Goal: Task Accomplishment & Management: Manage account settings

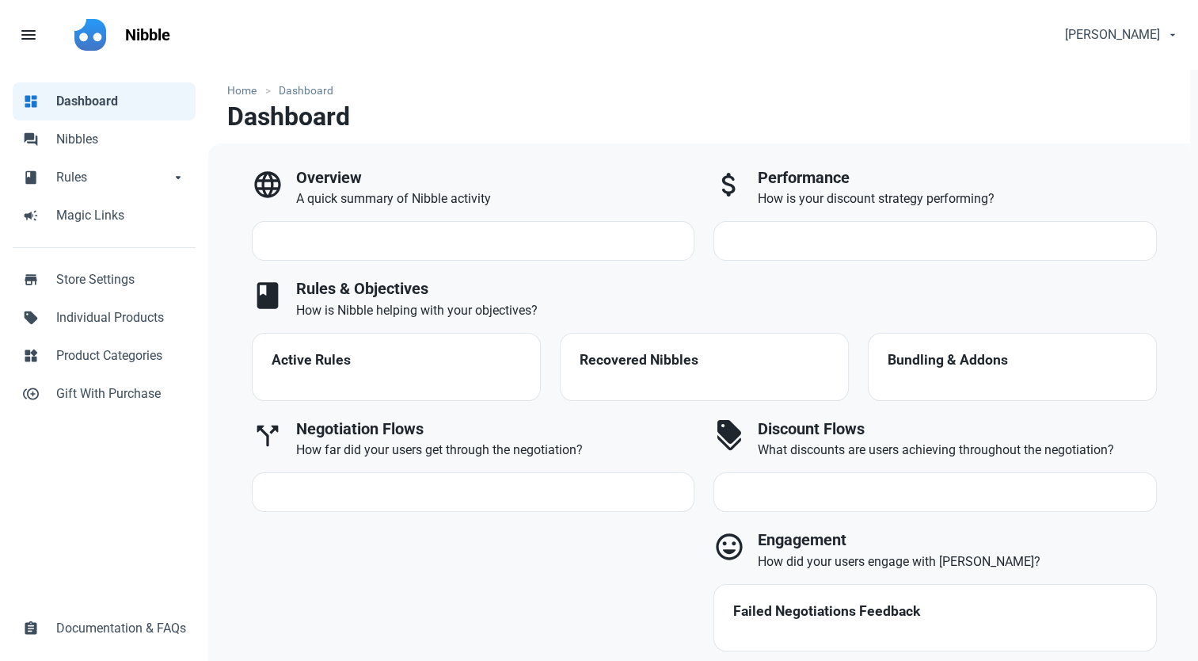
select select "7d"
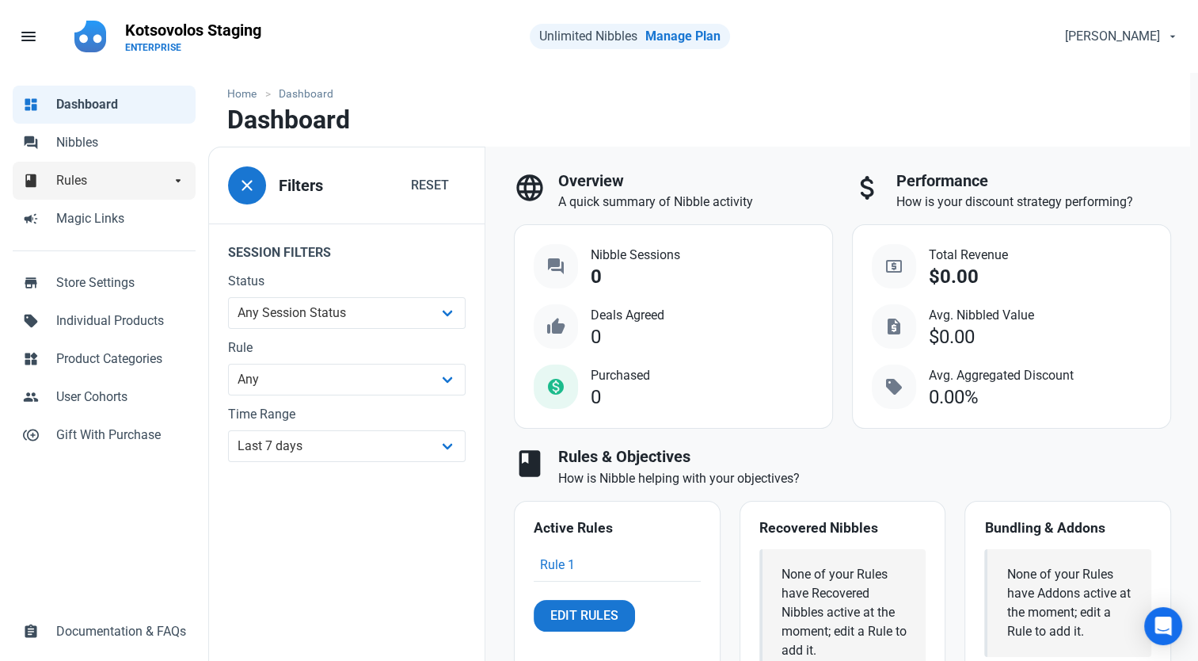
click at [105, 185] on span "Rules" at bounding box center [113, 180] width 114 height 19
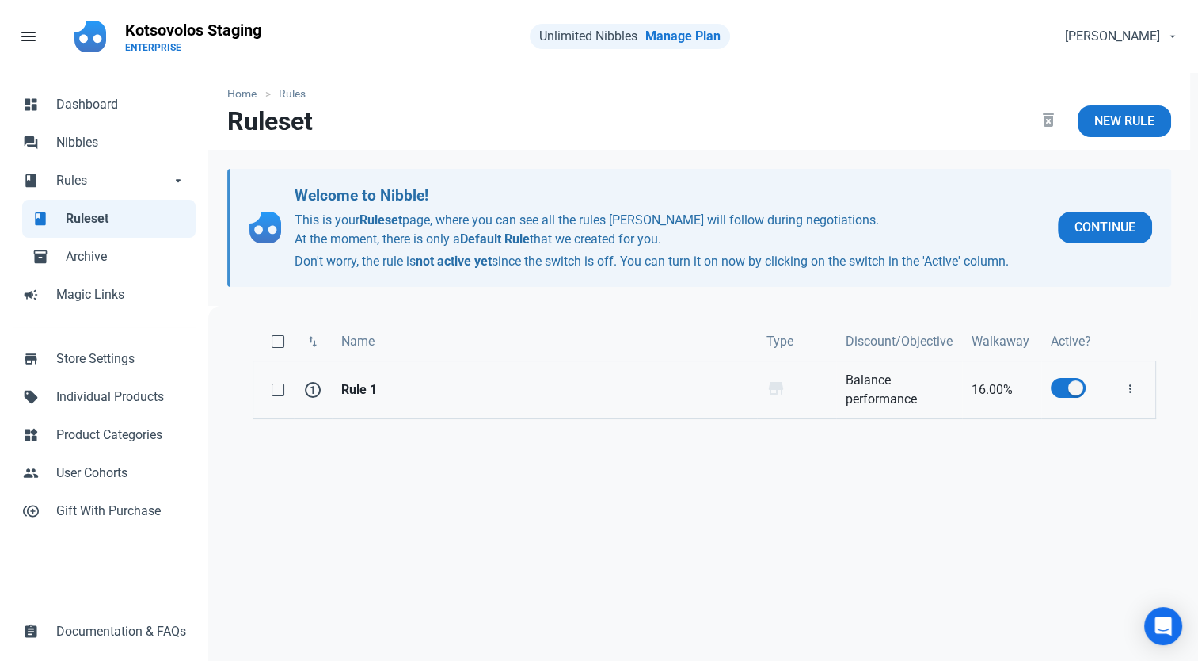
click at [412, 393] on strong "Rule 1" at bounding box center [544, 389] width 406 height 19
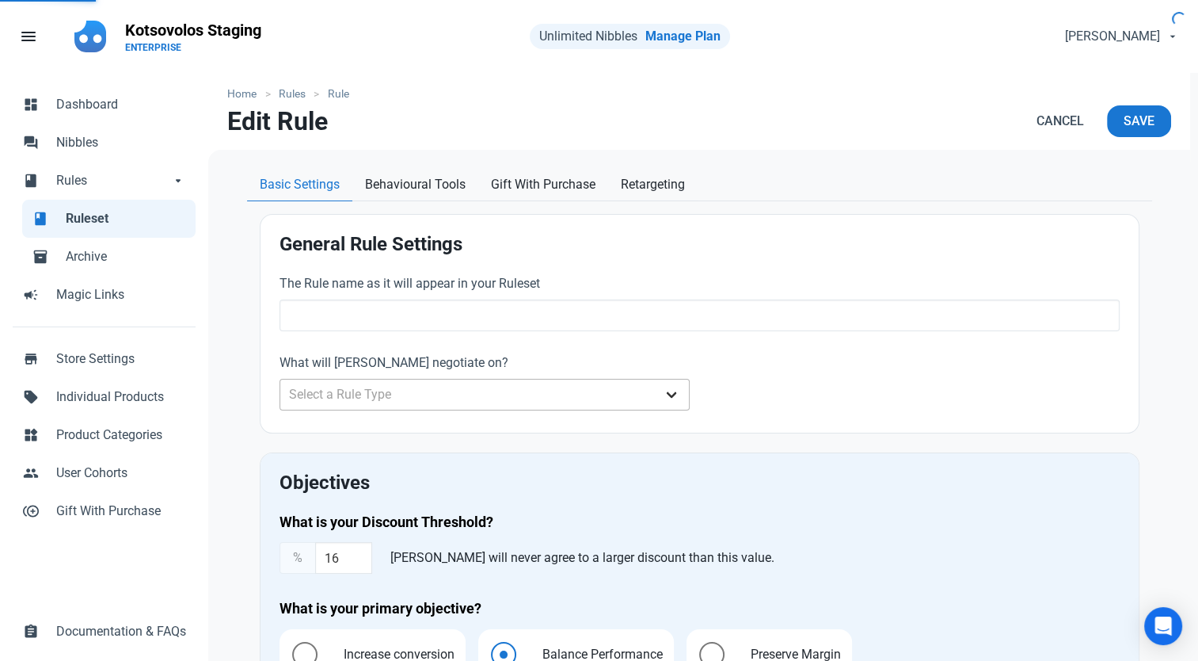
type input "Rule 1"
type input "16.00"
radio input "true"
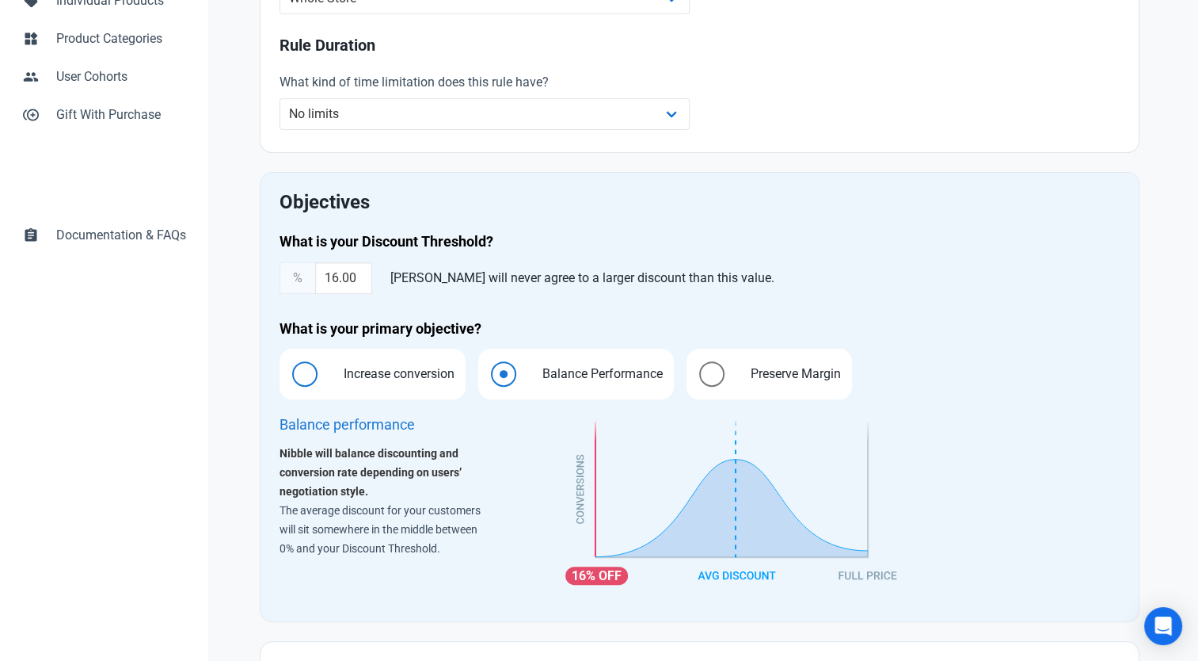
scroll to position [475, 0]
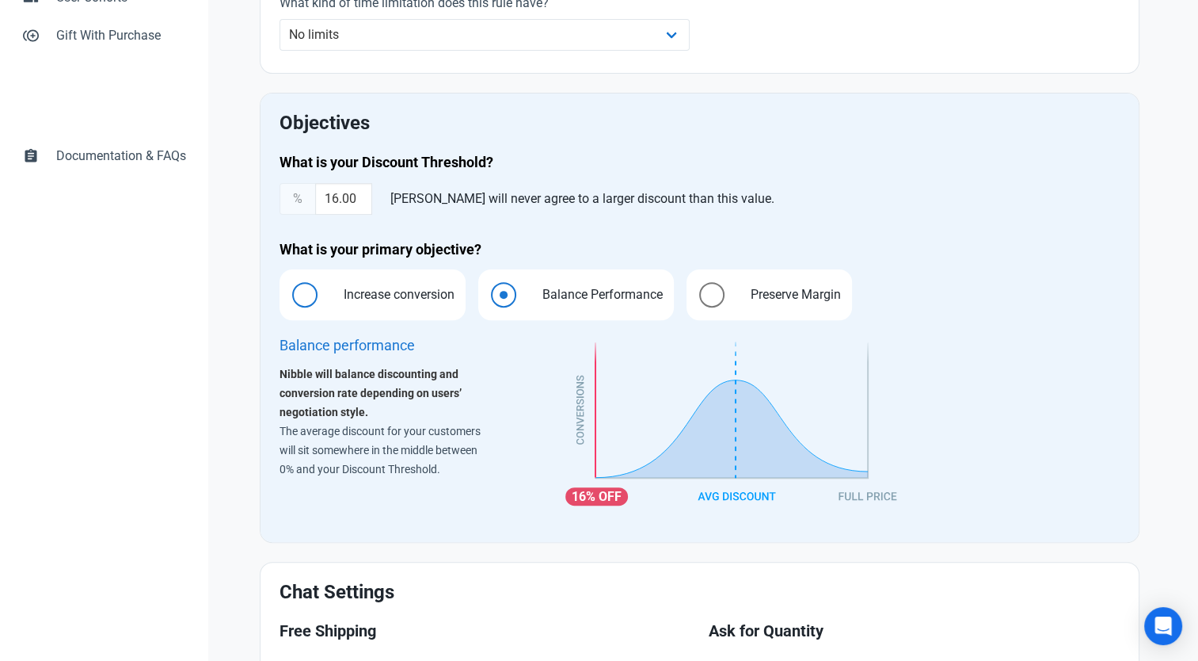
click at [374, 292] on span "Increase conversion" at bounding box center [394, 294] width 135 height 19
click at [290, 292] on input "Increase conversion" at bounding box center [285, 295] width 10 height 10
radio input "true"
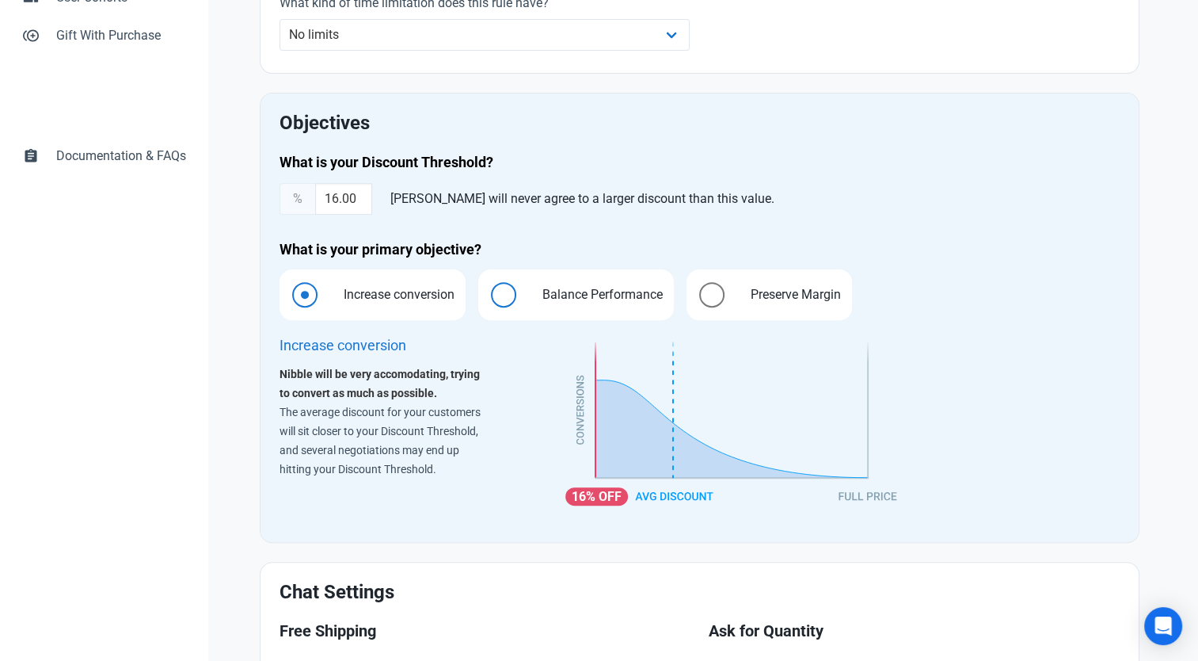
click at [524, 296] on label "Balance Performance" at bounding box center [576, 294] width 196 height 51
click at [489, 296] on input "Balance Performance" at bounding box center [483, 295] width 10 height 10
radio input "true"
radio input "false"
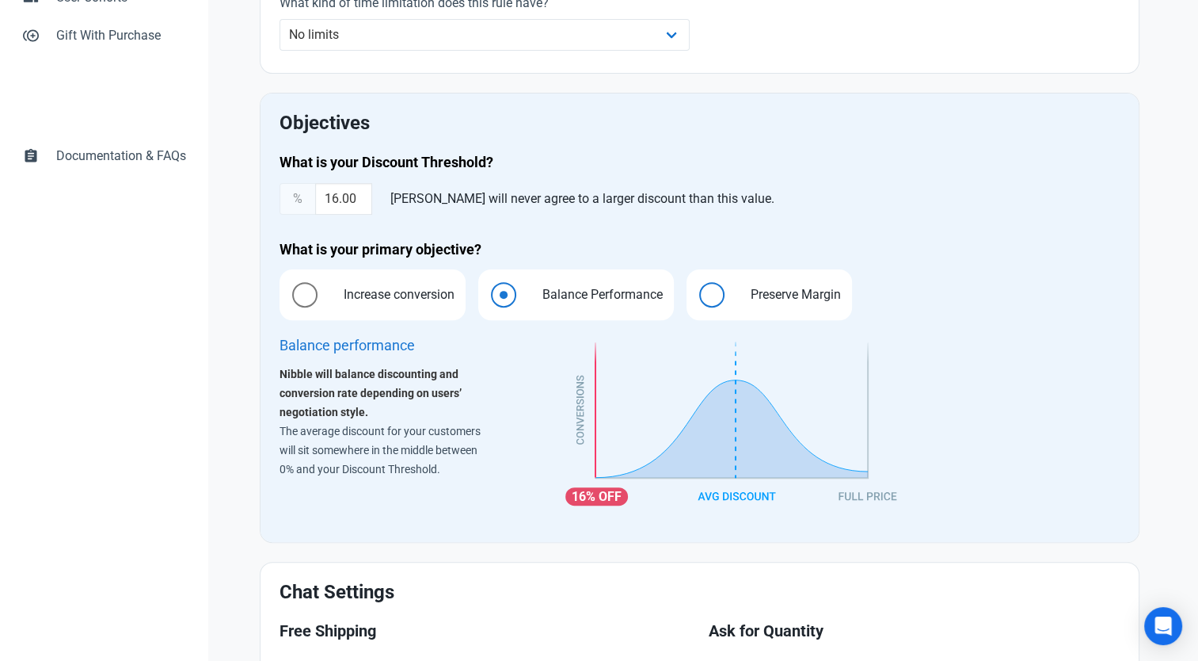
click at [729, 280] on label "Preserve Margin" at bounding box center [770, 294] width 166 height 51
click at [697, 290] on input "Preserve Margin" at bounding box center [692, 295] width 10 height 10
radio input "true"
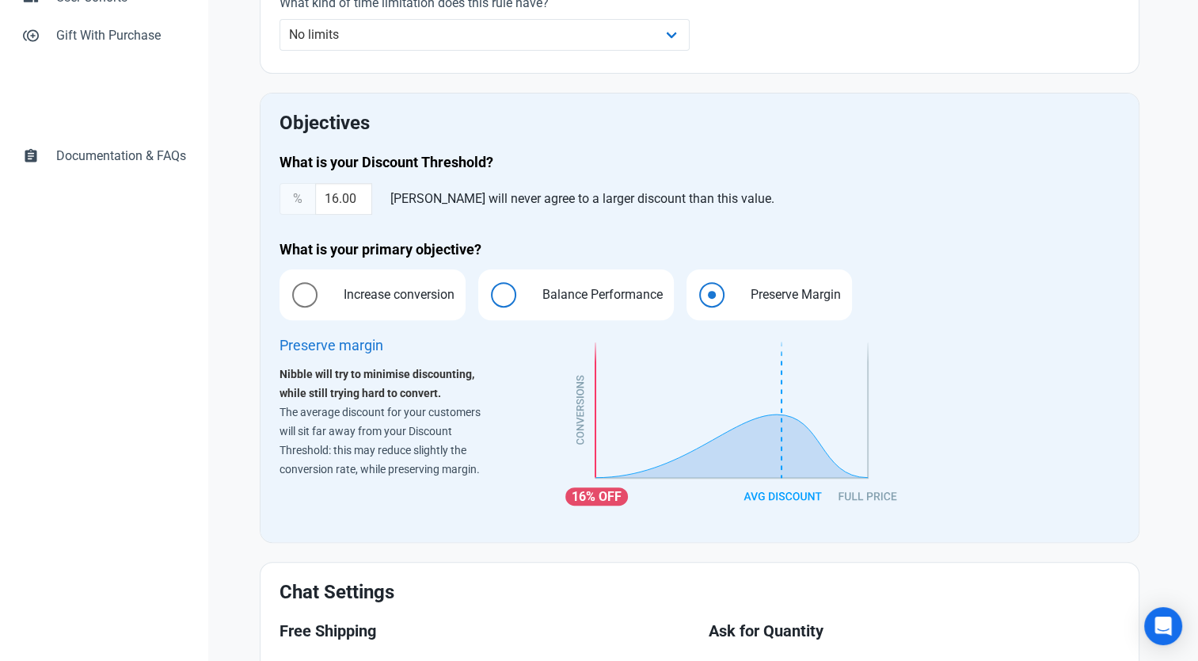
click at [520, 293] on label "Balance Performance" at bounding box center [576, 294] width 196 height 51
click at [489, 293] on input "Balance Performance" at bounding box center [483, 295] width 10 height 10
radio input "true"
radio input "false"
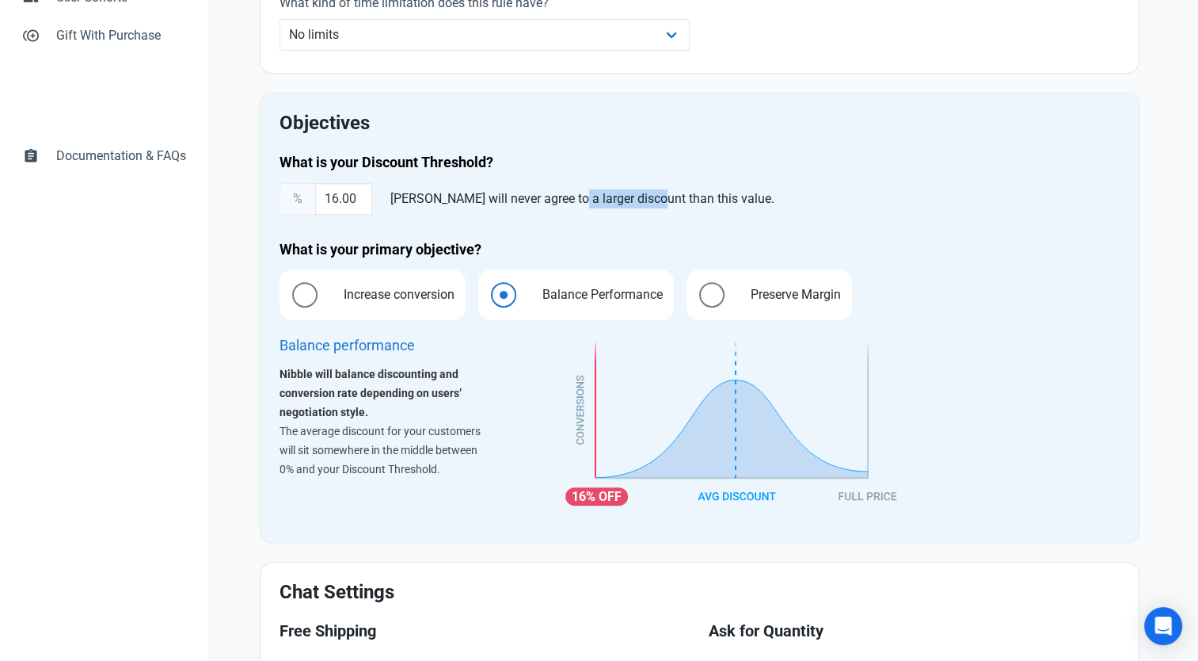
drag, startPoint x: 566, startPoint y: 195, endPoint x: 649, endPoint y: 201, distance: 83.4
click at [649, 201] on div "[PERSON_NAME] will never agree to a larger discount than this value." at bounding box center [582, 199] width 397 height 32
drag, startPoint x: 649, startPoint y: 201, endPoint x: 542, endPoint y: 199, distance: 107.0
click at [541, 199] on div "[PERSON_NAME] will never agree to a larger discount than this value." at bounding box center [582, 199] width 397 height 32
drag, startPoint x: 543, startPoint y: 199, endPoint x: 604, endPoint y: 204, distance: 60.5
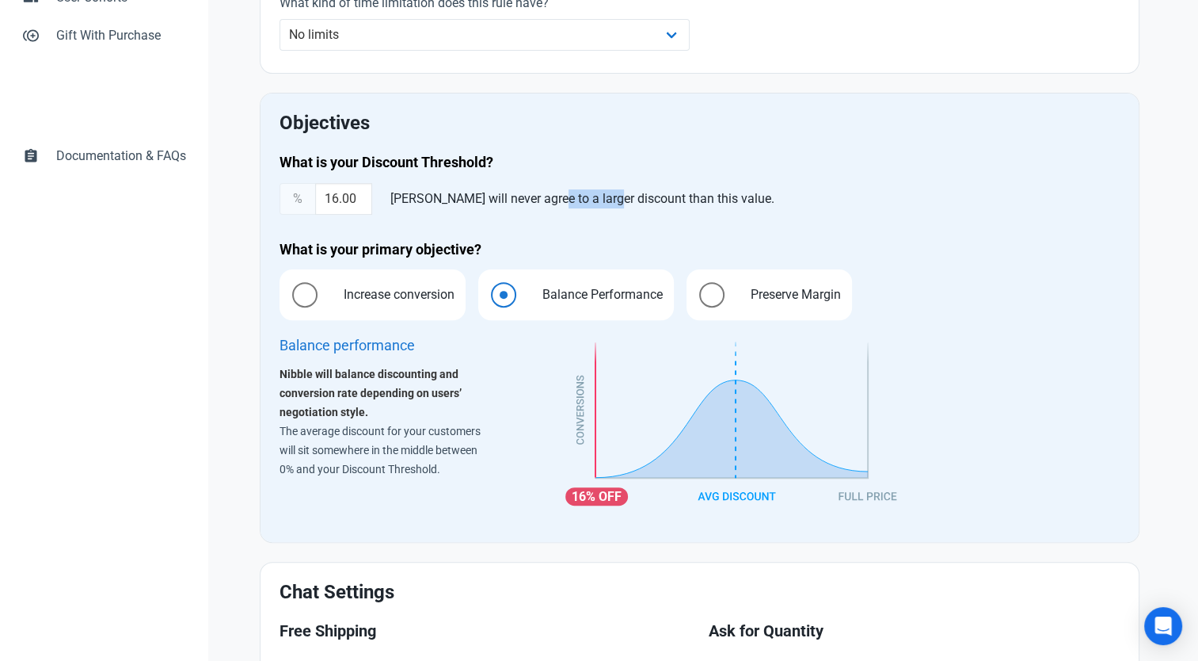
click at [604, 204] on div "[PERSON_NAME] will never agree to a larger discount than this value." at bounding box center [582, 199] width 397 height 32
click at [613, 202] on div "[PERSON_NAME] will never agree to a larger discount than this value." at bounding box center [582, 199] width 397 height 32
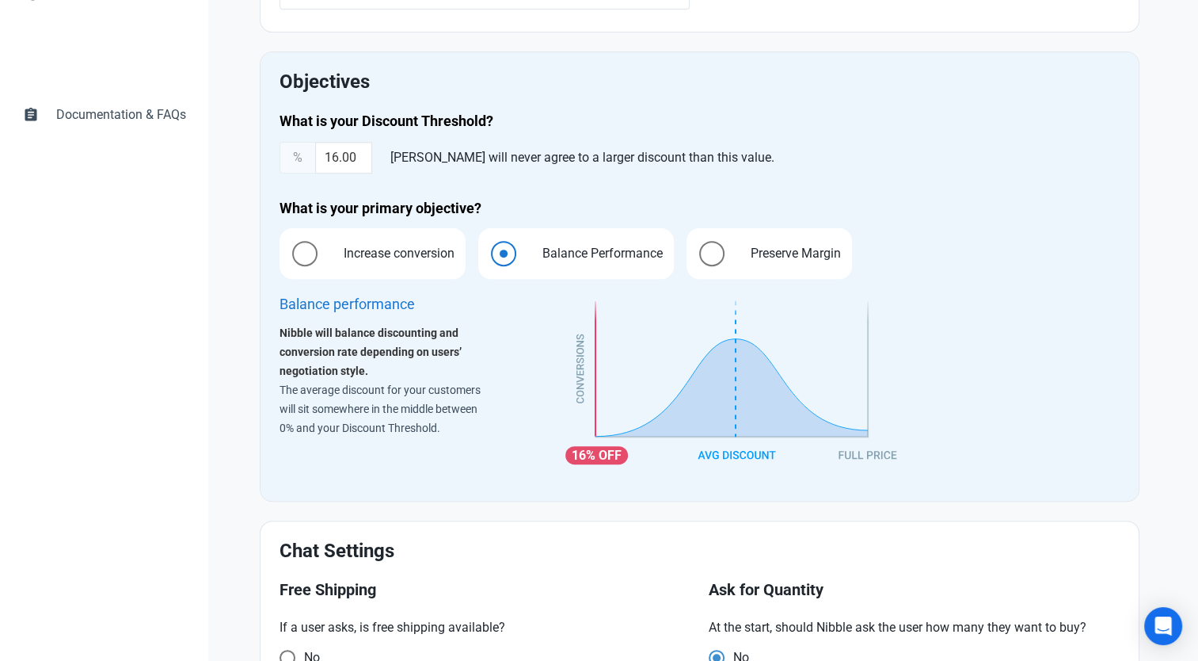
scroll to position [554, 0]
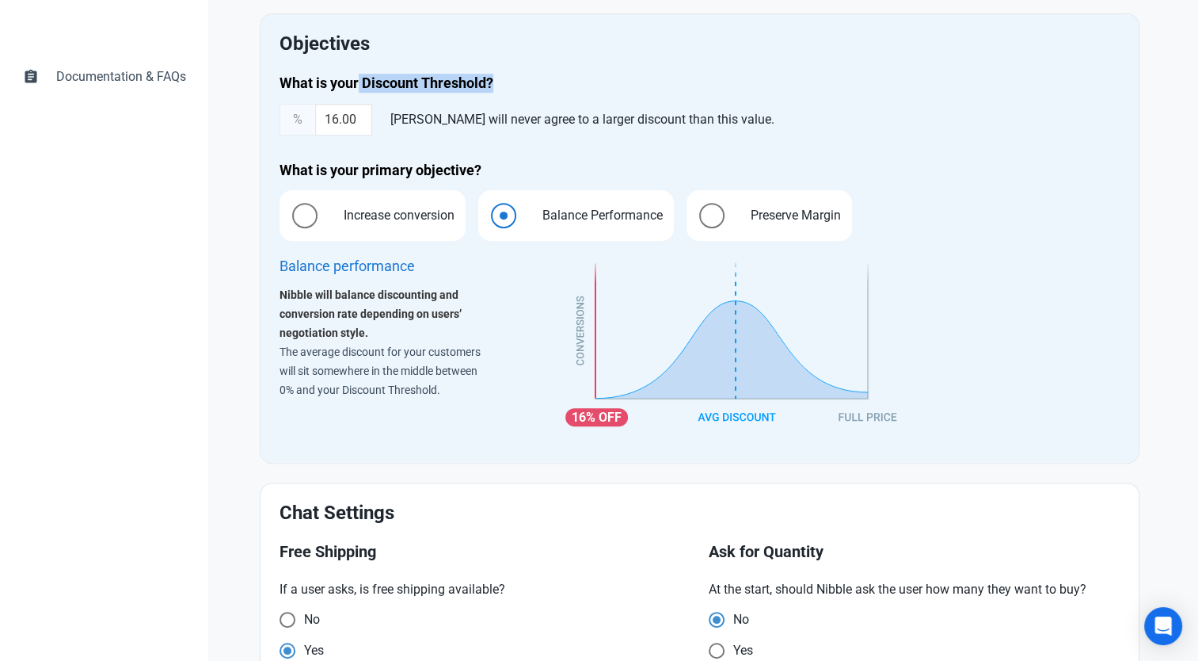
drag, startPoint x: 356, startPoint y: 82, endPoint x: 516, endPoint y: 78, distance: 159.3
click at [516, 78] on h4 "What is your Discount Threshold?" at bounding box center [700, 83] width 840 height 19
click at [354, 226] on label "Increase conversion" at bounding box center [373, 215] width 186 height 51
click at [290, 221] on input "Increase conversion" at bounding box center [285, 216] width 10 height 10
radio input "true"
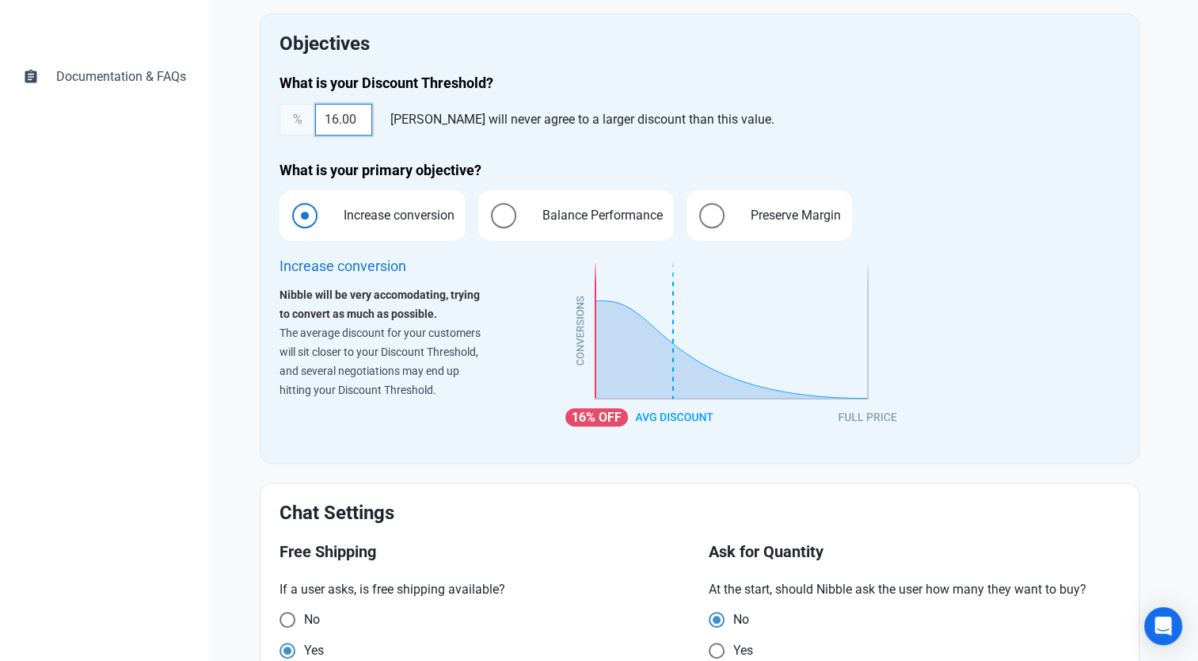
click at [340, 120] on input "16.00" at bounding box center [343, 120] width 57 height 32
drag, startPoint x: 370, startPoint y: 125, endPoint x: 304, endPoint y: 132, distance: 66.1
click at [304, 132] on div "% 16.00 Nibble will never agree to a larger discount than this value." at bounding box center [700, 120] width 840 height 32
click at [591, 236] on label "Balance Performance" at bounding box center [576, 215] width 196 height 51
click at [489, 221] on input "Balance Performance" at bounding box center [483, 216] width 10 height 10
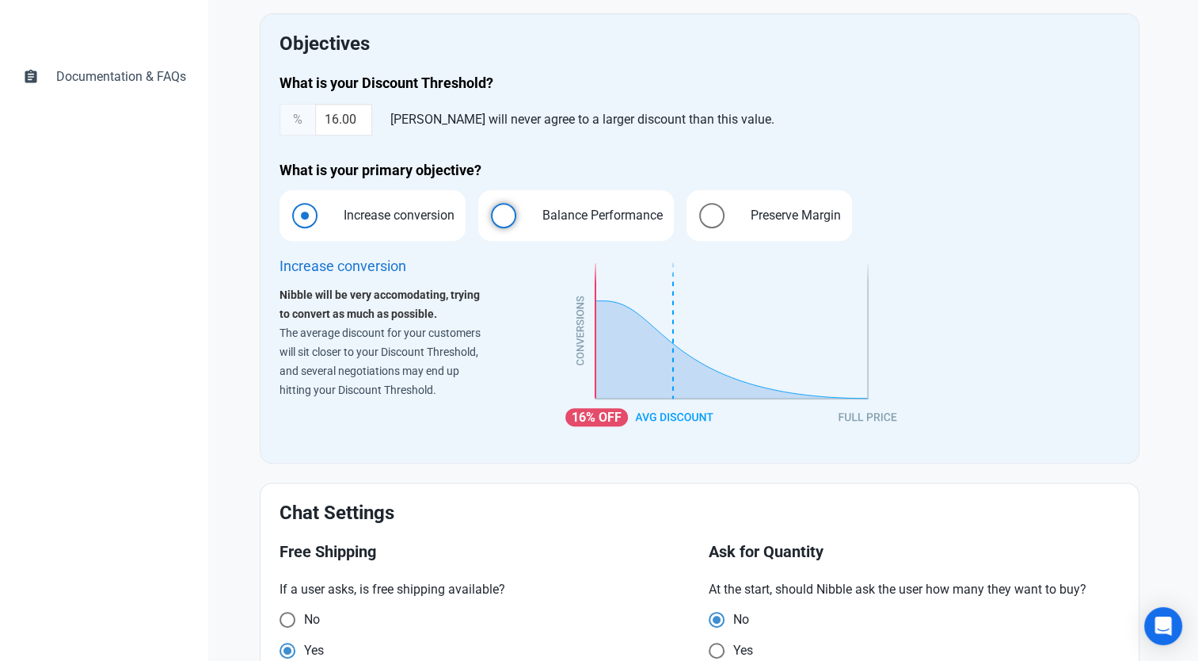
radio input "true"
radio input "false"
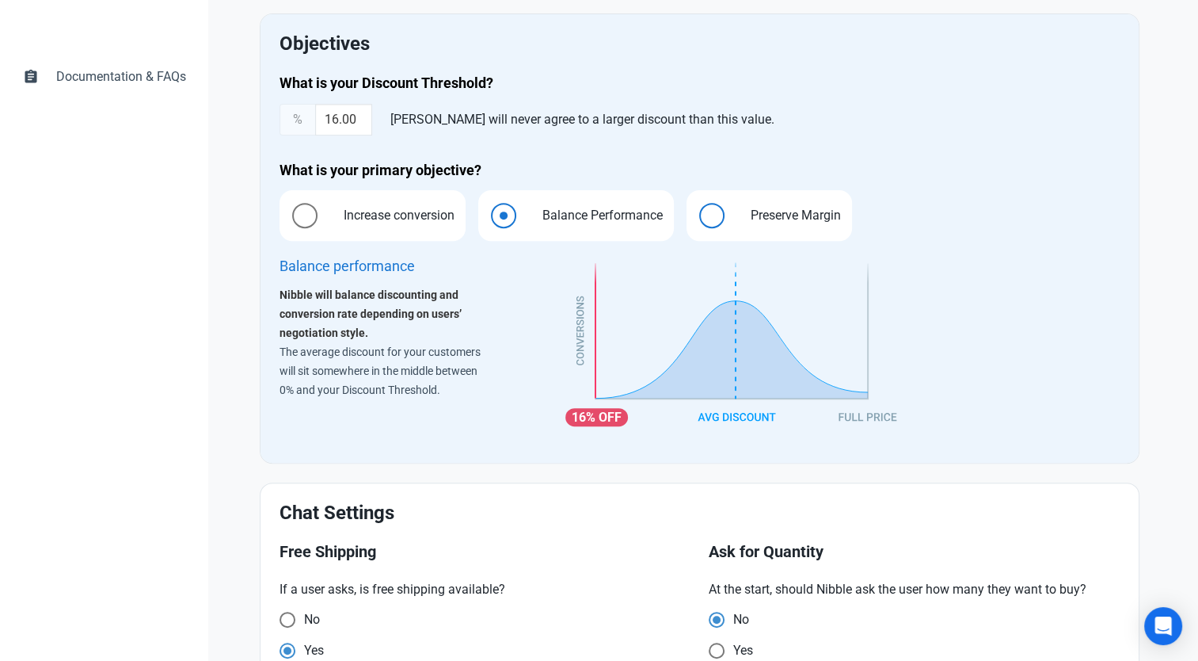
click at [745, 221] on span "Preserve Margin" at bounding box center [791, 215] width 115 height 19
click at [697, 221] on input "Preserve Margin" at bounding box center [692, 216] width 10 height 10
radio input "true"
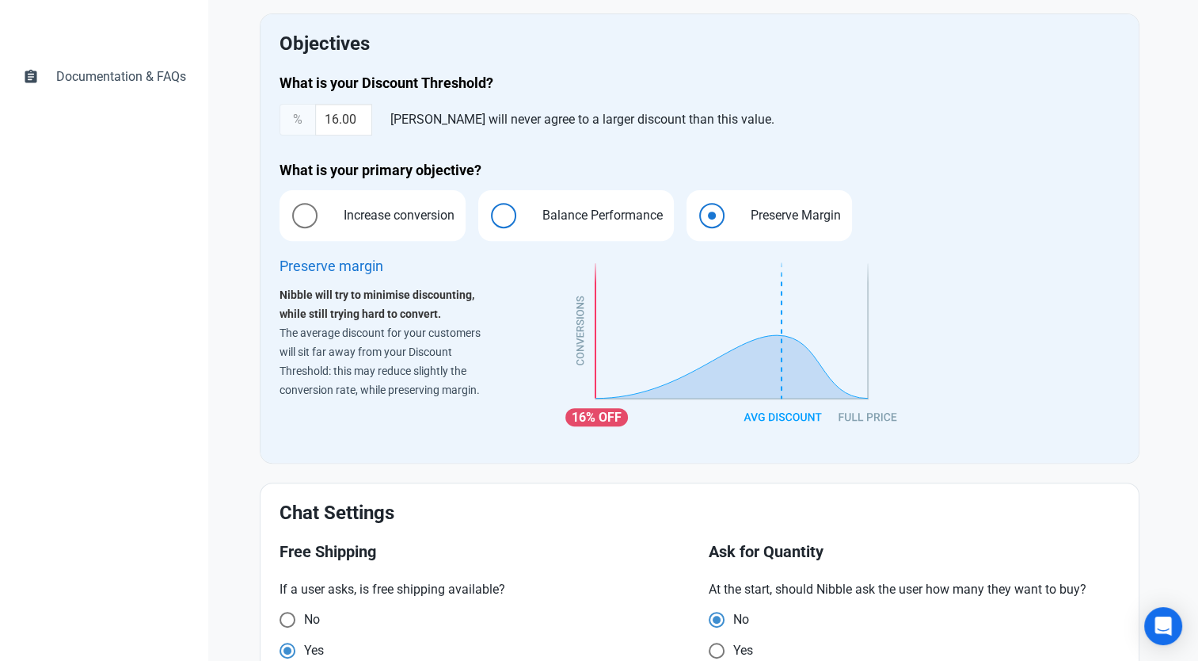
click at [609, 212] on span "Balance Performance" at bounding box center [598, 215] width 145 height 19
click at [489, 212] on input "Balance Performance" at bounding box center [483, 216] width 10 height 10
radio input "true"
radio input "false"
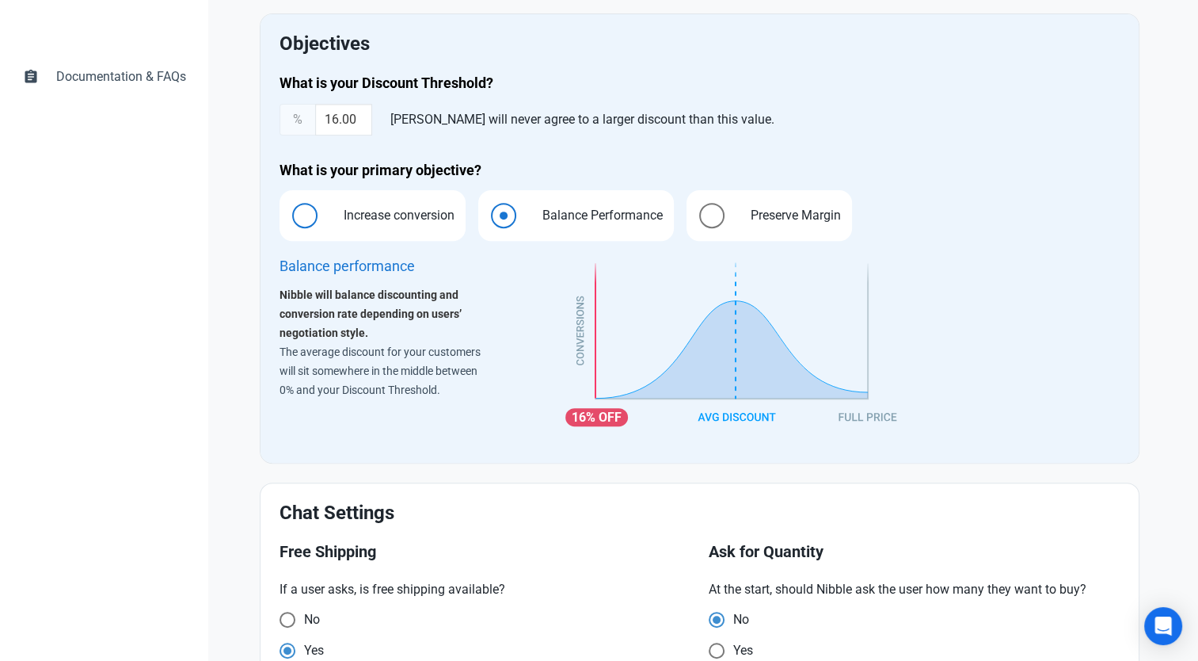
click at [383, 234] on label "Increase conversion" at bounding box center [373, 215] width 186 height 51
click at [290, 221] on input "Increase conversion" at bounding box center [285, 216] width 10 height 10
radio input "true"
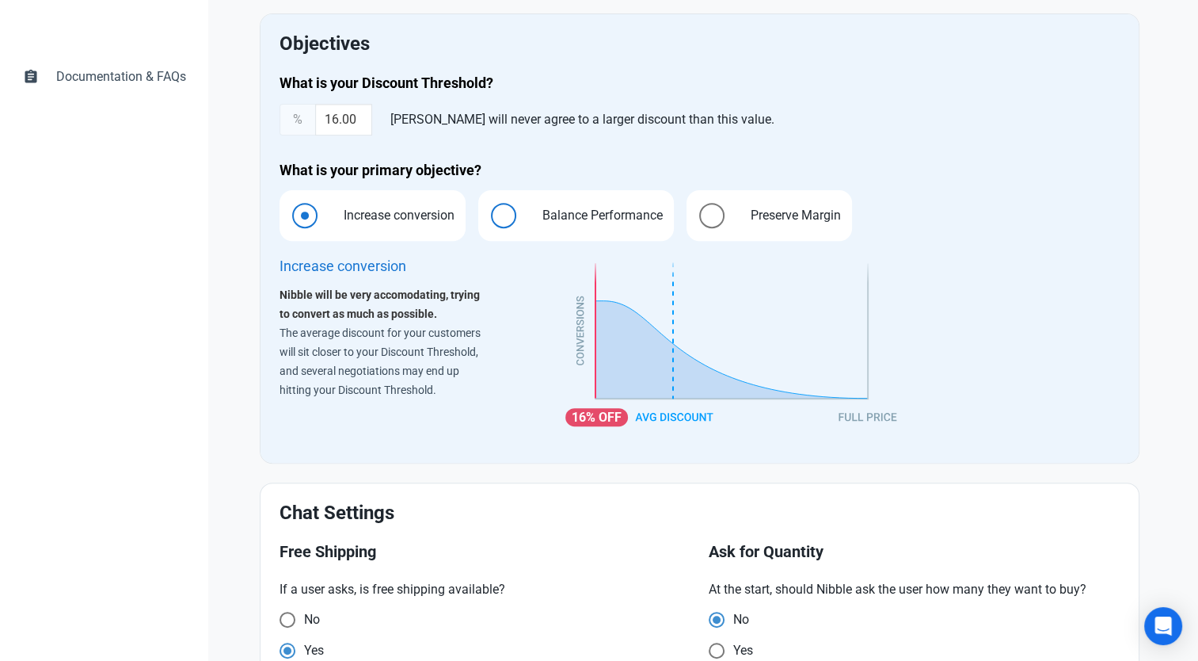
click at [494, 218] on span at bounding box center [503, 215] width 25 height 25
click at [489, 218] on input "Balance Performance" at bounding box center [483, 216] width 10 height 10
radio input "true"
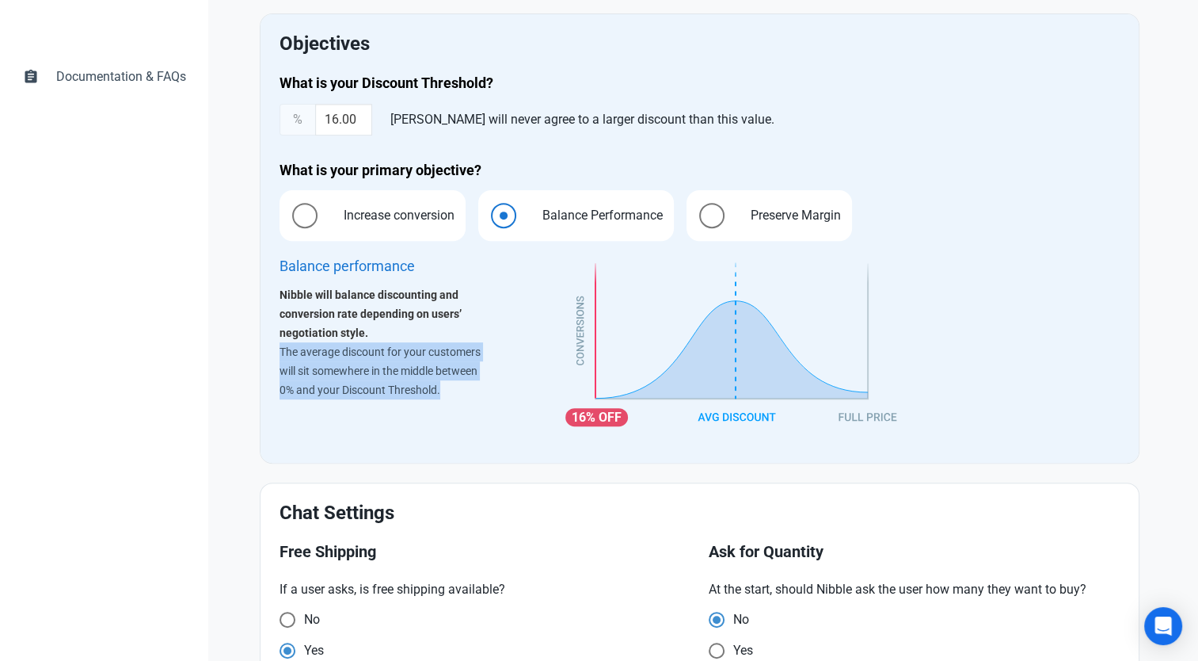
drag, startPoint x: 275, startPoint y: 347, endPoint x: 486, endPoint y: 394, distance: 216.0
click at [486, 394] on div "Balance performance Nibble will balance discounting and conversion rate dependi…" at bounding box center [413, 348] width 287 height 209
click at [486, 394] on p "The average discount for your customers will sit somewhere in the middle betwee…" at bounding box center [384, 370] width 209 height 57
click at [461, 406] on div "Balance performance Nibble will balance discounting and conversion rate dependi…" at bounding box center [384, 348] width 209 height 190
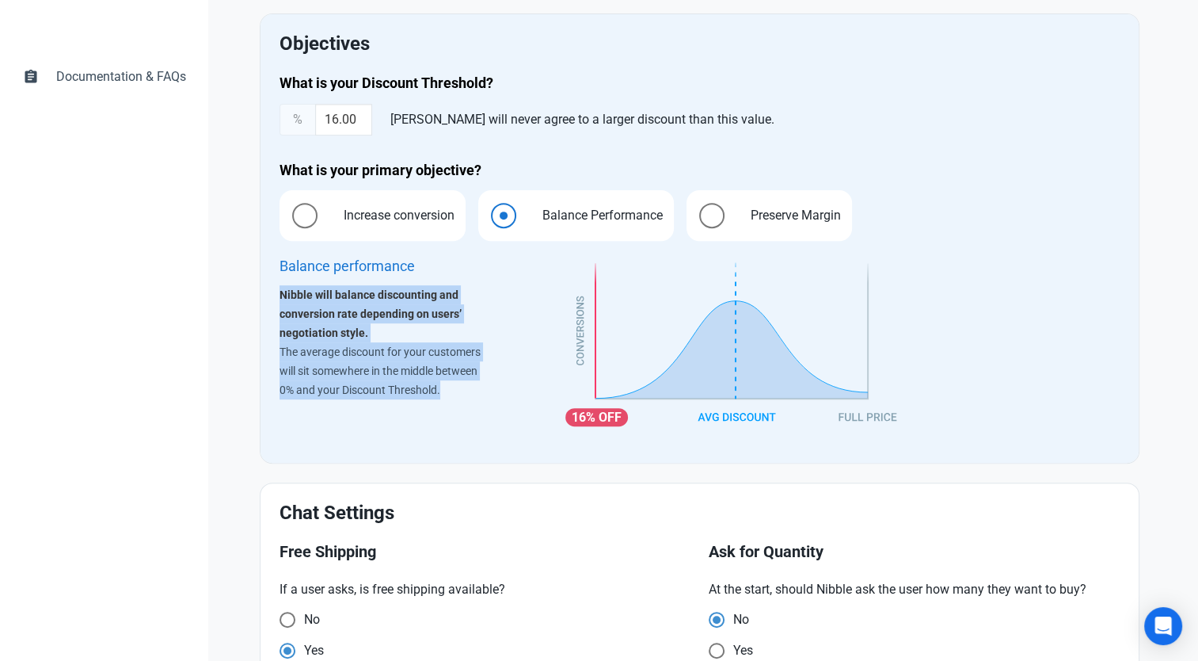
drag, startPoint x: 452, startPoint y: 396, endPoint x: 270, endPoint y: 295, distance: 208.5
click at [270, 295] on div "Balance performance Nibble will balance discounting and conversion rate dependi…" at bounding box center [413, 348] width 287 height 209
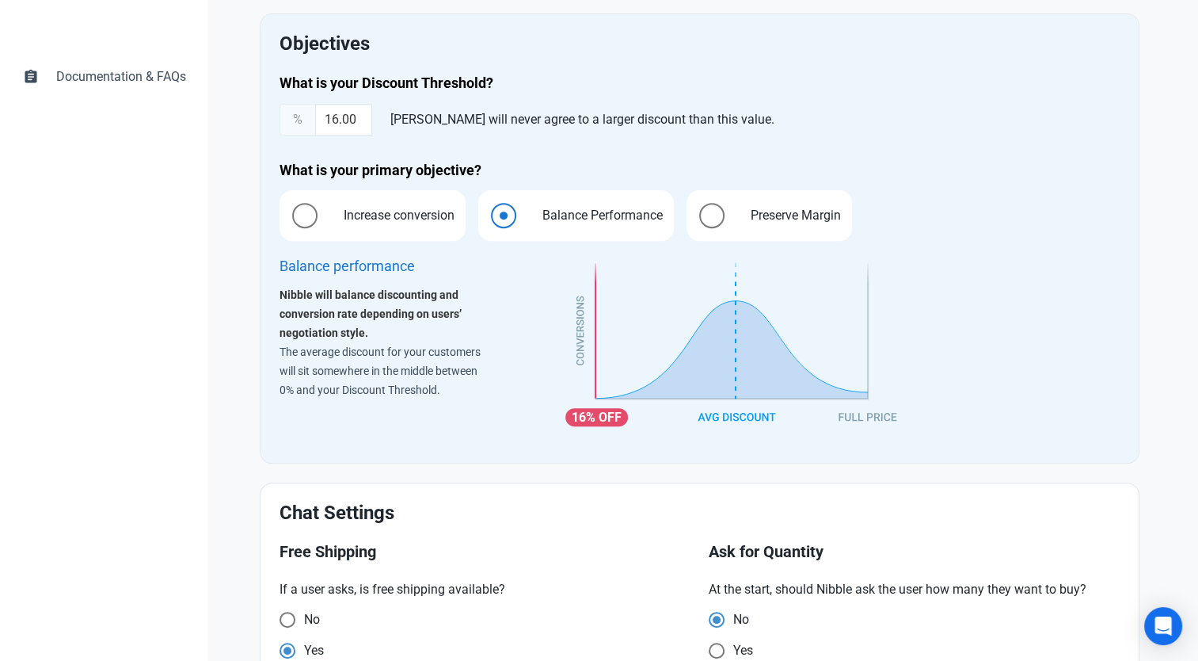
drag, startPoint x: 270, startPoint y: 295, endPoint x: 413, endPoint y: 122, distance: 223.9
click at [413, 122] on div "[PERSON_NAME] will never agree to a larger discount than this value." at bounding box center [582, 120] width 397 height 32
drag, startPoint x: 364, startPoint y: 121, endPoint x: 311, endPoint y: 128, distance: 53.5
click at [311, 128] on div "% 16.00 Nibble will never agree to a larger discount than this value." at bounding box center [700, 120] width 840 height 32
click at [400, 112] on div "[PERSON_NAME] will never agree to a larger discount than this value." at bounding box center [582, 120] width 397 height 32
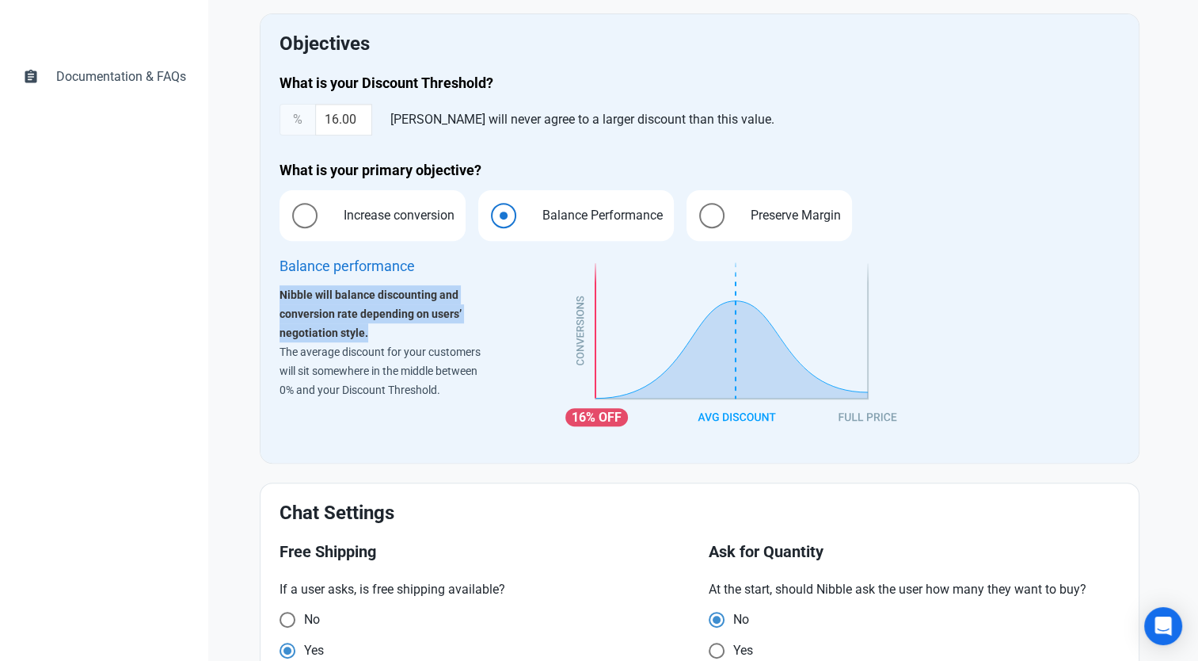
drag, startPoint x: 374, startPoint y: 338, endPoint x: 270, endPoint y: 301, distance: 110.2
click at [270, 301] on div "Balance performance Nibble will balance discounting and conversion rate dependi…" at bounding box center [413, 348] width 287 height 209
drag, startPoint x: 270, startPoint y: 301, endPoint x: 304, endPoint y: 325, distance: 41.5
click at [304, 325] on strong "Nibble will balance discounting and conversion rate depending on users’ negotia…" at bounding box center [371, 313] width 182 height 51
click at [655, 370] on img at bounding box center [734, 345] width 336 height 184
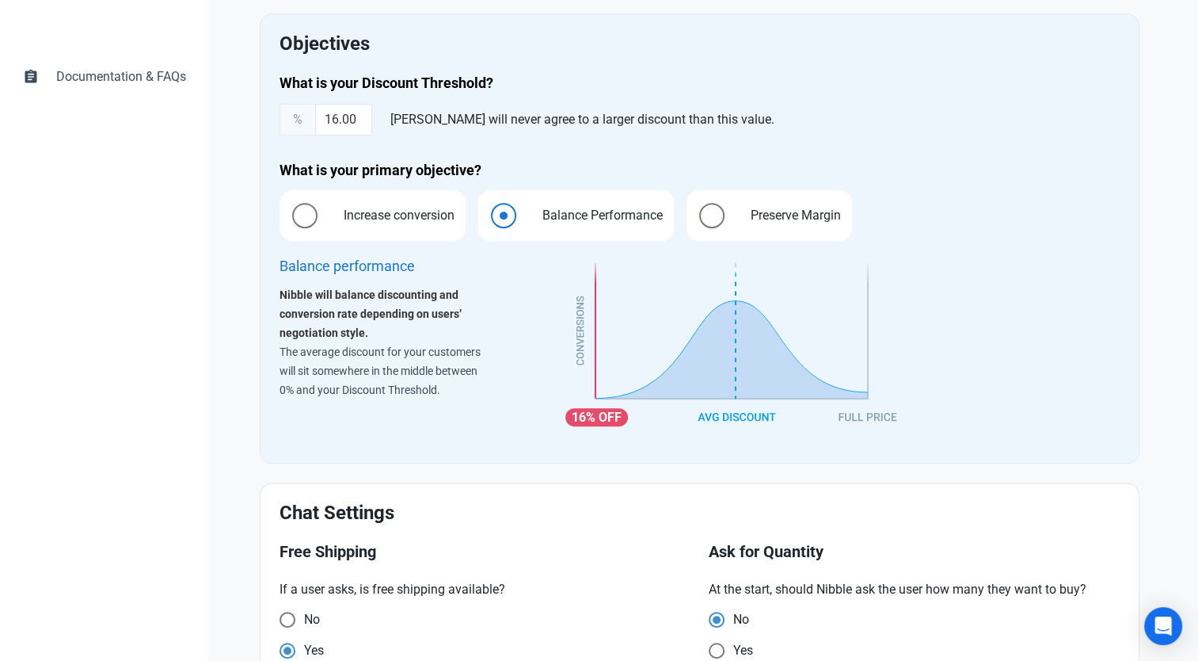
click at [469, 344] on p "The average discount for your customers will sit somewhere in the middle betwee…" at bounding box center [384, 370] width 209 height 57
click at [1008, 365] on div "16%" at bounding box center [842, 348] width 573 height 209
click at [100, 391] on div "dashboard Dashboard forum Nibbles book Rules book Rules arrow_drop_down book Ru…" at bounding box center [104, 163] width 208 height 1290
click at [349, 227] on label "Increase conversion" at bounding box center [373, 215] width 186 height 51
click at [290, 221] on input "Increase conversion" at bounding box center [285, 216] width 10 height 10
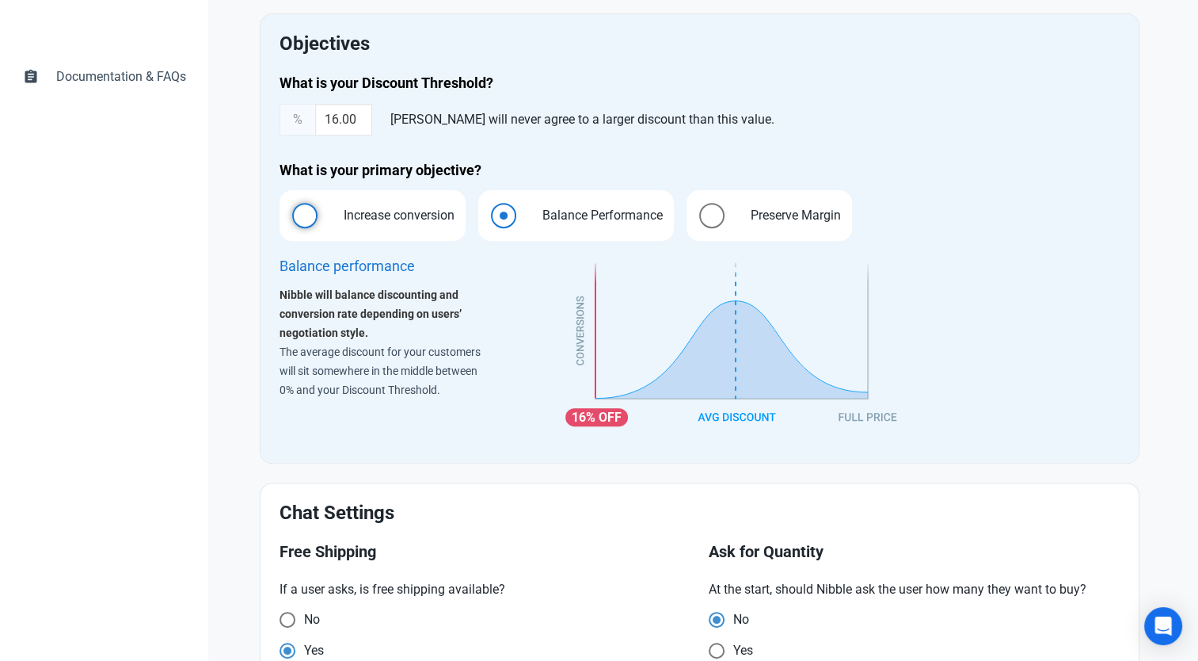
radio input "true"
radio input "false"
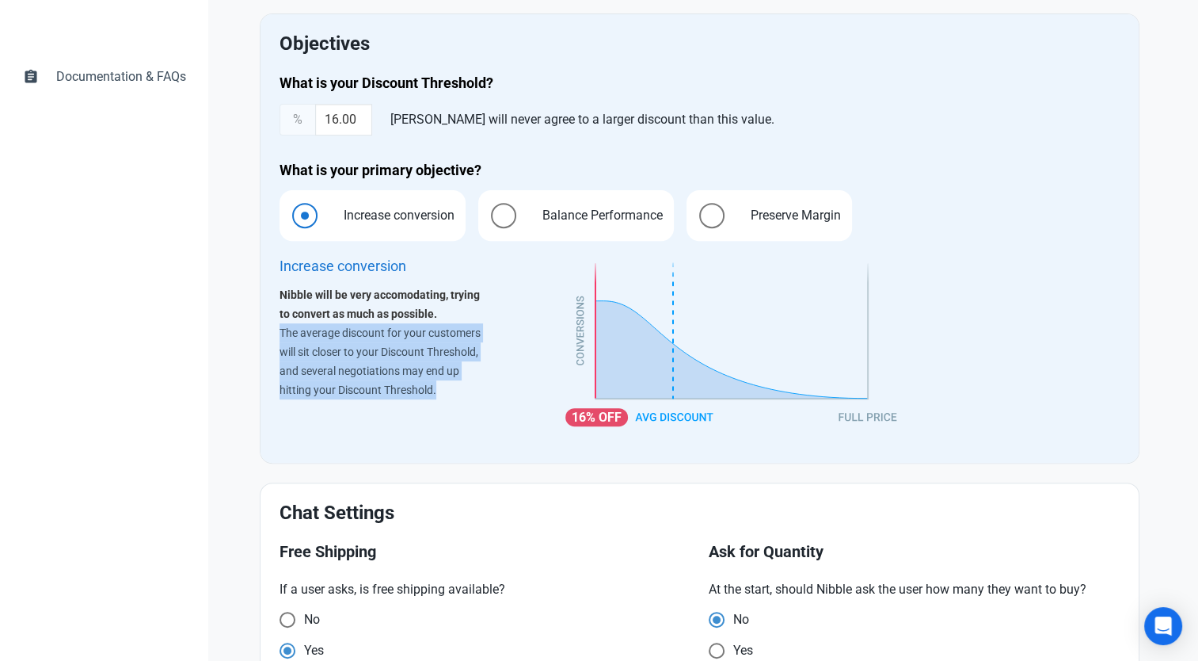
drag, startPoint x: 307, startPoint y: 336, endPoint x: 482, endPoint y: 398, distance: 185.9
click at [482, 398] on div "Increase conversion Nibble will be very accomodating, trying to convert as much…" at bounding box center [384, 348] width 209 height 190
drag, startPoint x: 482, startPoint y: 398, endPoint x: 482, endPoint y: 407, distance: 8.7
click at [482, 408] on div "Increase conversion Nibble will be very accomodating, trying to convert as much…" at bounding box center [384, 348] width 209 height 190
click at [735, 211] on label "Preserve Margin" at bounding box center [770, 215] width 166 height 51
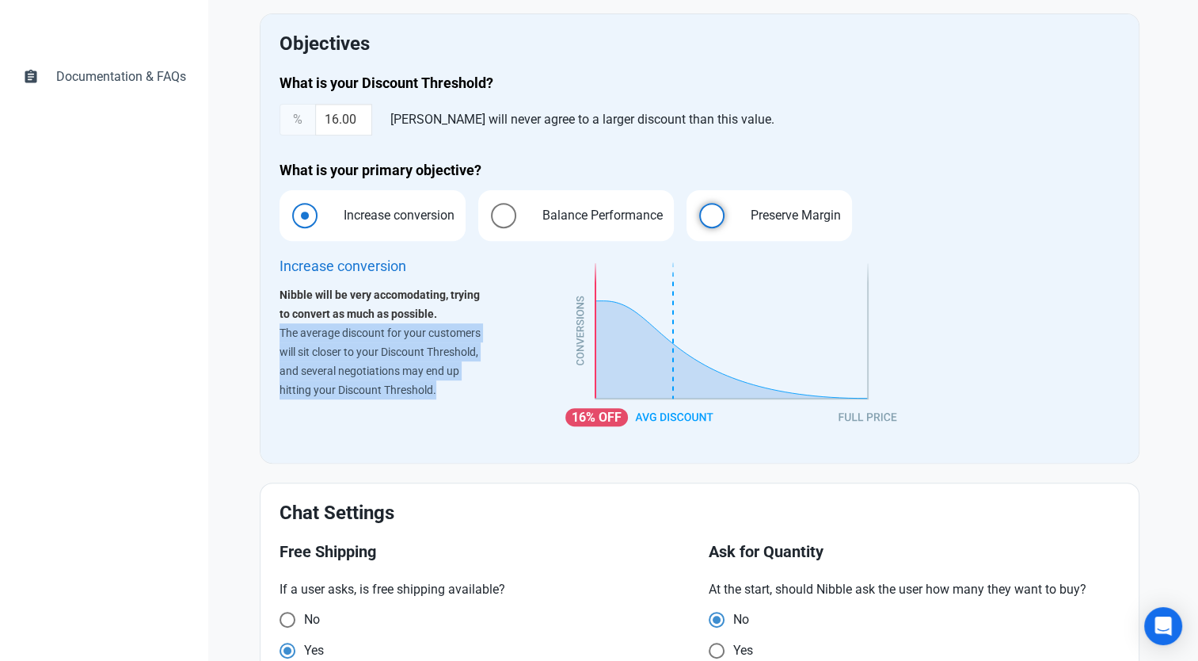
click at [697, 211] on input "Preserve Margin" at bounding box center [692, 216] width 10 height 10
radio input "true"
radio input "false"
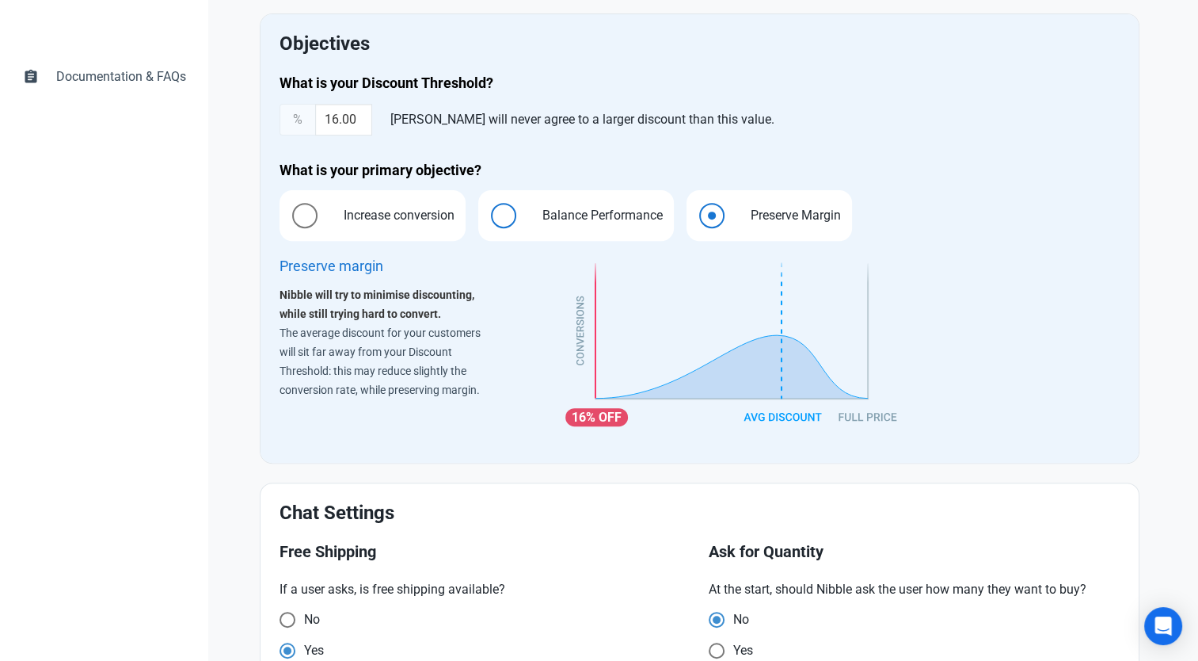
click at [602, 208] on span "Balance Performance" at bounding box center [598, 215] width 145 height 19
click at [489, 211] on input "Balance Performance" at bounding box center [483, 216] width 10 height 10
radio input "true"
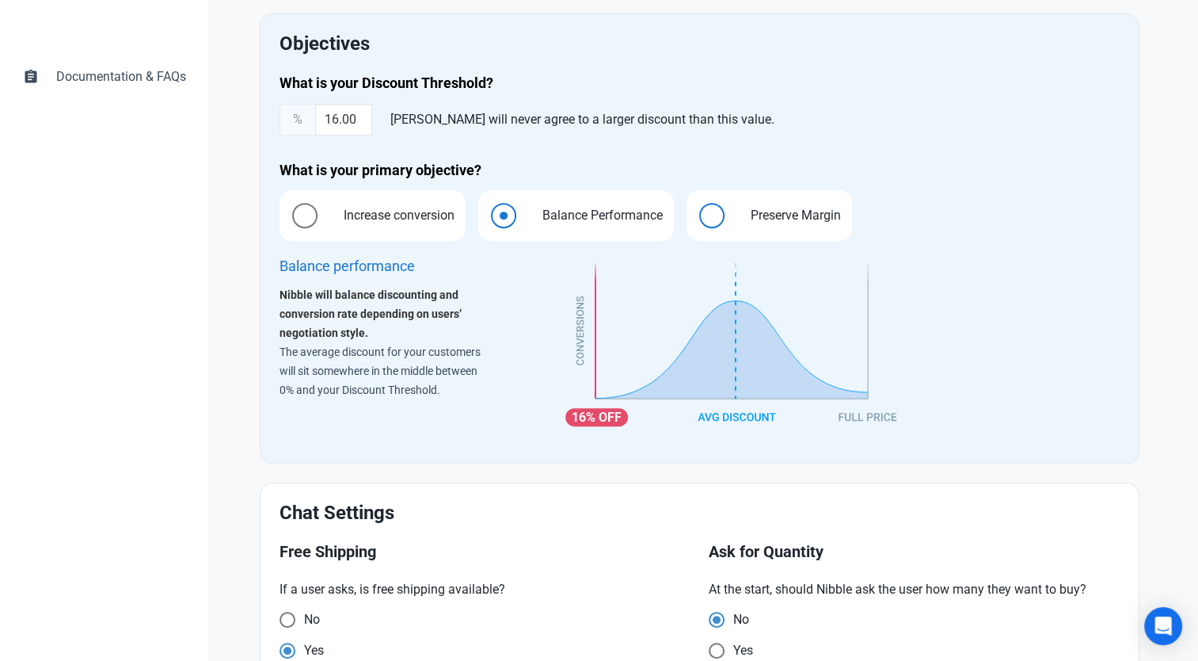
click at [775, 212] on span "Preserve Margin" at bounding box center [791, 215] width 115 height 19
click at [697, 212] on input "Preserve Margin" at bounding box center [692, 216] width 10 height 10
radio input "true"
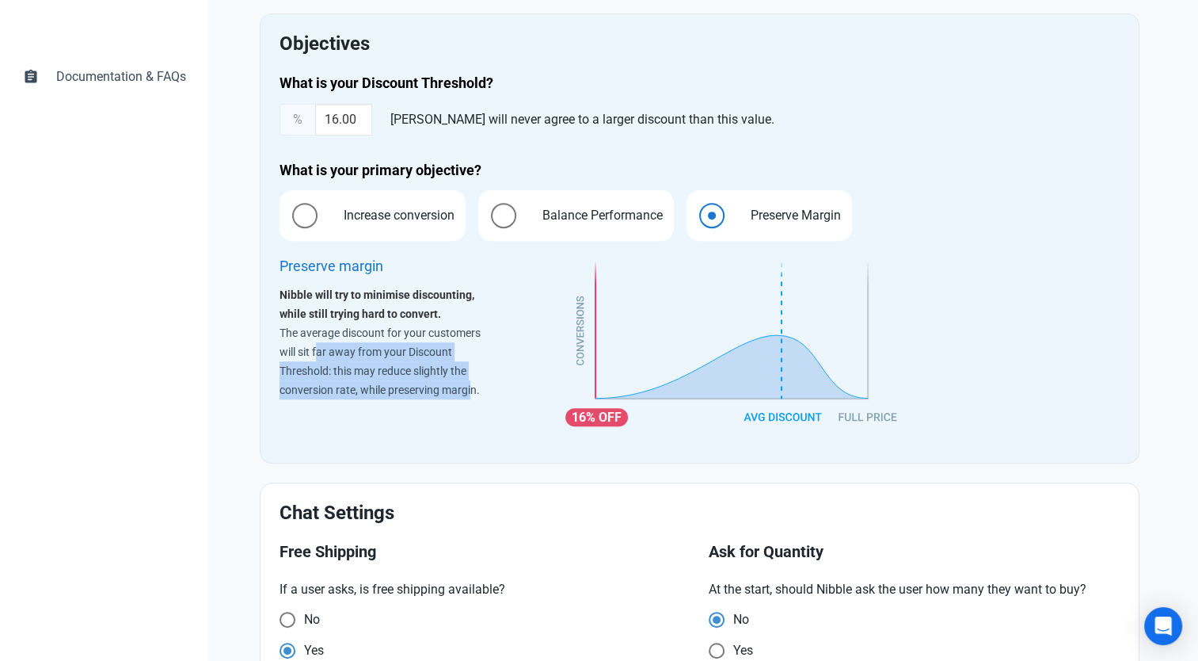
drag, startPoint x: 319, startPoint y: 344, endPoint x: 472, endPoint y: 407, distance: 165.5
click at [472, 407] on div "Preserve margin Nibble will try to minimise discounting, while still trying har…" at bounding box center [384, 348] width 209 height 190
drag, startPoint x: 472, startPoint y: 407, endPoint x: 421, endPoint y: 379, distance: 57.8
click at [421, 379] on p "The average discount for your customers will sit far away from your Discount Th…" at bounding box center [384, 361] width 209 height 76
click at [185, 396] on div "dashboard Dashboard forum Nibbles book Rules book Rules arrow_drop_down book Ru…" at bounding box center [104, 163] width 208 height 1290
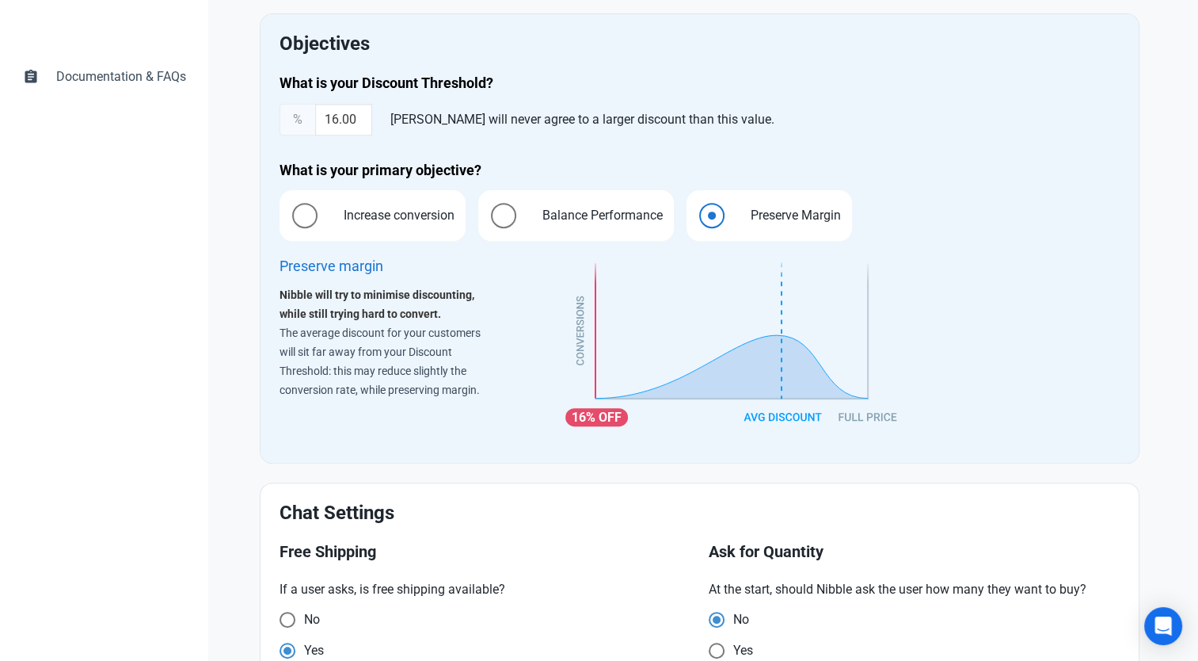
click at [116, 391] on div "dashboard Dashboard forum Nibbles book Rules book Rules arrow_drop_down book Ru…" at bounding box center [104, 163] width 208 height 1290
click at [490, 218] on label "Balance Performance" at bounding box center [576, 215] width 196 height 51
click at [489, 218] on input "Balance Performance" at bounding box center [483, 216] width 10 height 10
radio input "true"
radio input "false"
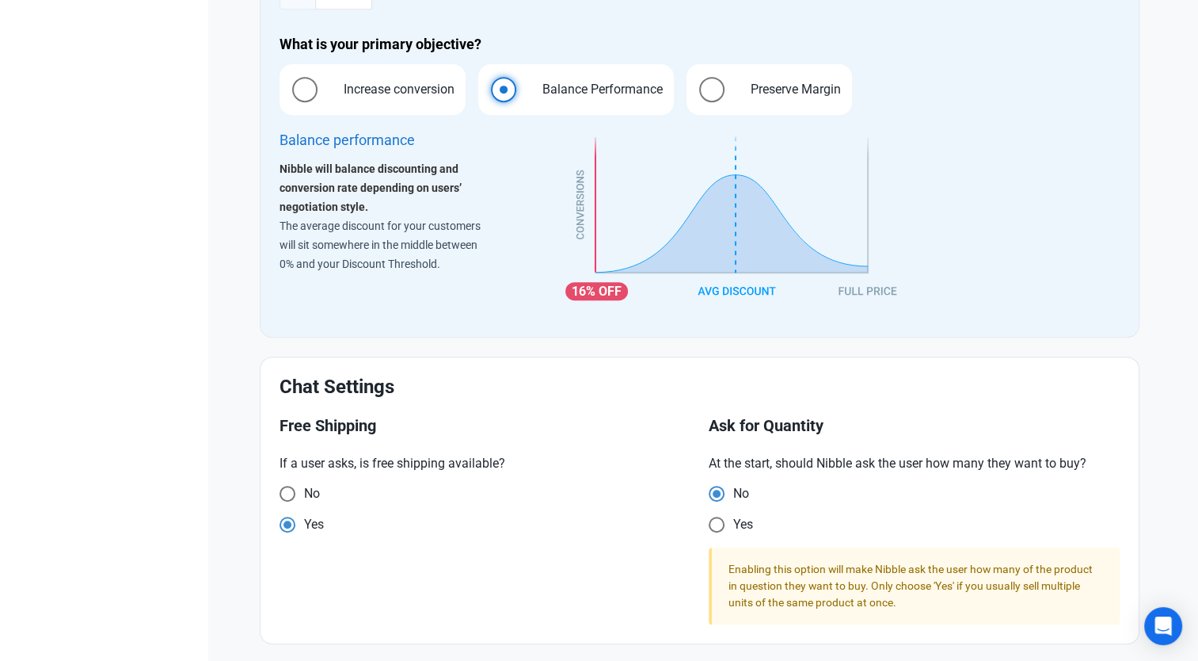
scroll to position [689, 0]
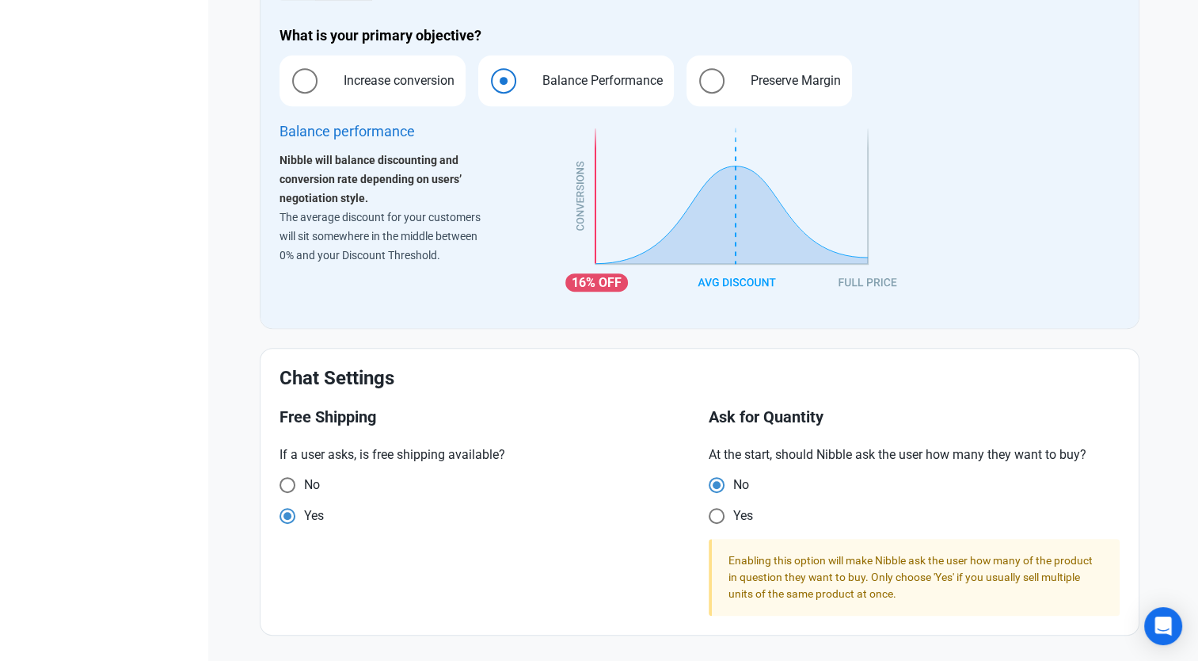
click at [282, 372] on h2 "Chat Settings" at bounding box center [700, 378] width 840 height 21
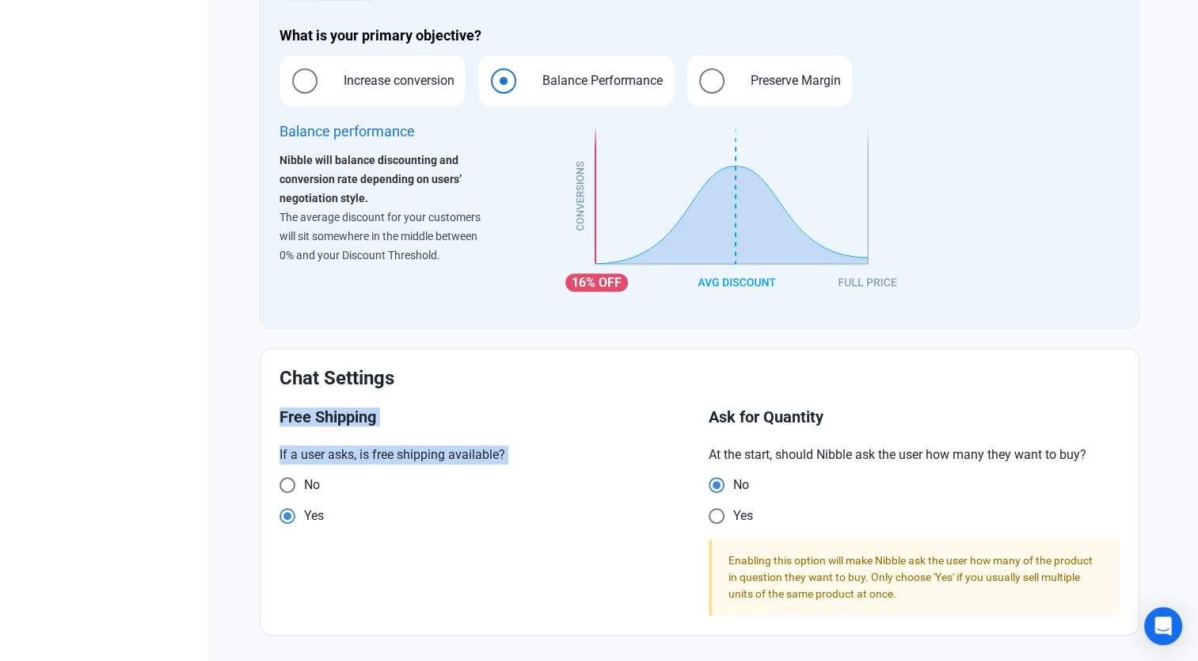
drag, startPoint x: 280, startPoint y: 418, endPoint x: 340, endPoint y: 517, distance: 115.9
click at [340, 517] on div "Free Shipping If a user asks, is free shipping available? No Yes" at bounding box center [485, 511] width 430 height 226
drag, startPoint x: 340, startPoint y: 517, endPoint x: 307, endPoint y: 452, distance: 72.6
click at [307, 452] on p "If a user asks, is free shipping available?" at bounding box center [485, 454] width 411 height 19
click at [309, 448] on p "If a user asks, is free shipping available?" at bounding box center [485, 454] width 411 height 19
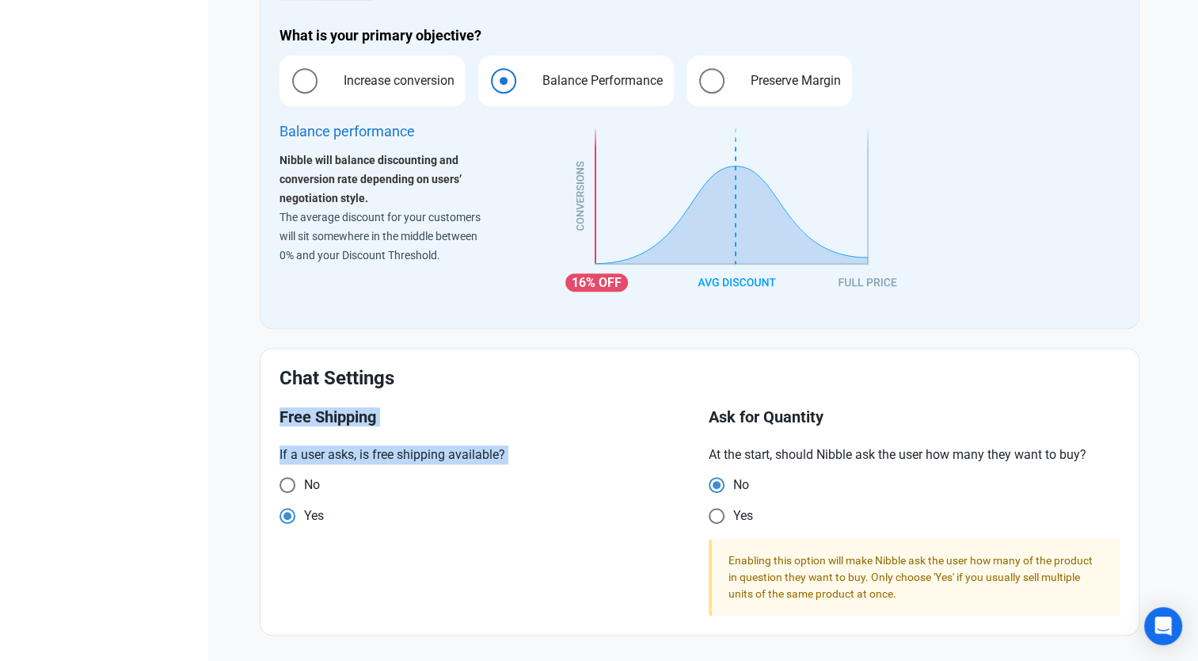
click at [310, 448] on p "If a user asks, is free shipping available?" at bounding box center [485, 454] width 411 height 19
drag, startPoint x: 310, startPoint y: 448, endPoint x: 407, endPoint y: 449, distance: 97.4
click at [407, 449] on p "If a user asks, is free shipping available?" at bounding box center [485, 454] width 411 height 19
click at [425, 455] on p "If a user asks, is free shipping available?" at bounding box center [485, 454] width 411 height 19
drag, startPoint x: 425, startPoint y: 455, endPoint x: 371, endPoint y: 453, distance: 53.9
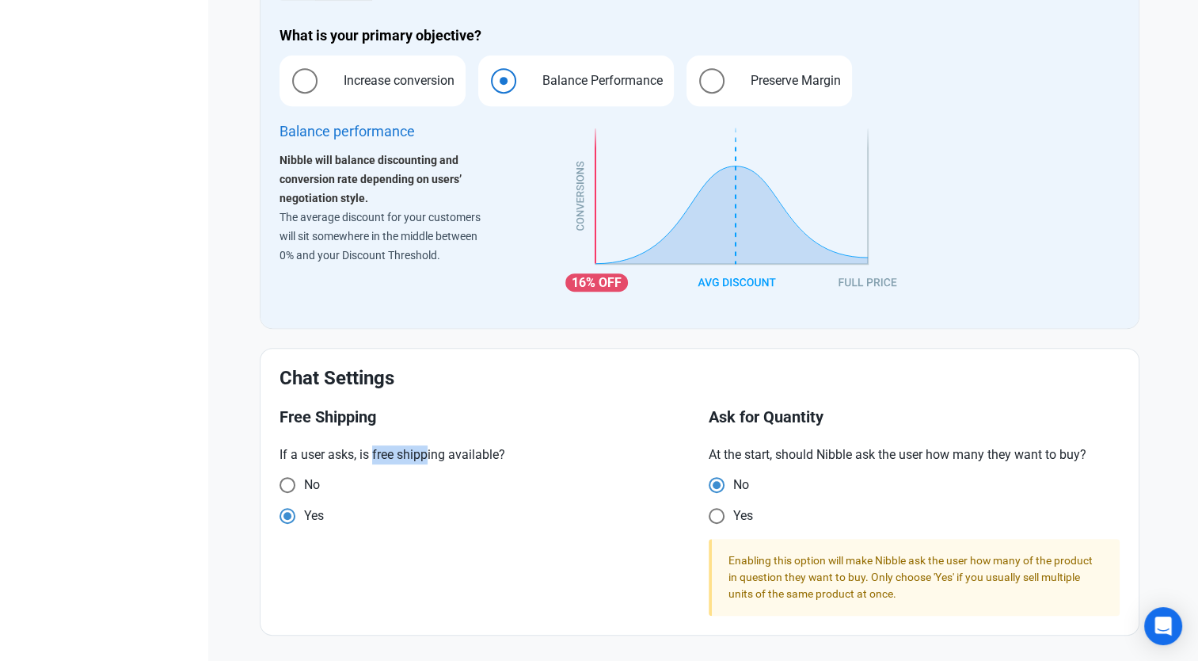
click at [371, 453] on p "If a user asks, is free shipping available?" at bounding box center [485, 454] width 411 height 19
click at [433, 457] on p "If a user asks, is free shipping available?" at bounding box center [485, 454] width 411 height 19
drag, startPoint x: 897, startPoint y: 451, endPoint x: 918, endPoint y: 454, distance: 20.8
click at [918, 454] on p "At the start, should Nibble ask the user how many they want to buy?" at bounding box center [914, 454] width 411 height 19
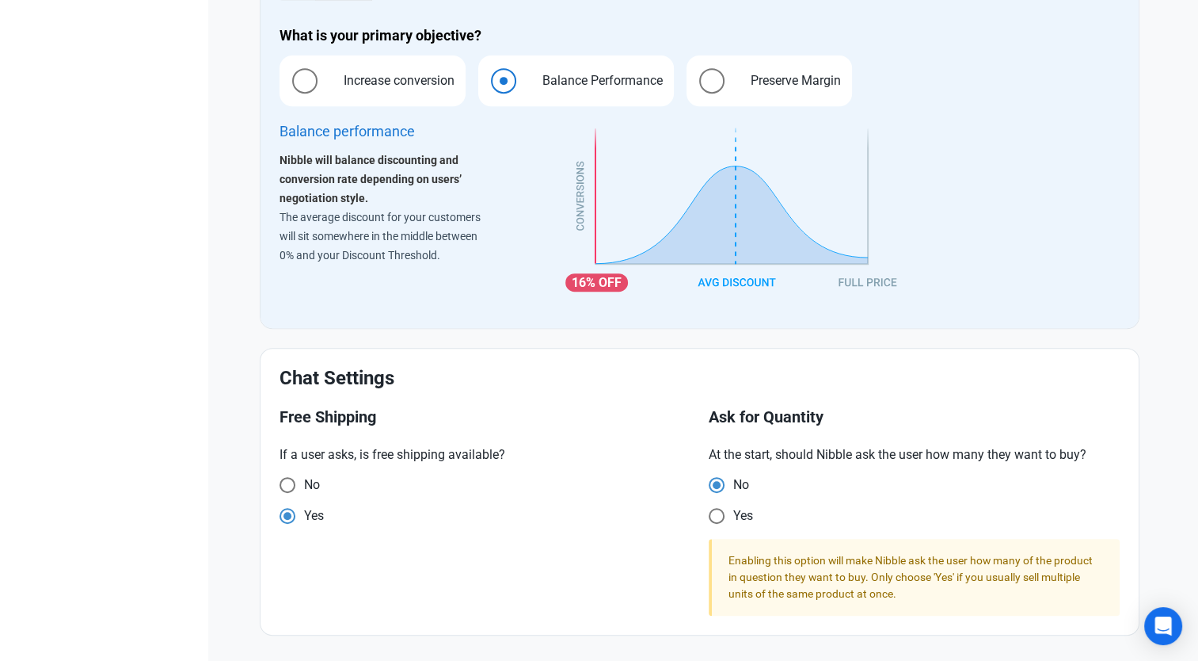
click at [871, 556] on div "Enabling this option will make Nibble ask the user how many of the product in q…" at bounding box center [916, 576] width 375 height 49
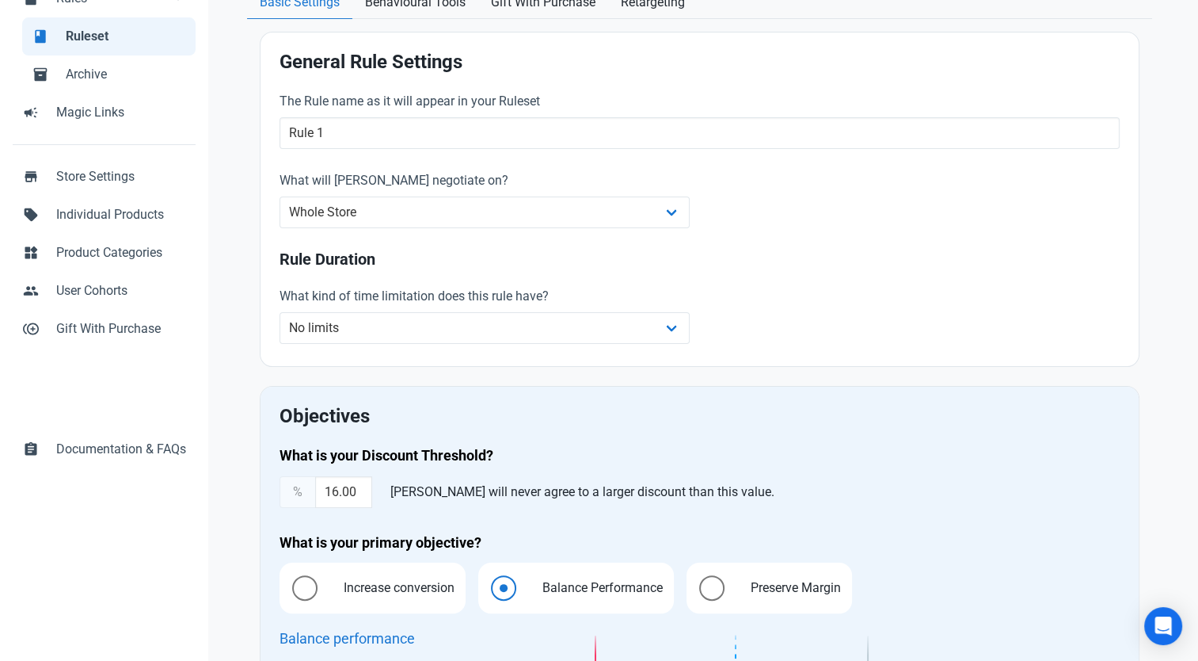
scroll to position [0, 0]
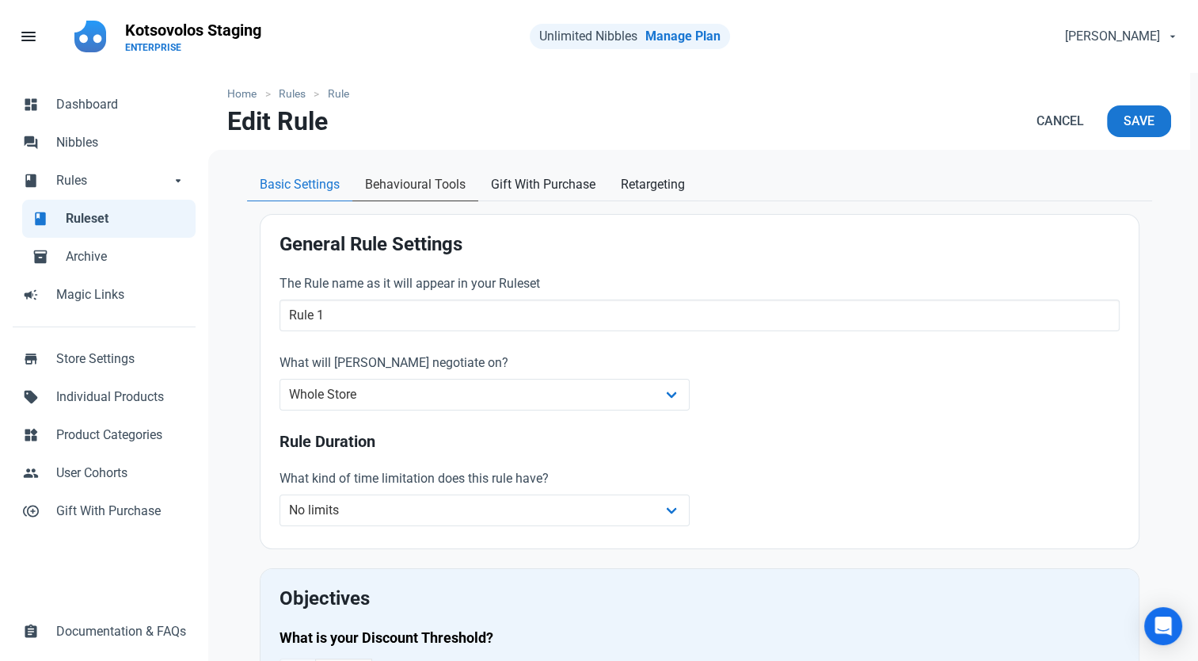
click at [388, 191] on span "Behavioural Tools" at bounding box center [415, 184] width 101 height 19
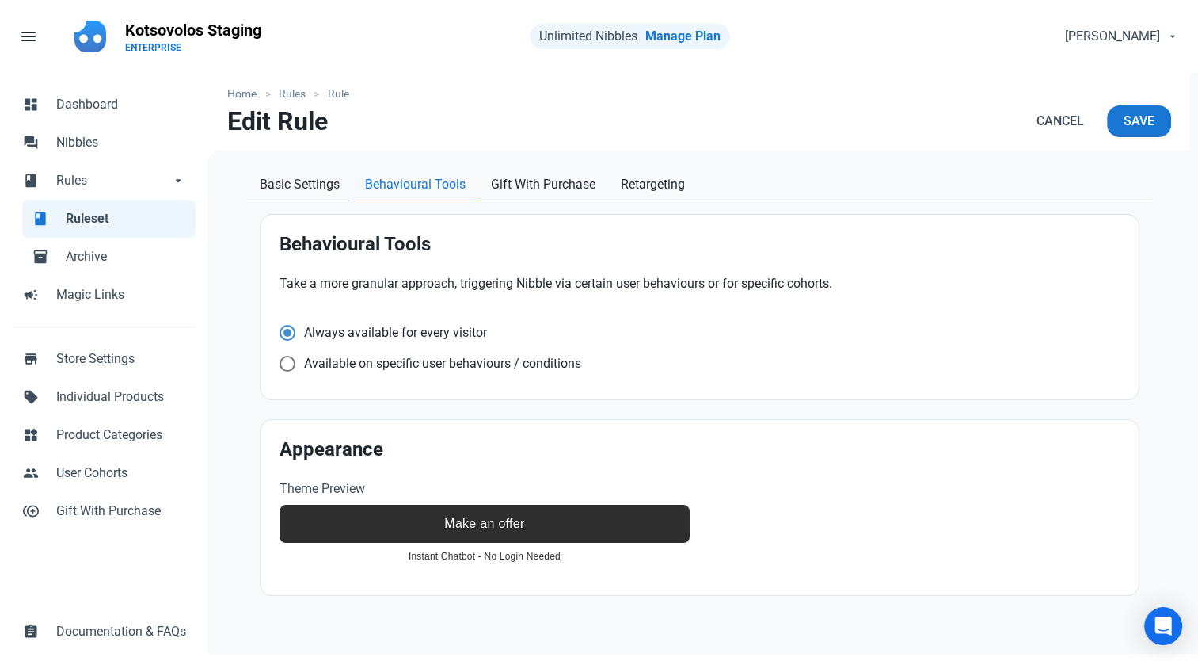
drag, startPoint x: 314, startPoint y: 331, endPoint x: 507, endPoint y: 326, distance: 193.3
click at [507, 326] on div "Always available for every visitor" at bounding box center [700, 335] width 840 height 21
click at [547, 196] on link "Gift With Purchase" at bounding box center [543, 185] width 130 height 32
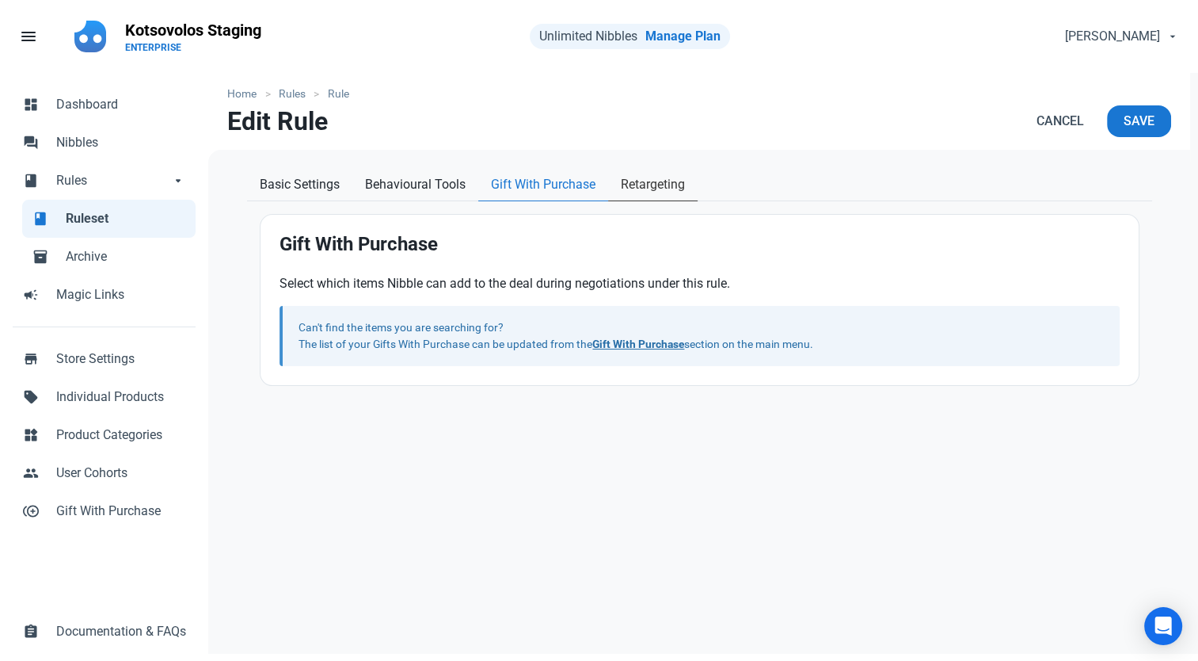
click at [636, 187] on span "Retargeting" at bounding box center [653, 184] width 64 height 19
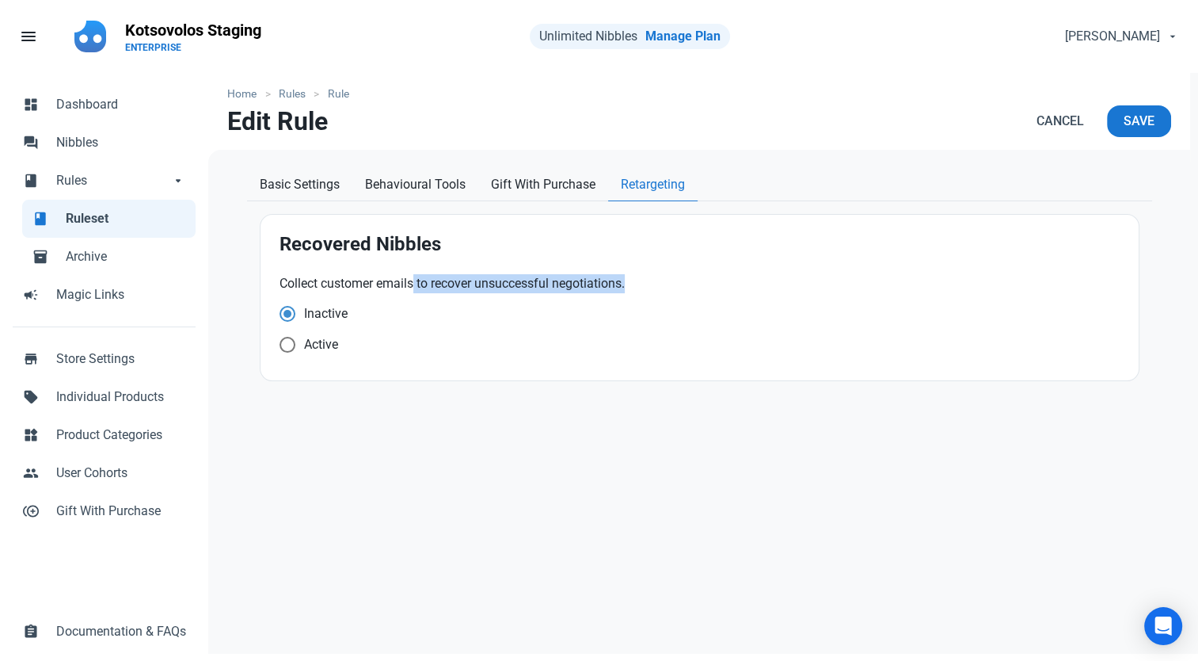
drag, startPoint x: 415, startPoint y: 283, endPoint x: 656, endPoint y: 278, distance: 240.8
click at [656, 278] on p "Collect customer emails to recover unsuccessful negotiations." at bounding box center [700, 283] width 840 height 19
click at [468, 280] on p "Collect customer emails to recover unsuccessful negotiations." at bounding box center [700, 283] width 840 height 19
drag, startPoint x: 390, startPoint y: 286, endPoint x: 297, endPoint y: 280, distance: 92.8
click at [297, 280] on p "Collect customer emails to recover unsuccessful negotiations." at bounding box center [700, 283] width 840 height 19
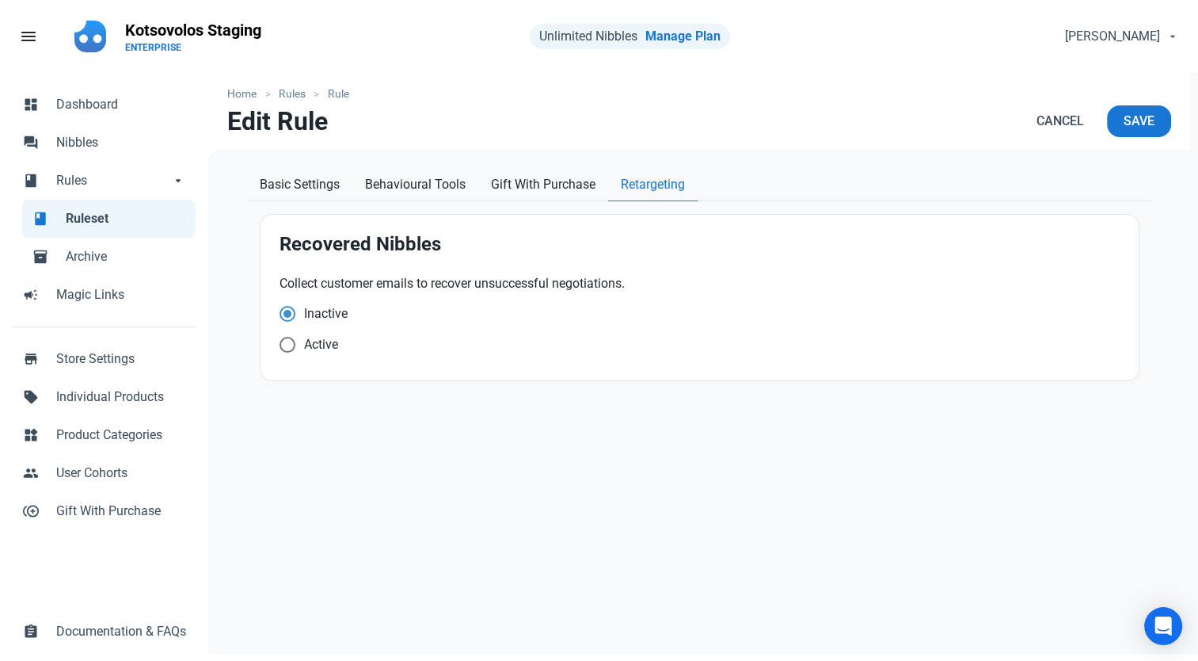
drag, startPoint x: 297, startPoint y: 280, endPoint x: 269, endPoint y: 284, distance: 27.9
click at [270, 284] on div "Collect customer emails to recover unsuccessful negotiations. Inactive Active" at bounding box center [699, 318] width 859 height 106
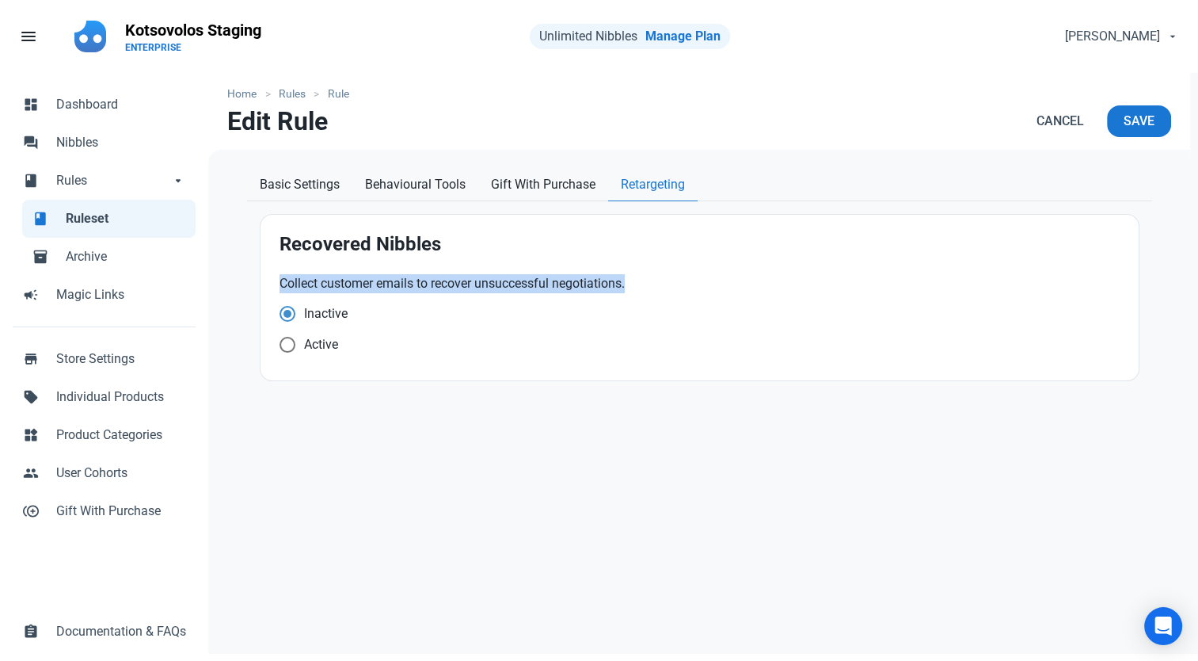
drag, startPoint x: 282, startPoint y: 280, endPoint x: 637, endPoint y: 279, distance: 354.9
click at [637, 279] on p "Collect customer emails to recover unsuccessful negotiations." at bounding box center [700, 283] width 840 height 19
click at [447, 288] on p "Collect customer emails to recover unsuccessful negotiations." at bounding box center [700, 283] width 840 height 19
click at [299, 192] on span "Basic Settings" at bounding box center [300, 184] width 80 height 19
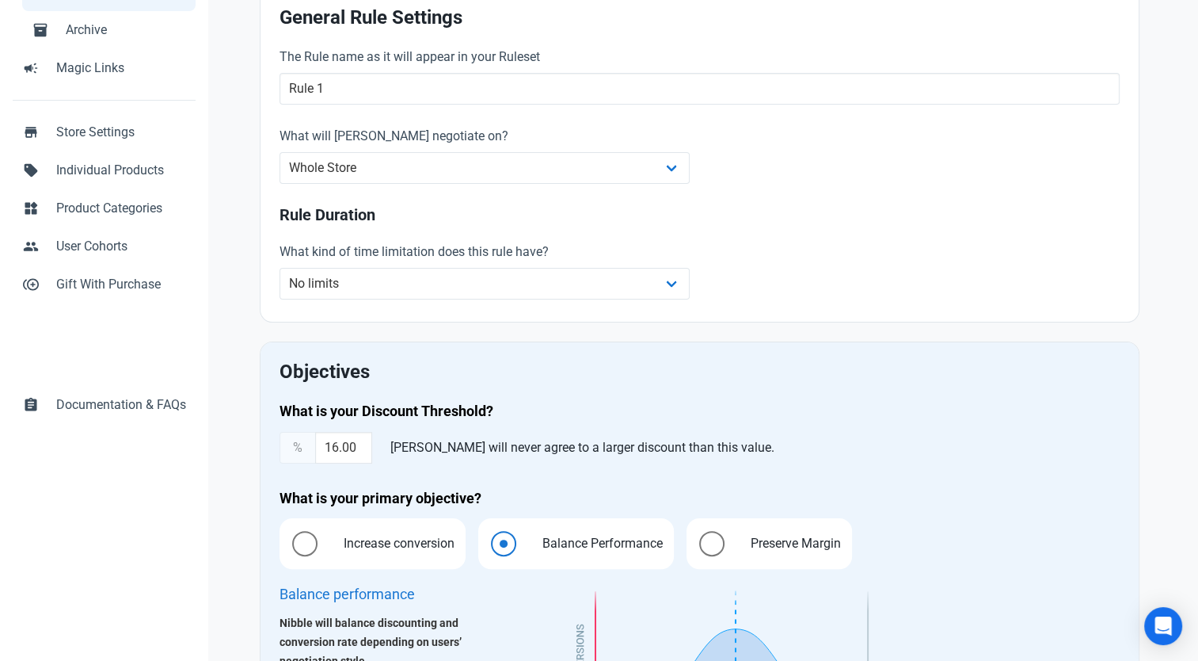
scroll to position [158, 0]
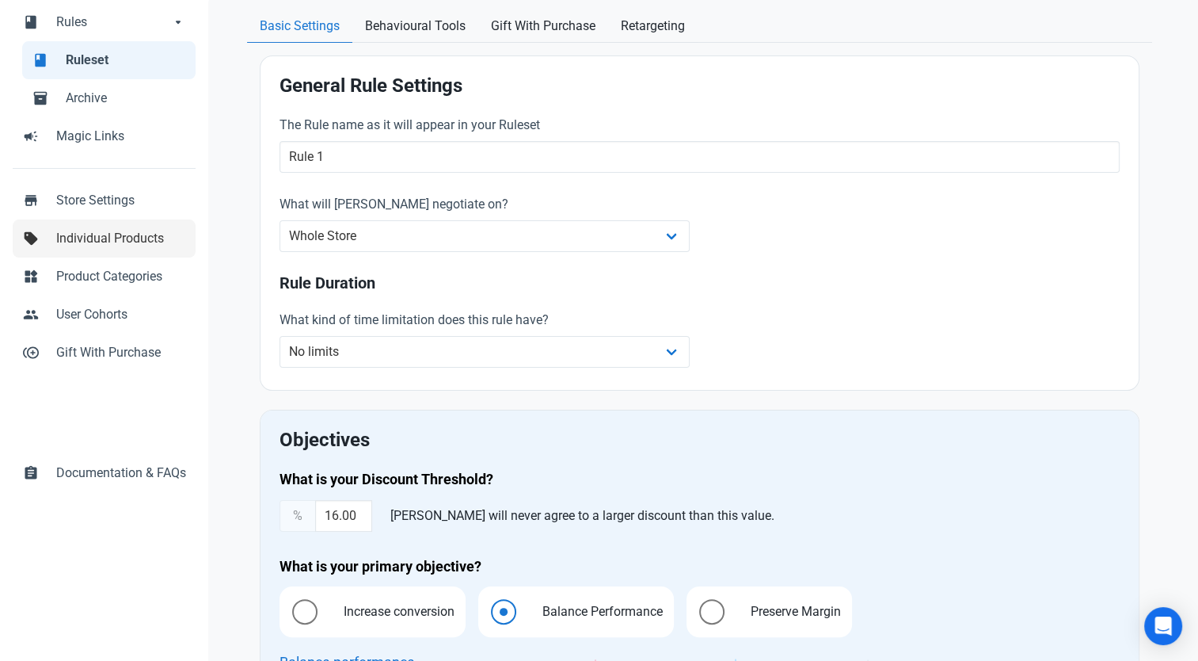
click at [124, 249] on link "sell Individual Products" at bounding box center [104, 238] width 183 height 38
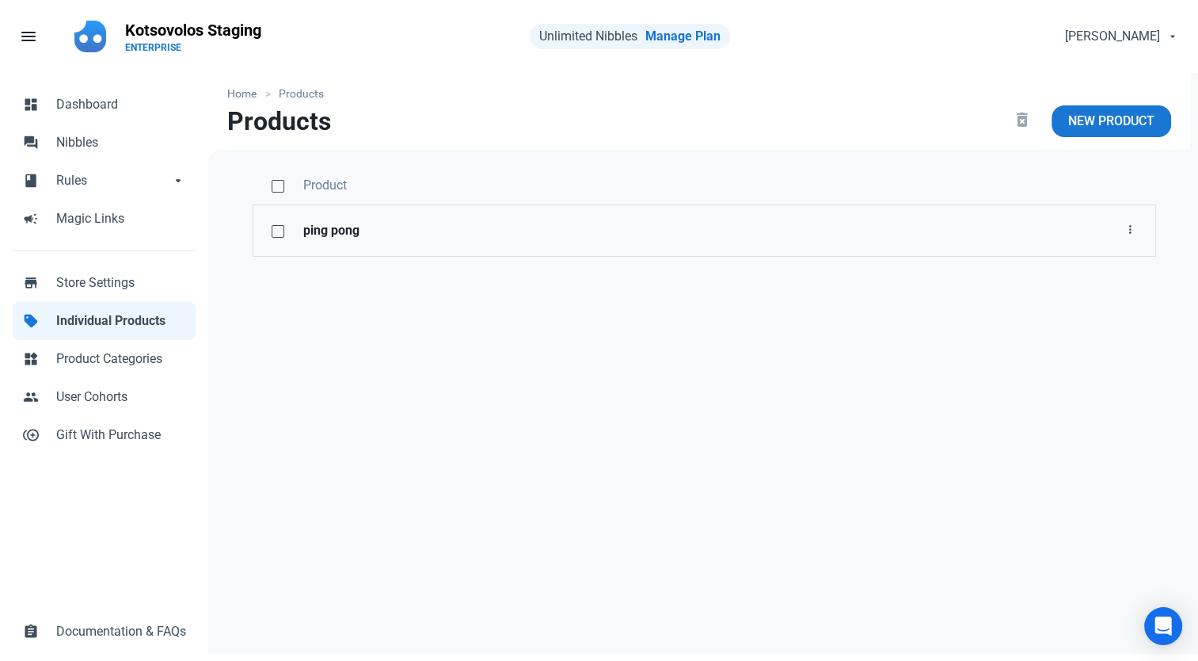
click at [368, 232] on strong "ping pong" at bounding box center [549, 230] width 493 height 19
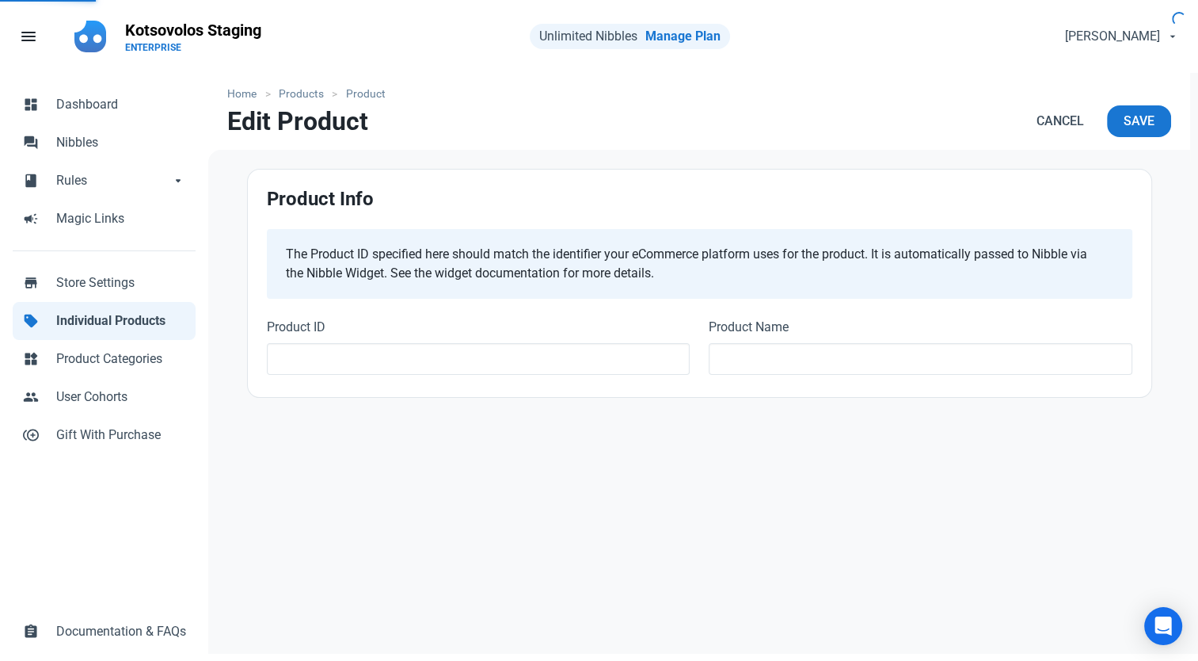
type input "190828"
type input "ping pong"
click at [124, 349] on span "Product Categories" at bounding box center [121, 358] width 130 height 19
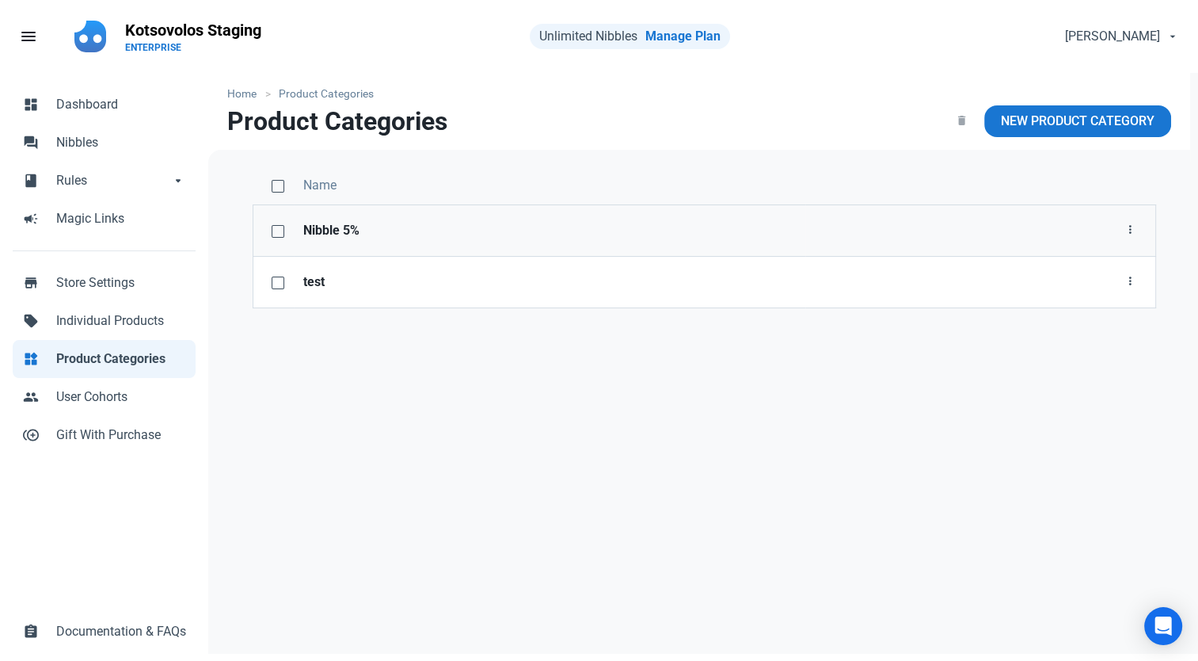
click at [310, 230] on strong "Nibble 5%" at bounding box center [549, 230] width 493 height 19
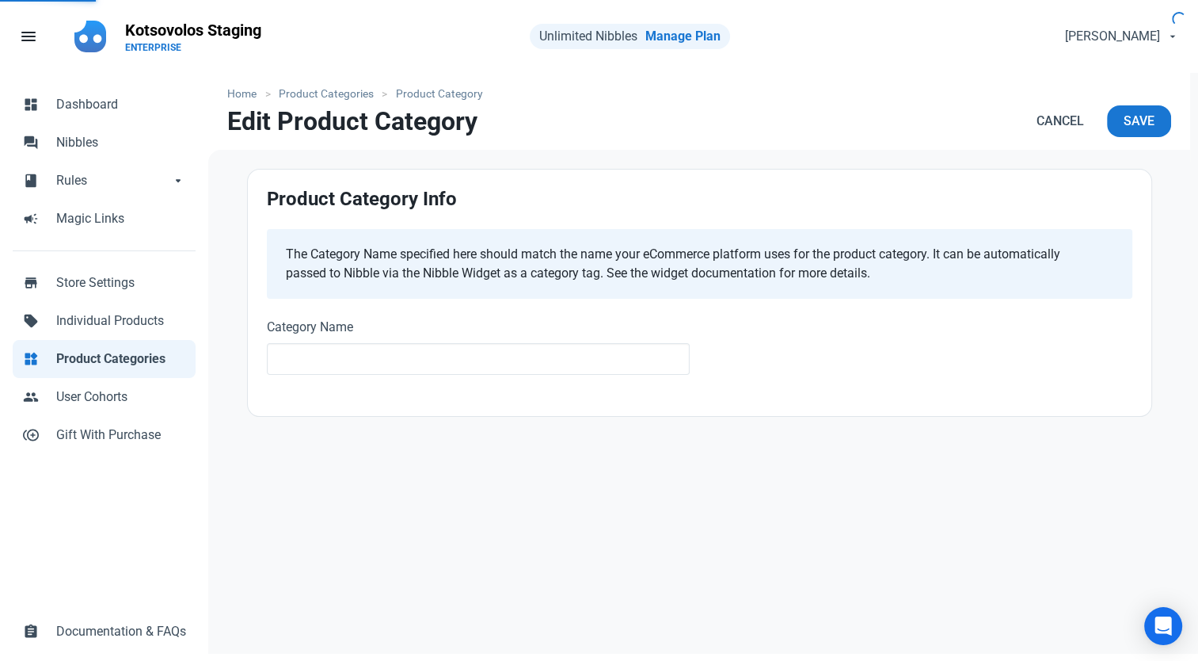
type input "Nibble 5%"
click at [344, 87] on link "Product Categories" at bounding box center [327, 94] width 112 height 17
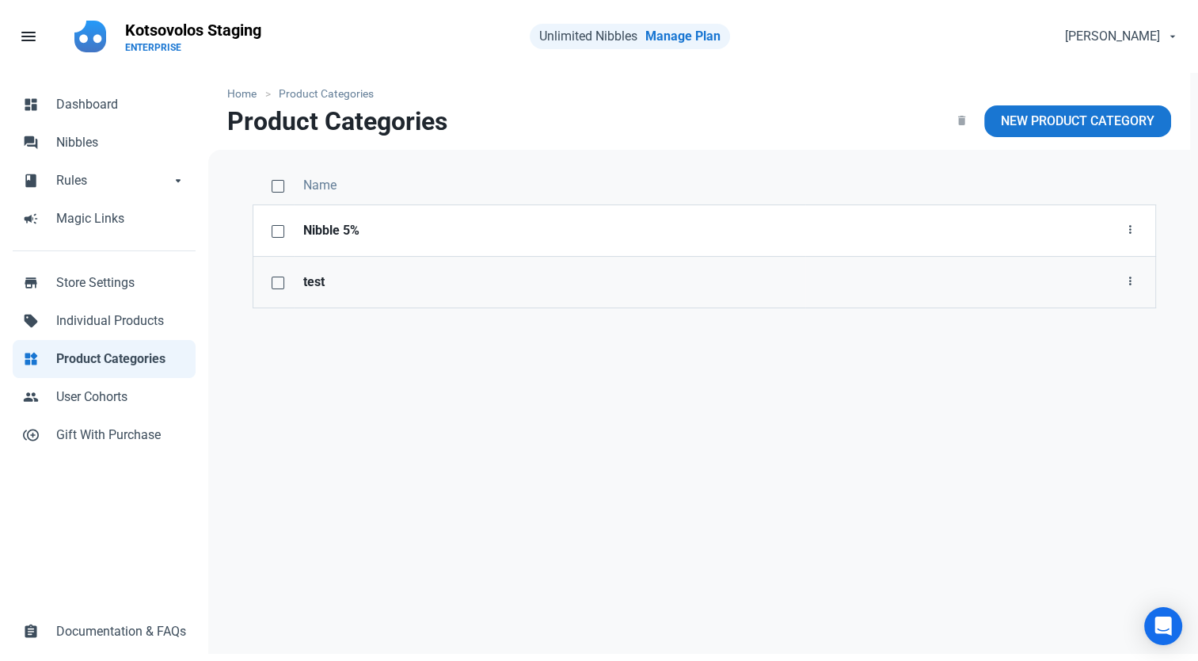
click at [322, 281] on strong "test" at bounding box center [549, 281] width 493 height 19
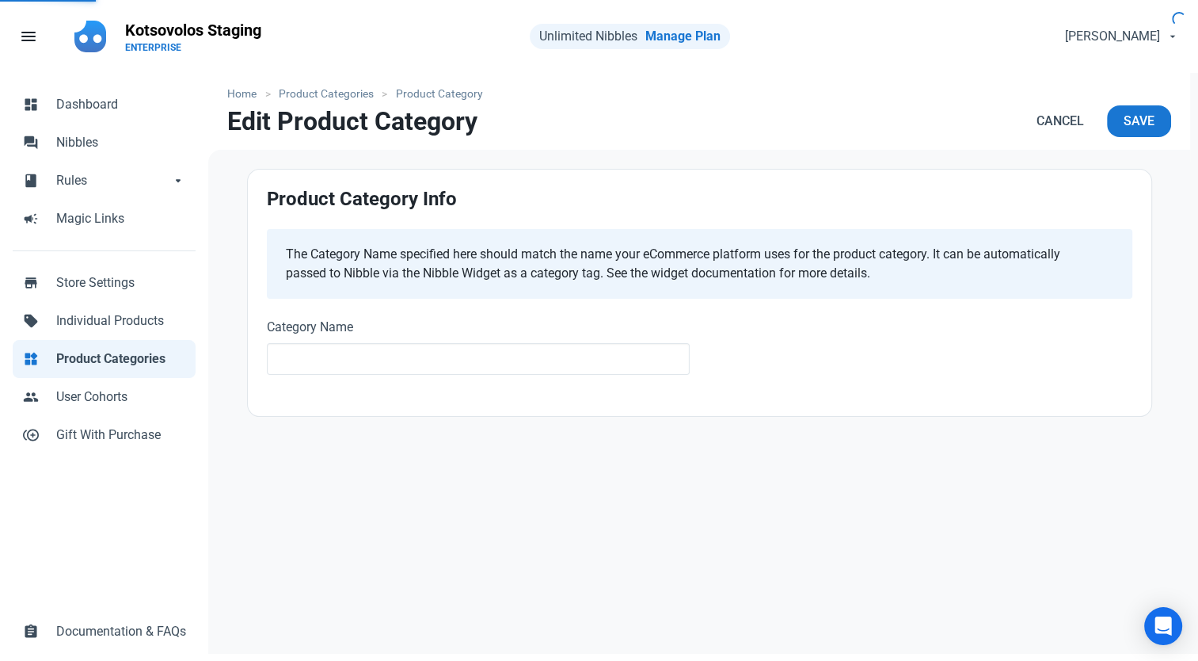
type input "test"
click at [336, 409] on div "Product Category Info The Category Name specified here should match the name yo…" at bounding box center [700, 293] width 904 height 246
click at [118, 317] on span "Individual Products" at bounding box center [121, 320] width 130 height 19
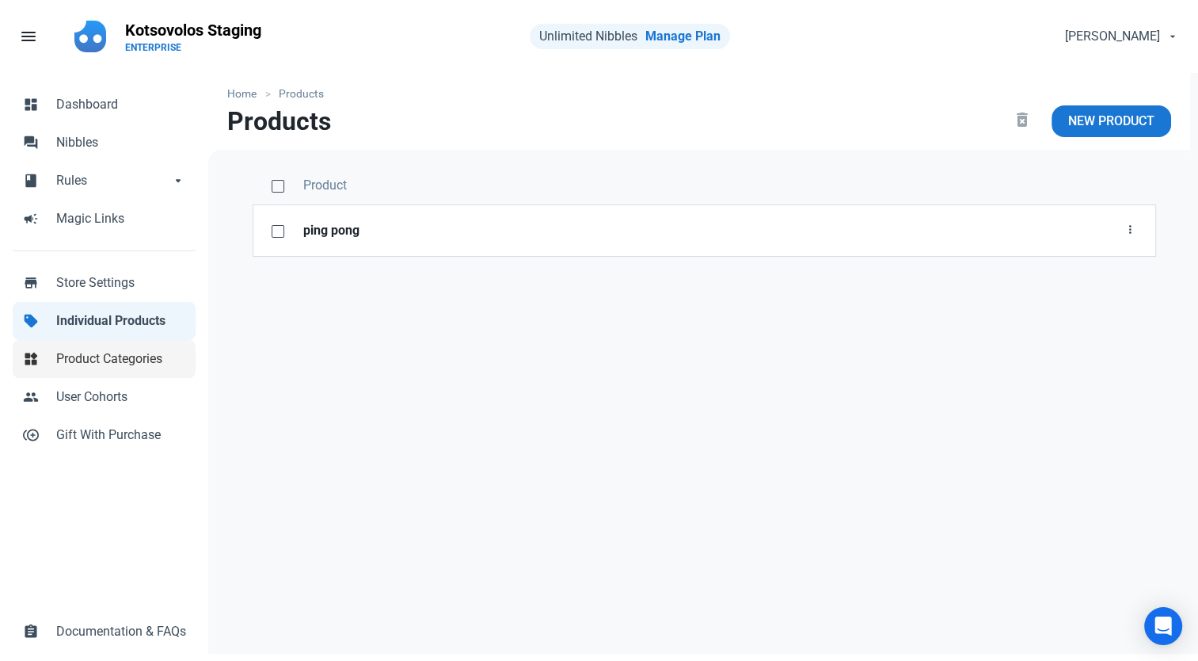
click at [98, 354] on span "Product Categories" at bounding box center [121, 358] width 130 height 19
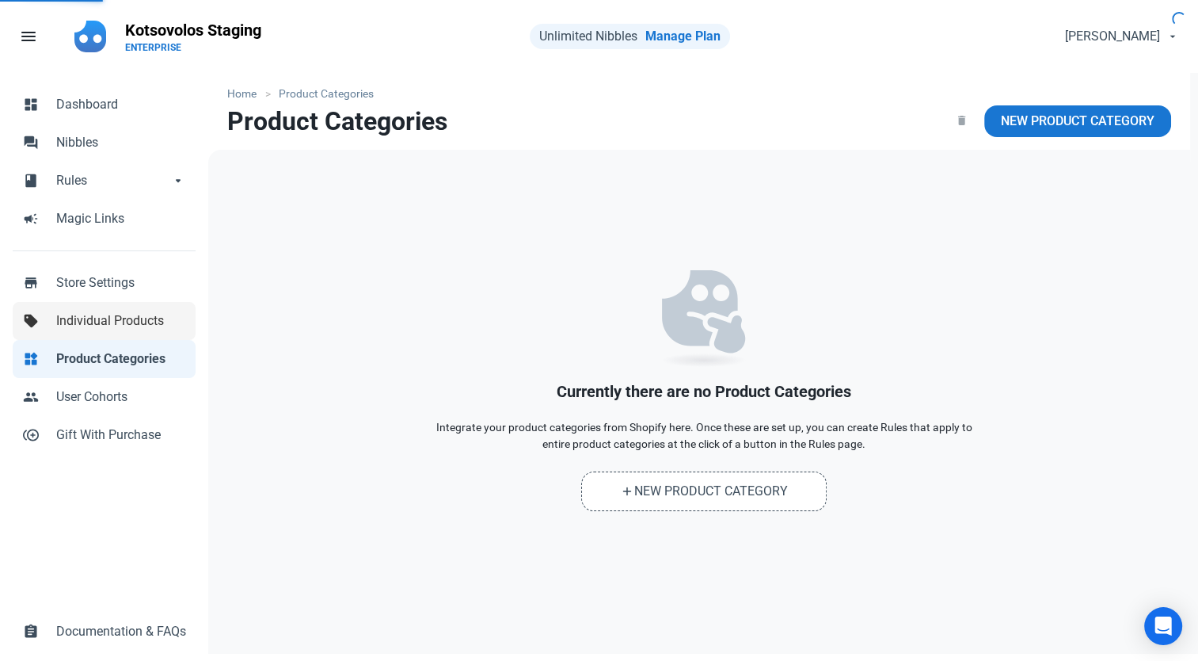
click at [95, 325] on span "Individual Products" at bounding box center [121, 320] width 130 height 19
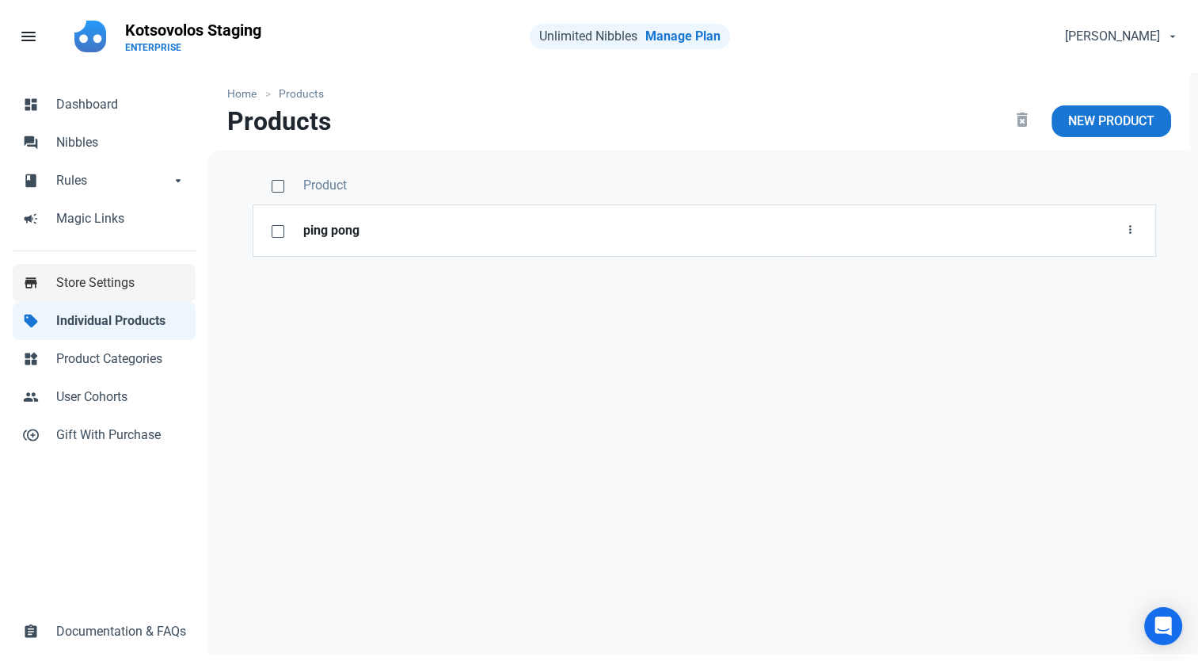
click at [82, 280] on span "Store Settings" at bounding box center [121, 282] width 130 height 19
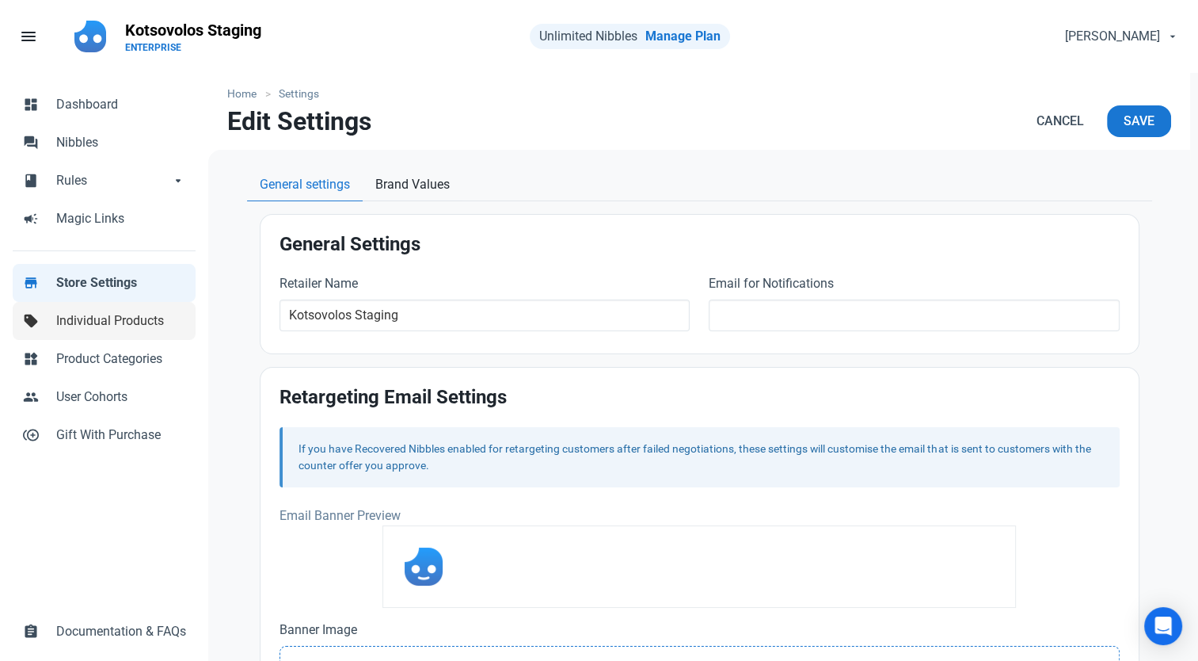
click at [80, 314] on span "Individual Products" at bounding box center [121, 320] width 130 height 19
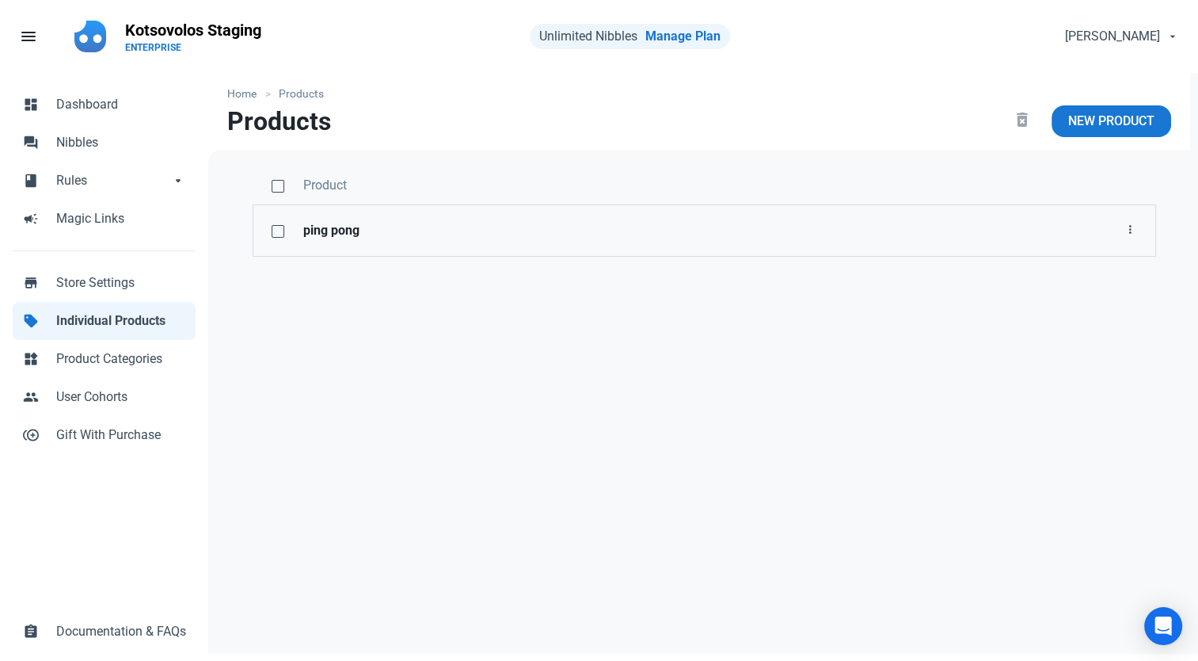
click at [345, 236] on strong "ping pong" at bounding box center [549, 230] width 493 height 19
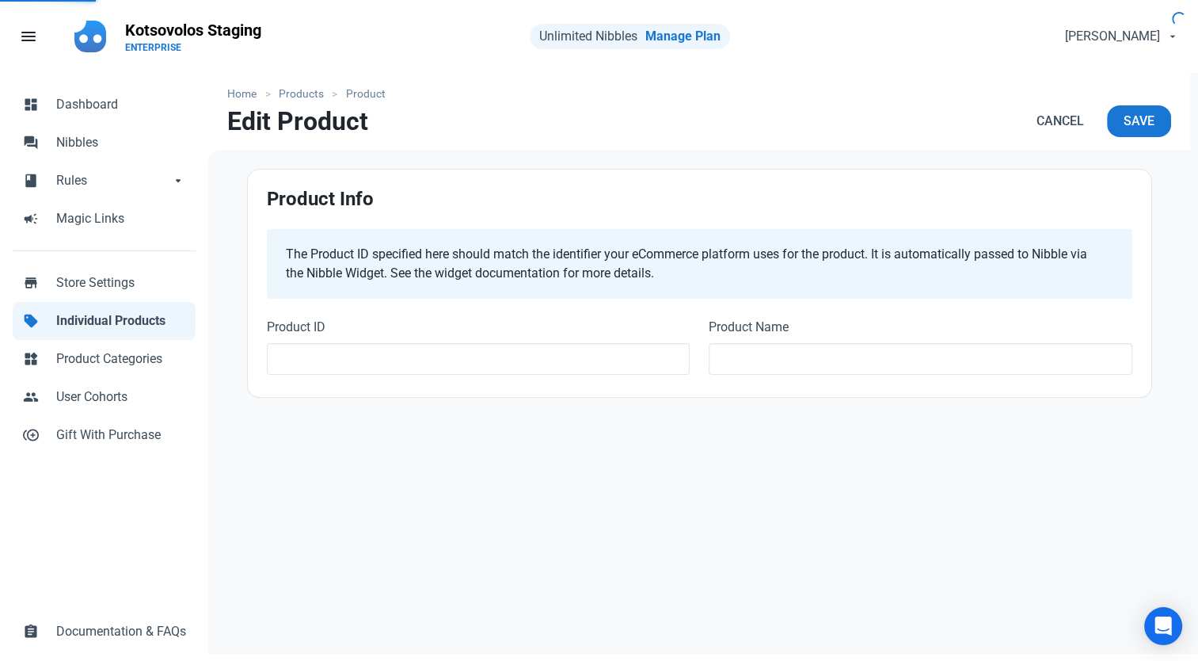
type input "190828"
type input "ping pong"
drag, startPoint x: 384, startPoint y: 246, endPoint x: 770, endPoint y: 270, distance: 386.5
click at [770, 270] on div "The Product ID specified here should match the identifier your eCommerce platfo…" at bounding box center [693, 264] width 815 height 38
click at [594, 455] on div "Home Products Product Edit Product Cancel Save Product Info The Product ID spec…" at bounding box center [699, 368] width 982 height 590
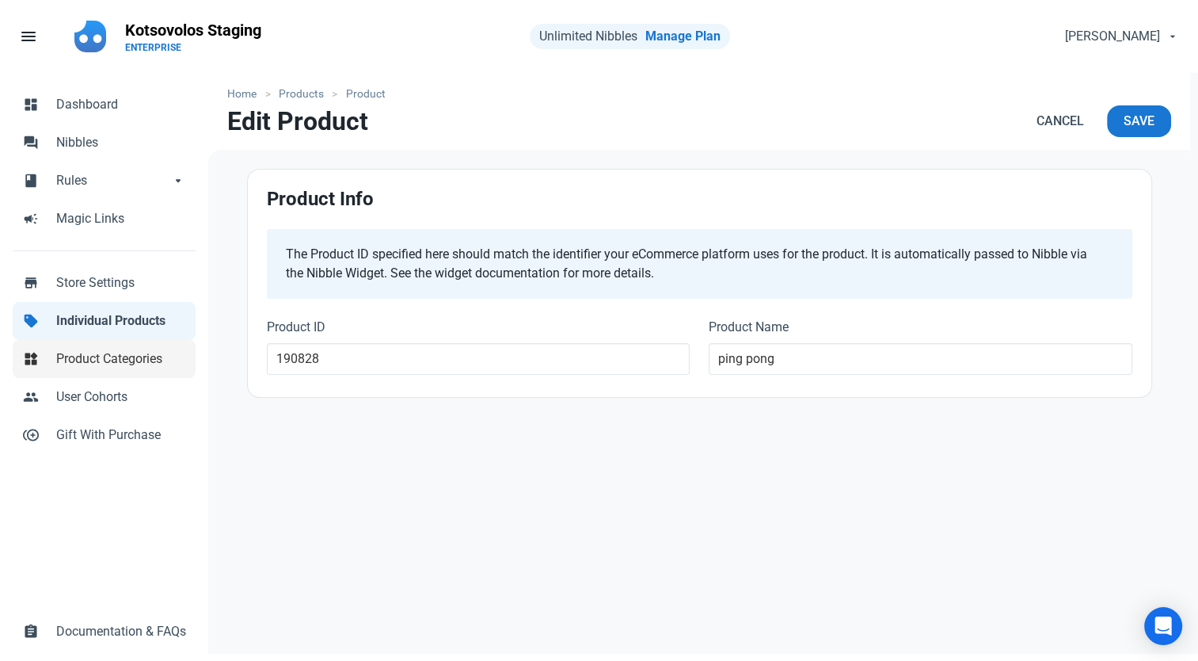
click at [130, 362] on span "Product Categories" at bounding box center [121, 358] width 130 height 19
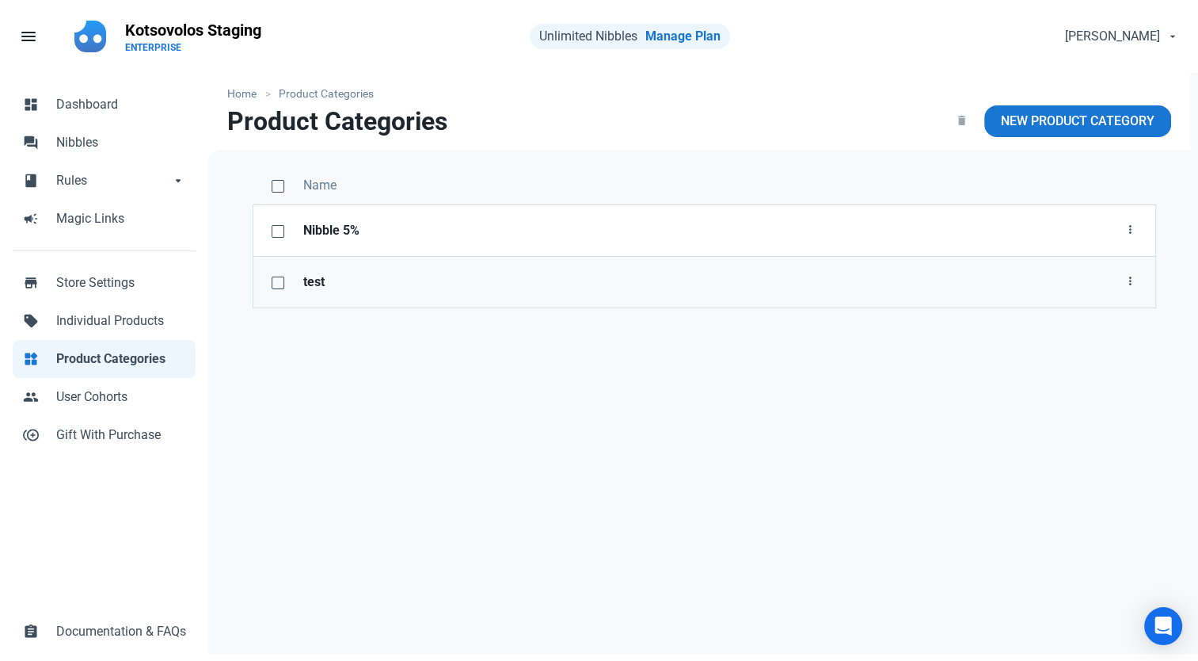
click at [854, 285] on td "Edit Delete" at bounding box center [981, 282] width 350 height 52
click at [1134, 280] on icon "button" at bounding box center [1130, 282] width 13 height 20
click at [1118, 319] on link "Edit" at bounding box center [1105, 320] width 81 height 26
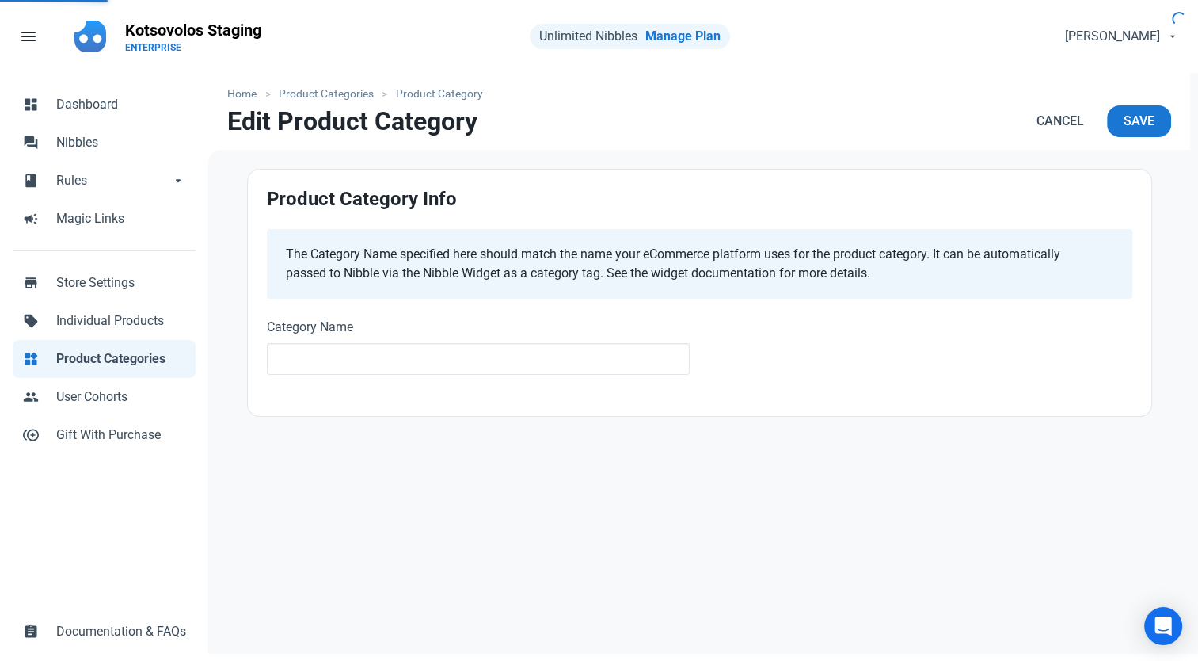
type input "test"
click at [326, 457] on div "Home Product Categories Product Category Edit Product Category Cancel Save Prod…" at bounding box center [699, 368] width 982 height 590
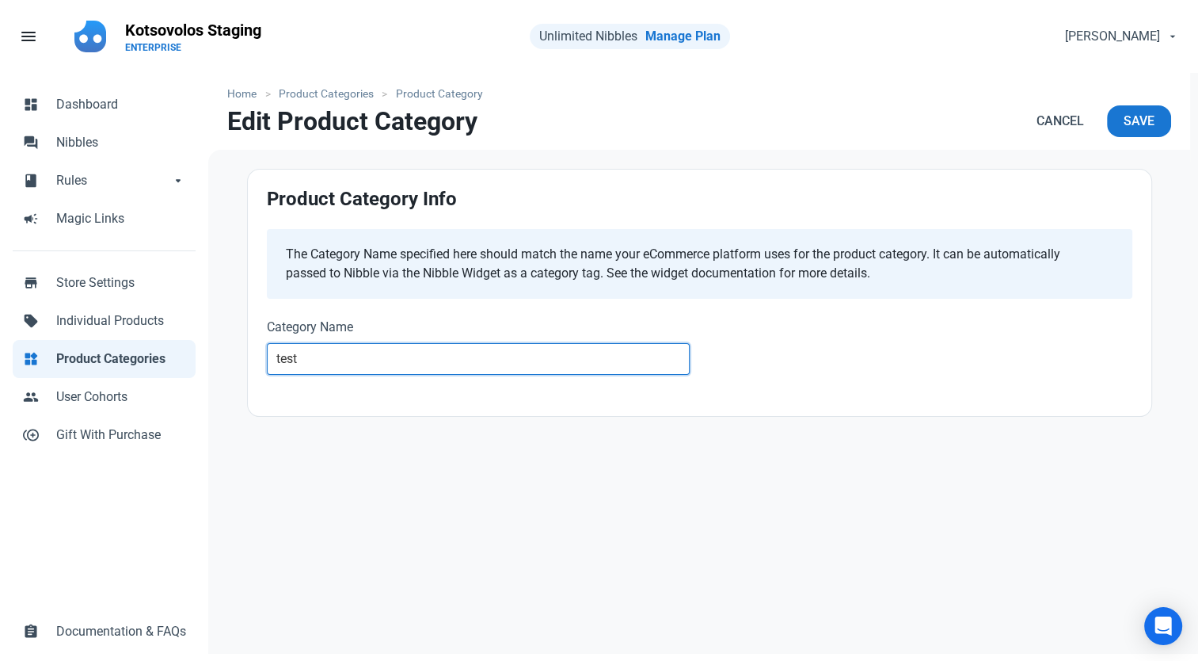
click at [327, 366] on input "test" at bounding box center [479, 359] width 424 height 32
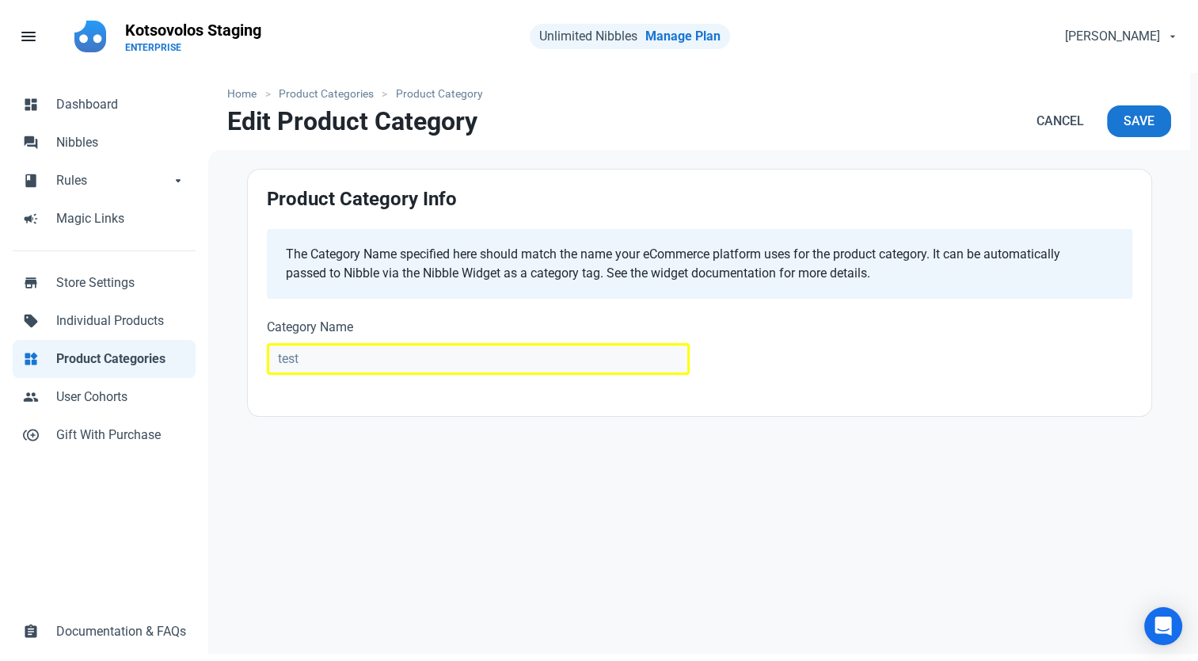
click at [378, 463] on div "Home Product Categories Product Category Edit Product Category Cancel Save Prod…" at bounding box center [699, 368] width 982 height 590
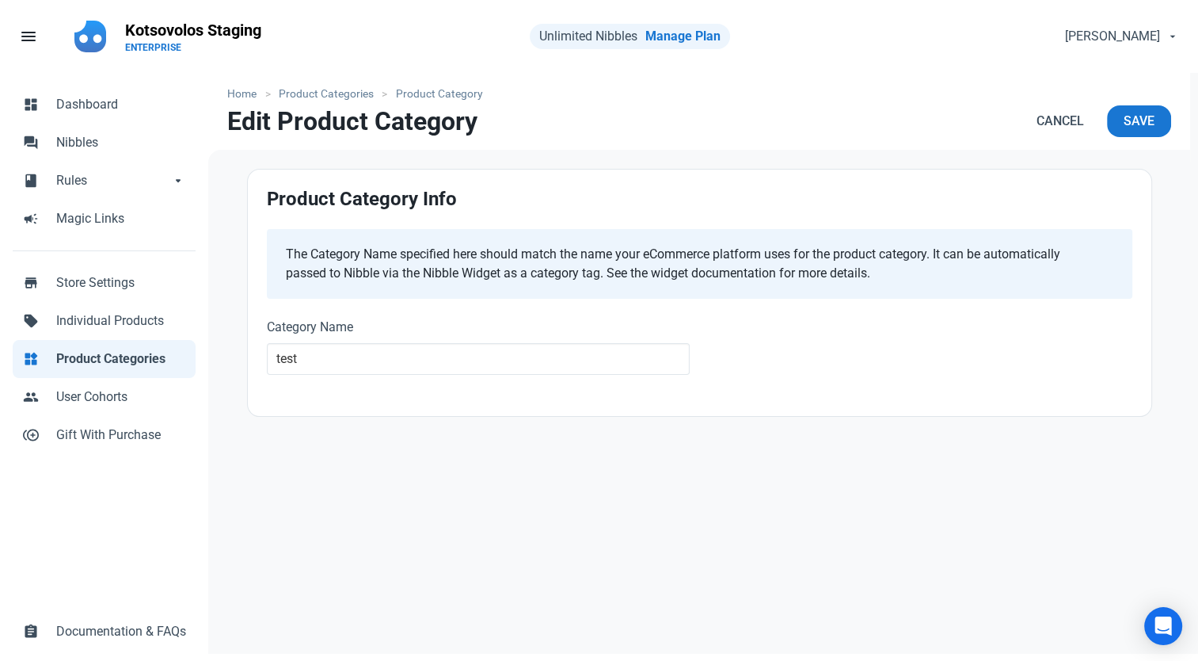
click at [504, 432] on div "Home Product Categories Product Category Edit Product Category Cancel Save Prod…" at bounding box center [699, 368] width 982 height 590
click at [432, 478] on div "Home Product Categories Product Category Edit Product Category Cancel Save Prod…" at bounding box center [699, 368] width 982 height 590
click at [99, 325] on span "Individual Products" at bounding box center [121, 320] width 130 height 19
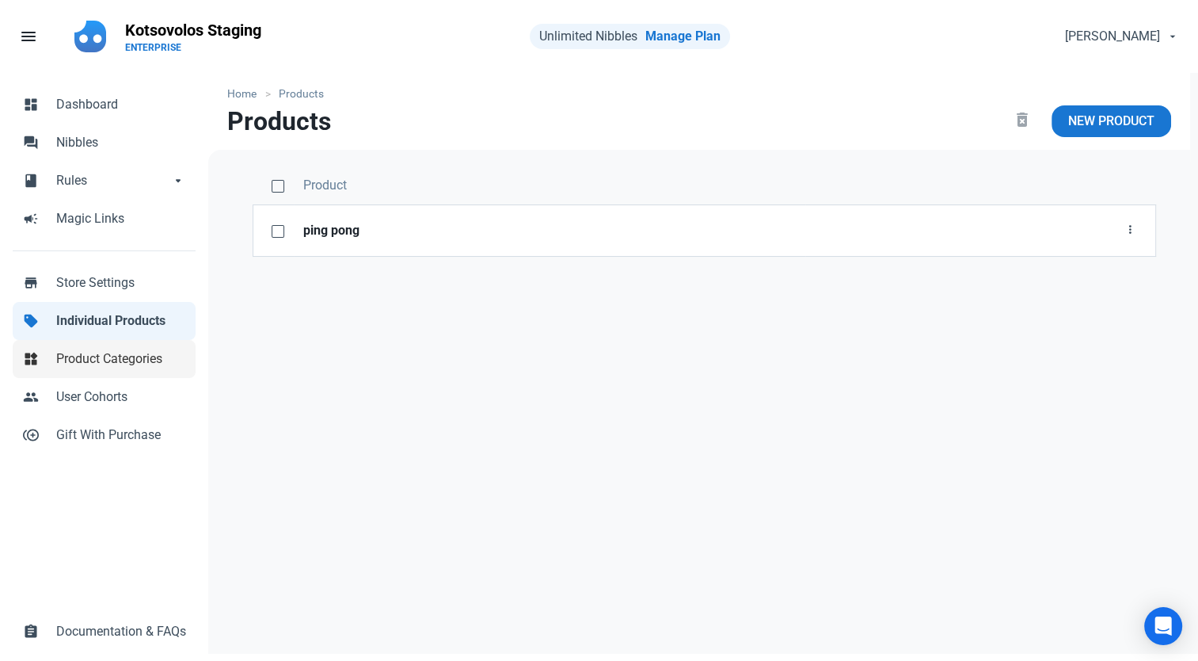
click at [116, 356] on span "Product Categories" at bounding box center [121, 358] width 130 height 19
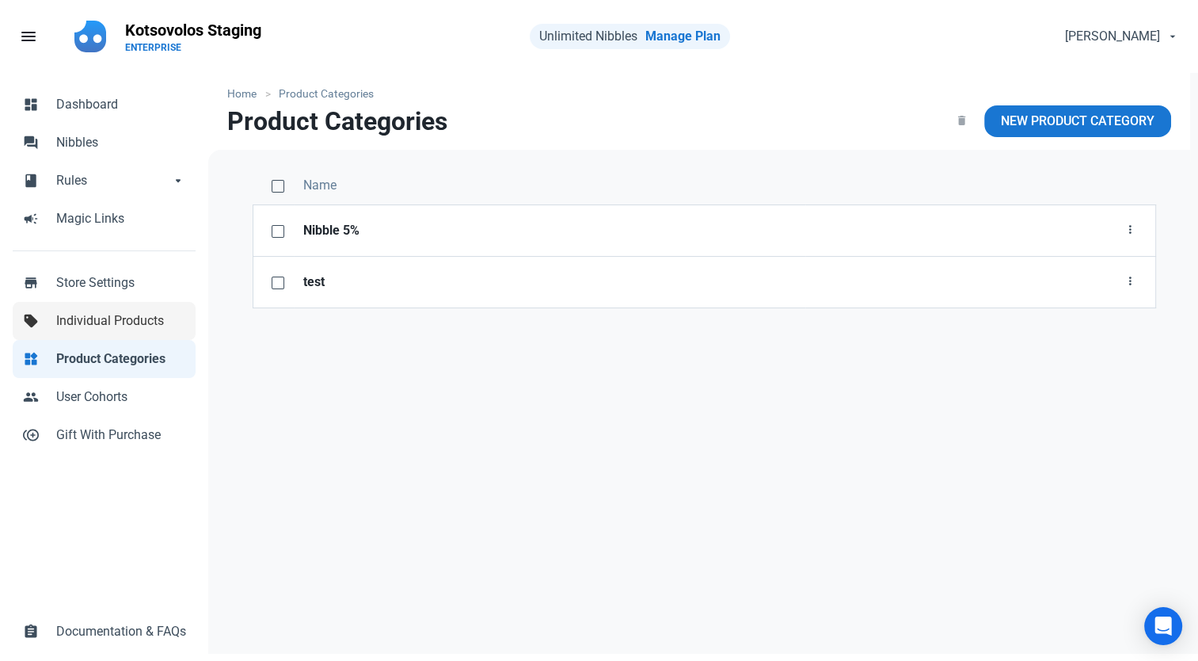
click at [105, 318] on span "Individual Products" at bounding box center [121, 320] width 130 height 19
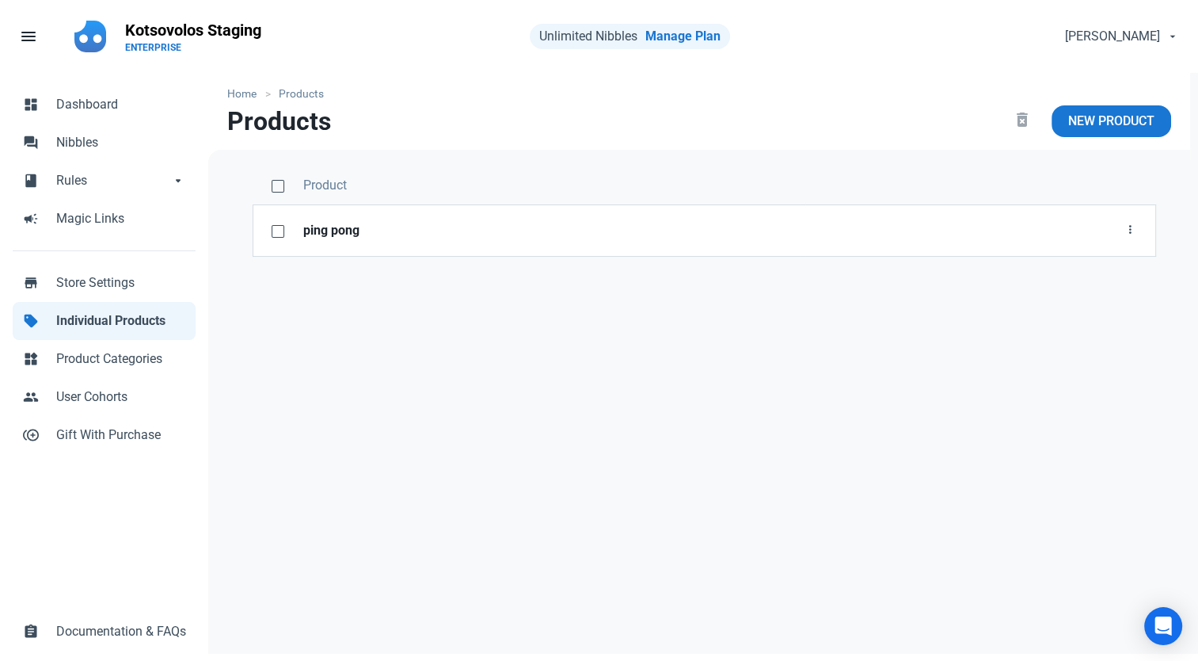
click at [896, 517] on div "Product ping pong Edit Delete" at bounding box center [704, 403] width 992 height 507
click at [751, 543] on div "Product ping pong Edit Delete" at bounding box center [704, 403] width 992 height 507
click at [83, 509] on div "dashboard Dashboard forum Nibbles book Rules book Rules arrow_drop_down book Ru…" at bounding box center [104, 368] width 208 height 590
click at [108, 112] on span "Dashboard" at bounding box center [121, 104] width 130 height 19
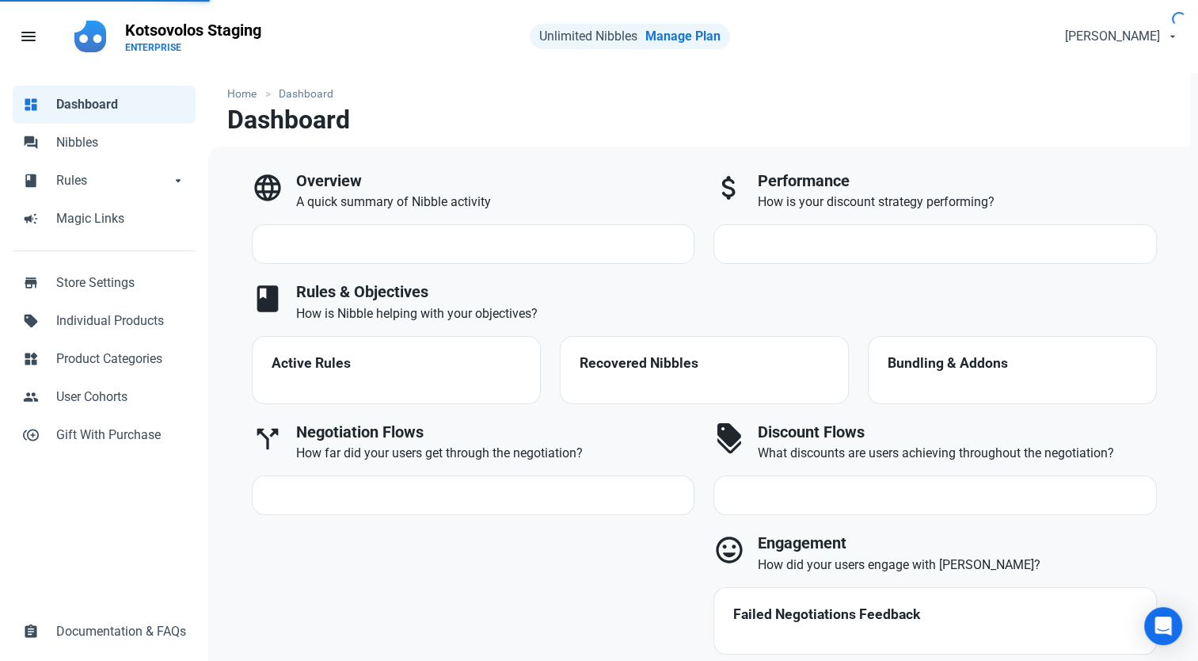
select select "7d"
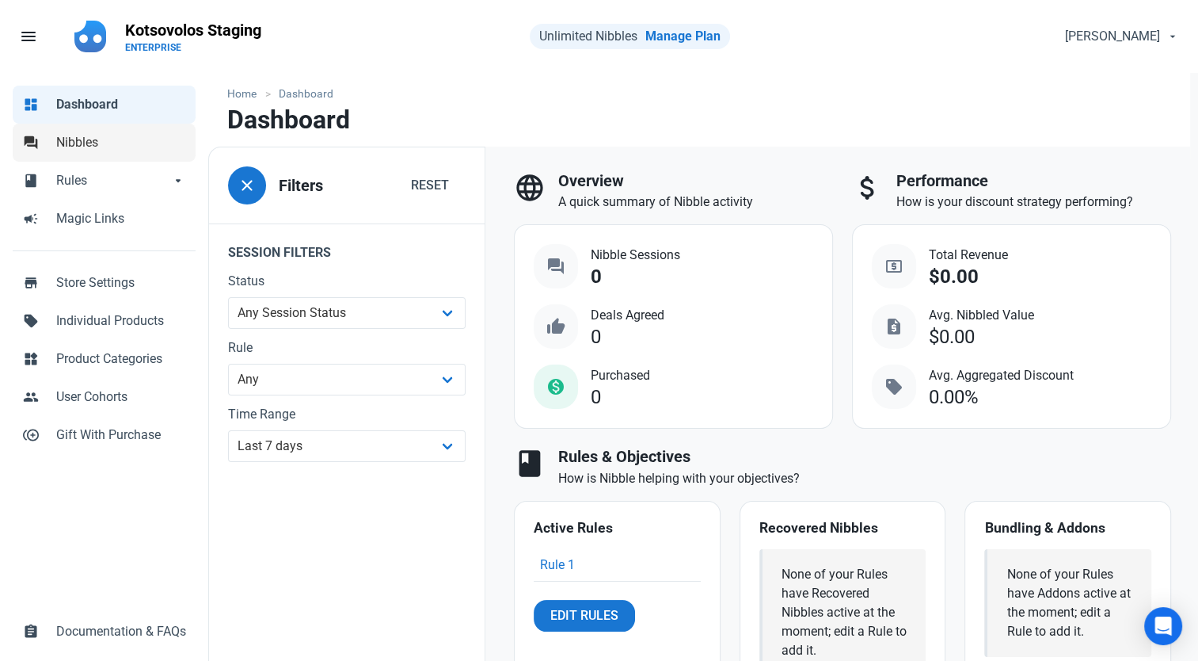
click at [103, 138] on span "Nibbles" at bounding box center [121, 142] width 130 height 19
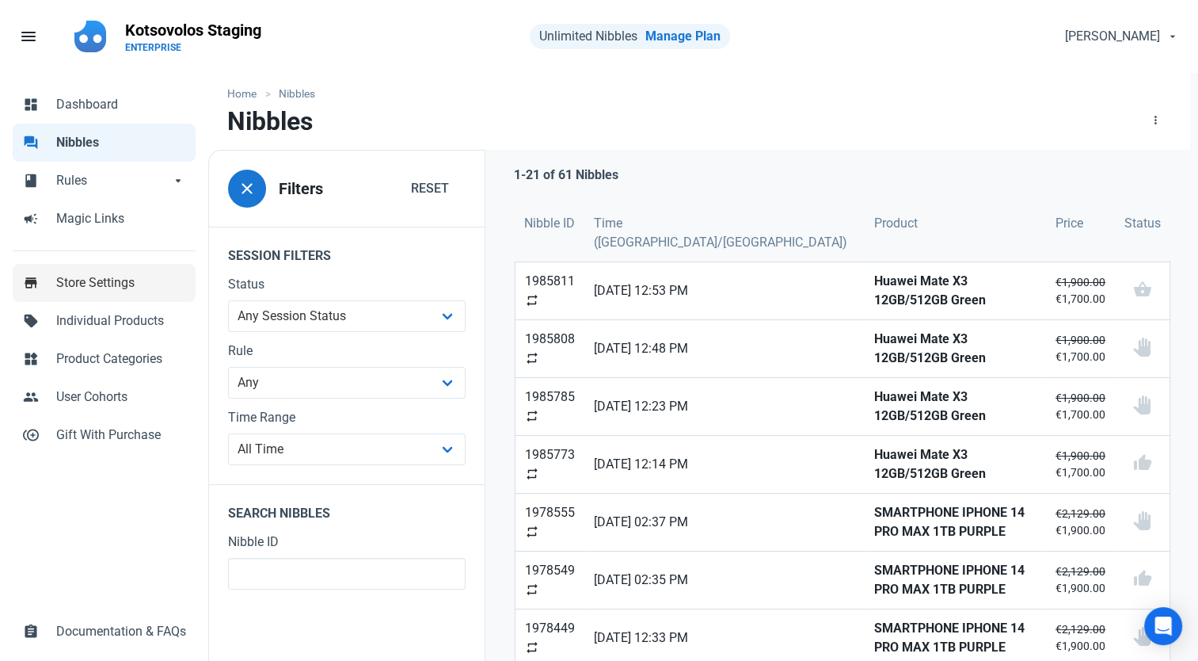
click at [123, 289] on span "Store Settings" at bounding box center [121, 282] width 130 height 19
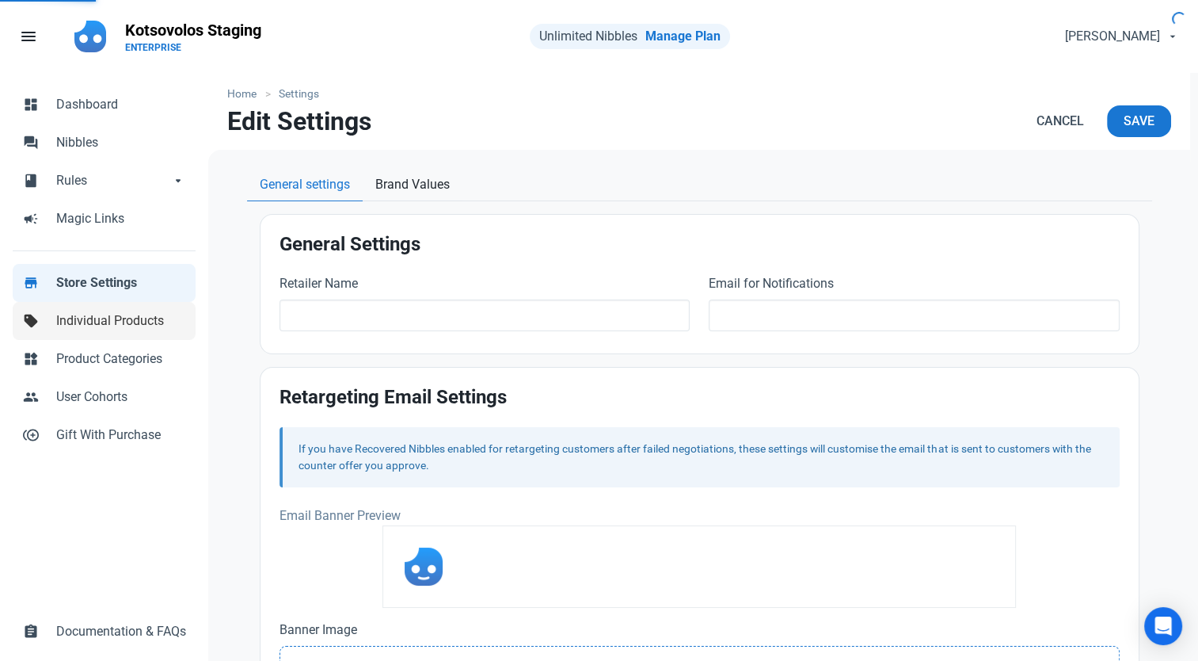
click at [120, 314] on span "Individual Products" at bounding box center [121, 320] width 130 height 19
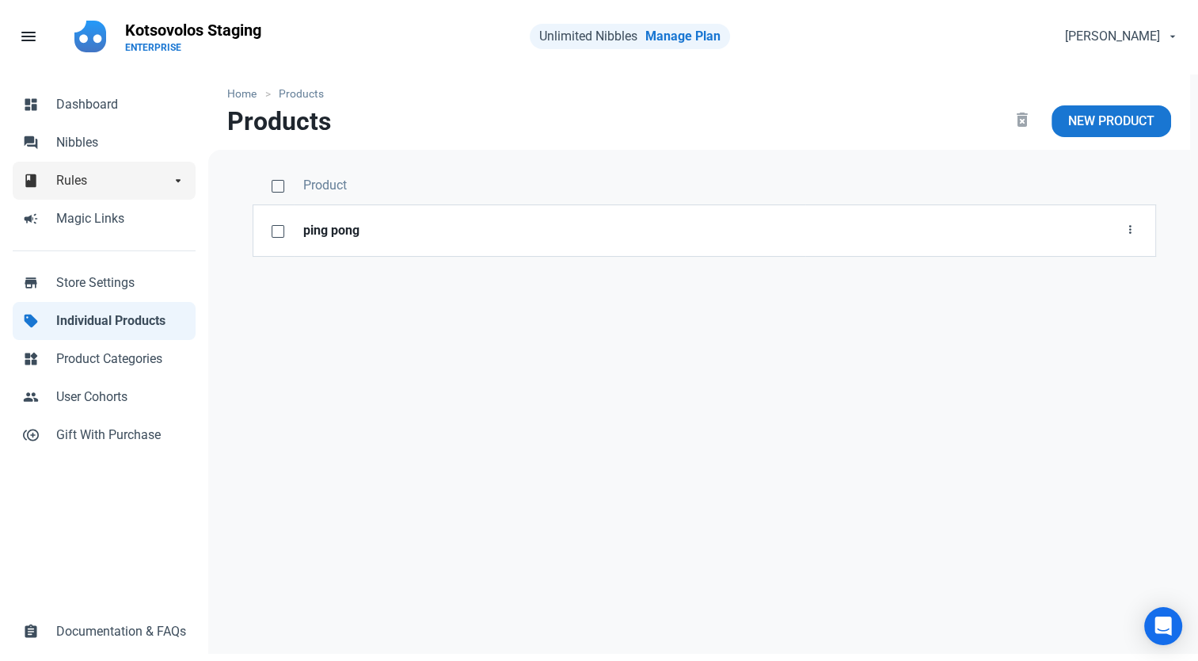
click at [80, 172] on span "Rules" at bounding box center [113, 180] width 114 height 19
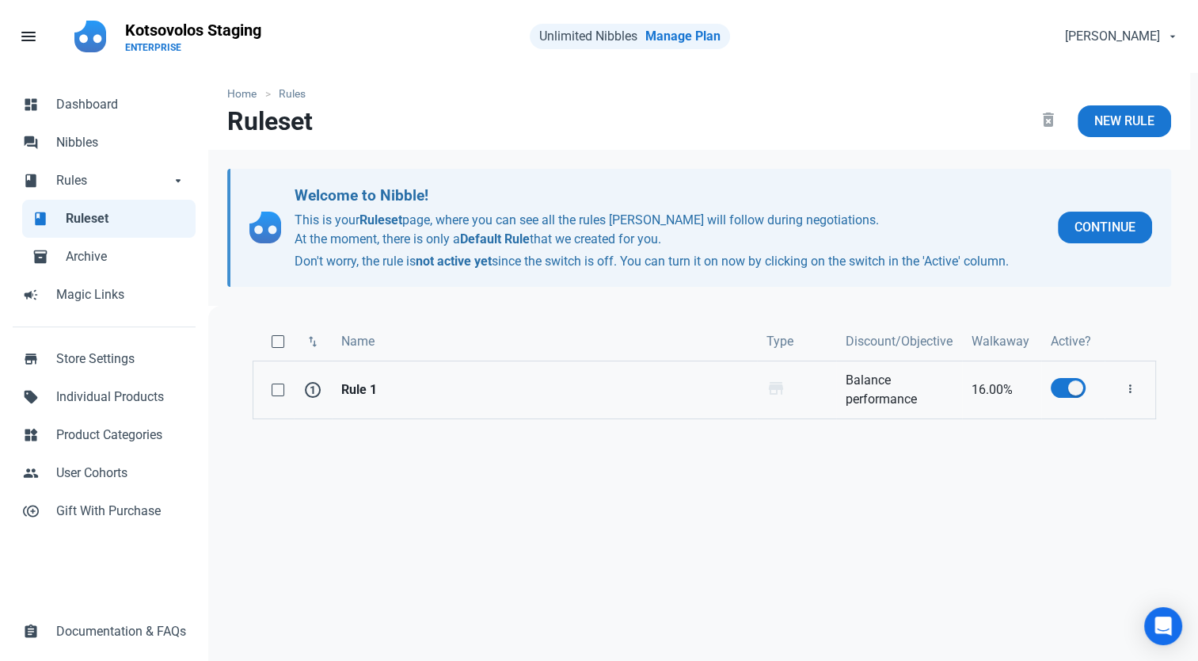
click at [376, 388] on strong "Rule 1" at bounding box center [544, 389] width 406 height 19
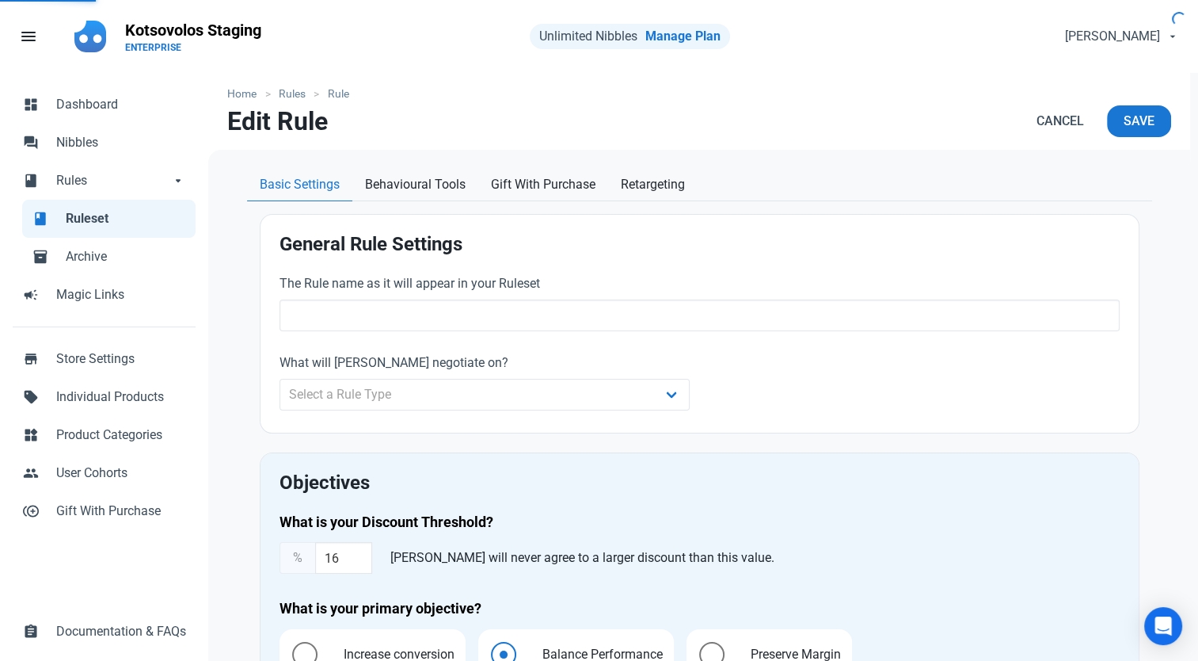
type input "Rule 1"
type input "16.00"
radio input "true"
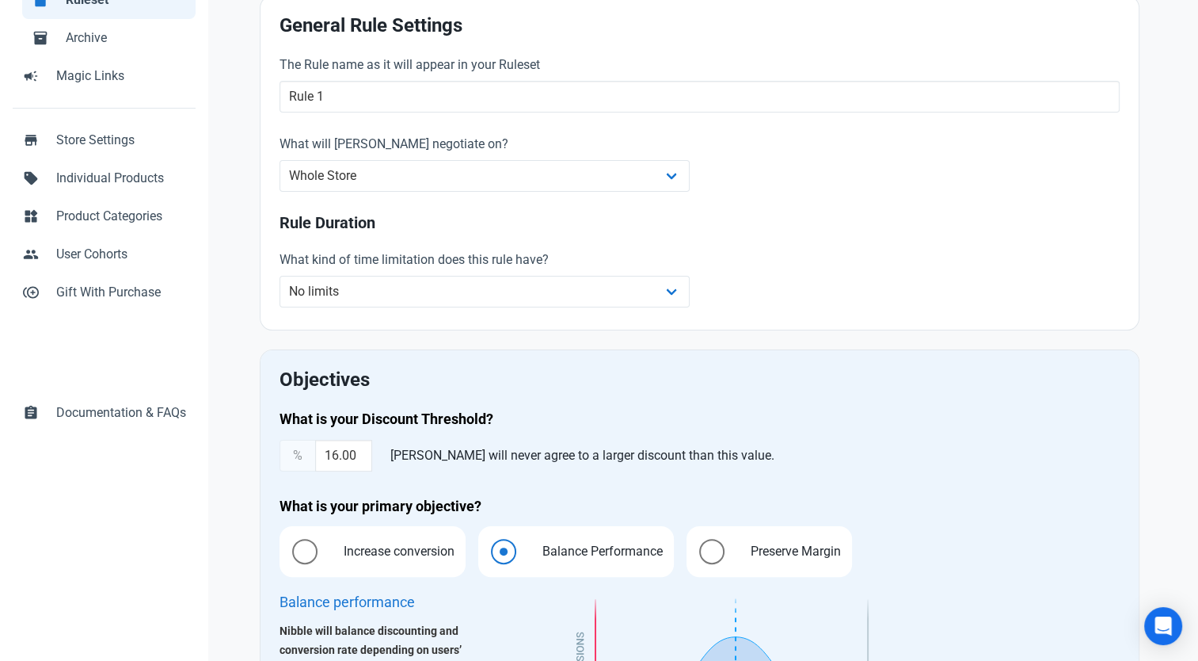
scroll to position [396, 0]
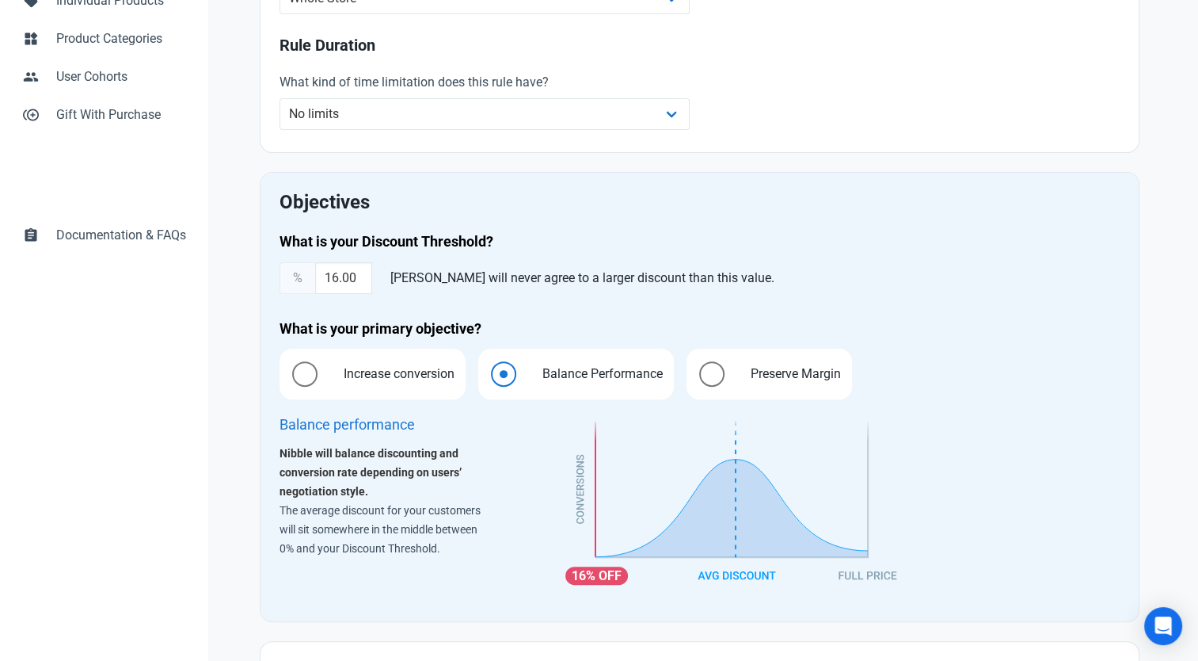
click at [600, 556] on img at bounding box center [734, 504] width 336 height 184
click at [738, 461] on img at bounding box center [734, 504] width 336 height 184
drag, startPoint x: 751, startPoint y: 521, endPoint x: 739, endPoint y: 531, distance: 15.2
click at [750, 521] on img at bounding box center [734, 504] width 336 height 184
click at [724, 543] on img at bounding box center [734, 504] width 336 height 184
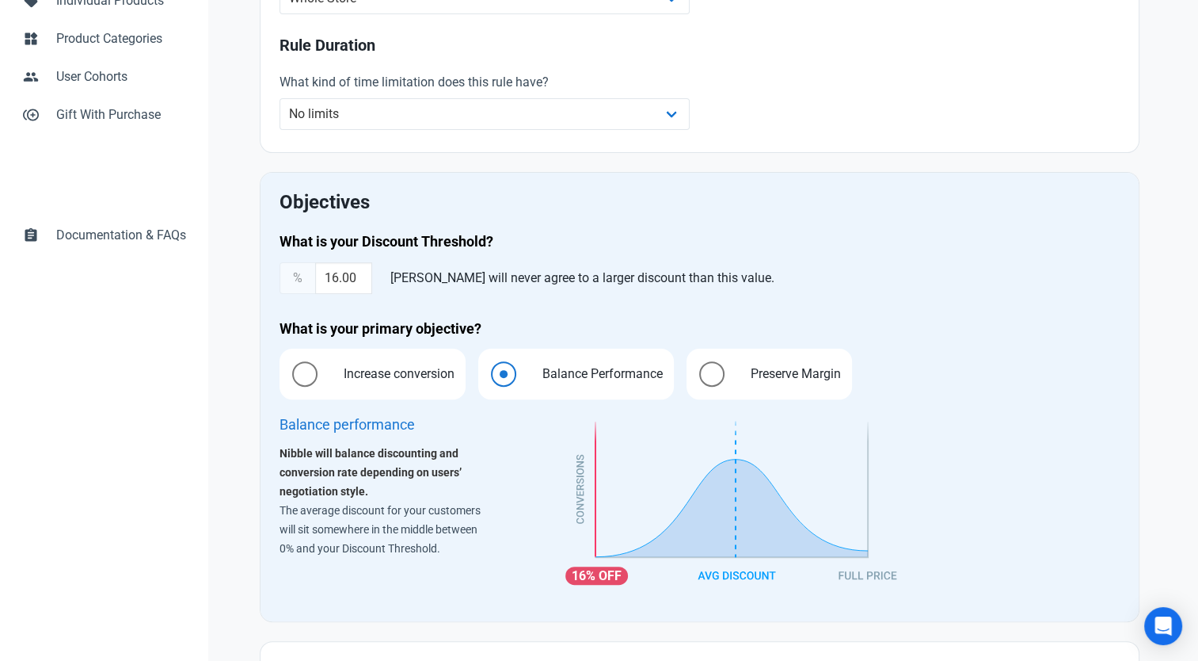
click at [769, 470] on img at bounding box center [734, 504] width 336 height 184
click at [627, 557] on img at bounding box center [734, 504] width 336 height 184
drag, startPoint x: 735, startPoint y: 547, endPoint x: 715, endPoint y: 559, distance: 23.5
click at [734, 547] on img at bounding box center [734, 504] width 336 height 184
click at [737, 581] on img at bounding box center [734, 504] width 336 height 184
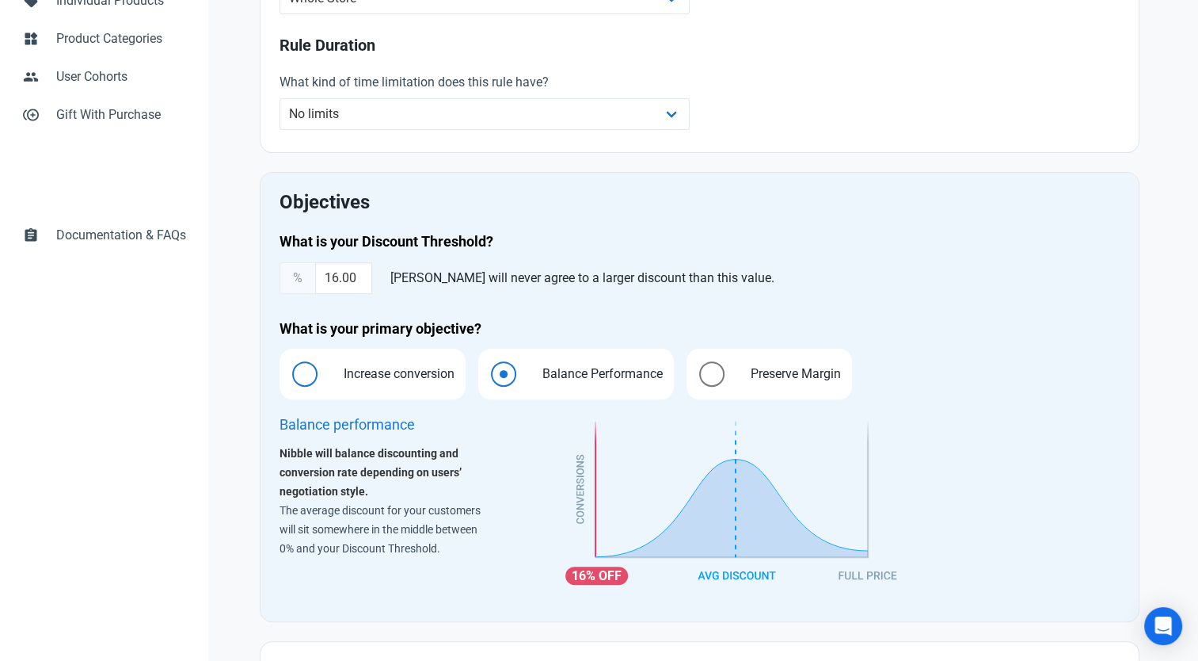
click at [427, 364] on span "Increase conversion" at bounding box center [394, 373] width 135 height 19
click at [290, 369] on input "Increase conversion" at bounding box center [285, 374] width 10 height 10
radio input "true"
radio input "false"
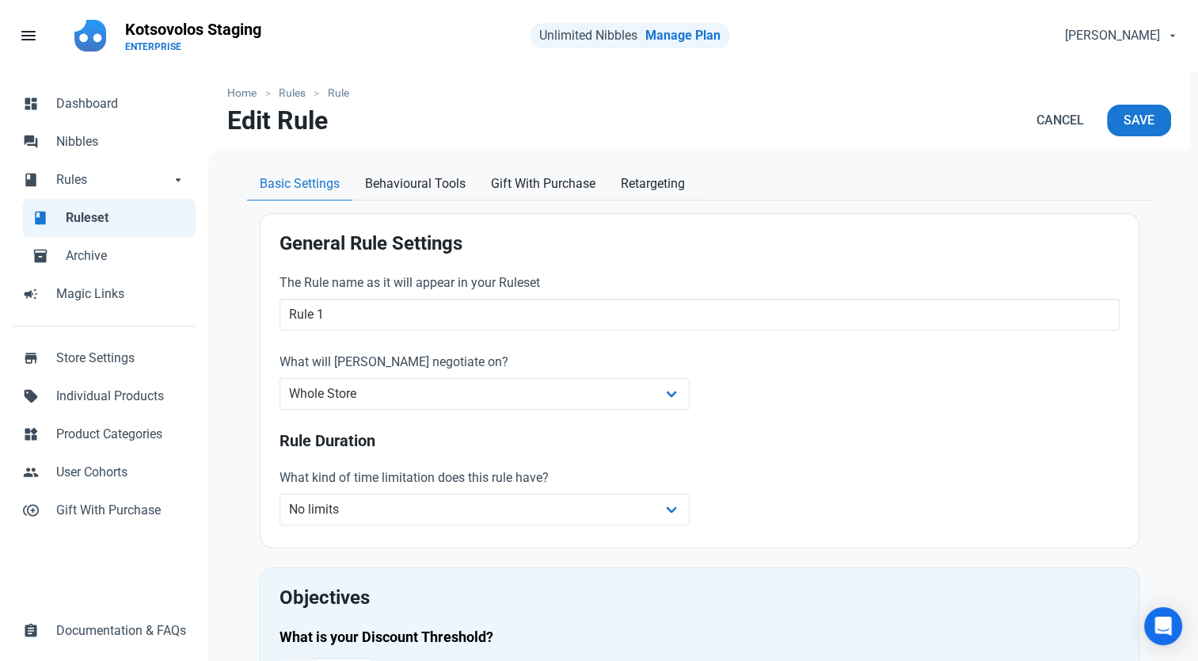
scroll to position [0, 0]
click at [1147, 122] on span "Save" at bounding box center [1139, 121] width 31 height 19
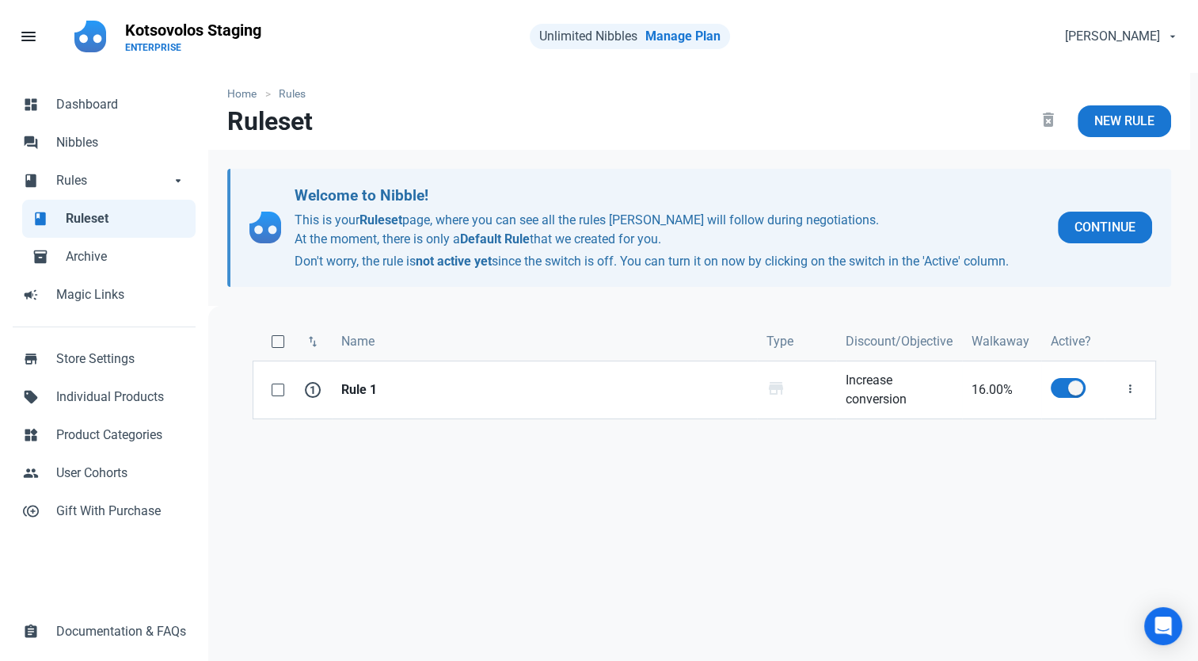
click at [738, 472] on div "swap_vert Name Type Discount/Objective Walkaway Active? 1 Rule 1 Whole Store st…" at bounding box center [704, 559] width 992 height 507
click at [551, 396] on strong "Rule 1" at bounding box center [544, 389] width 406 height 19
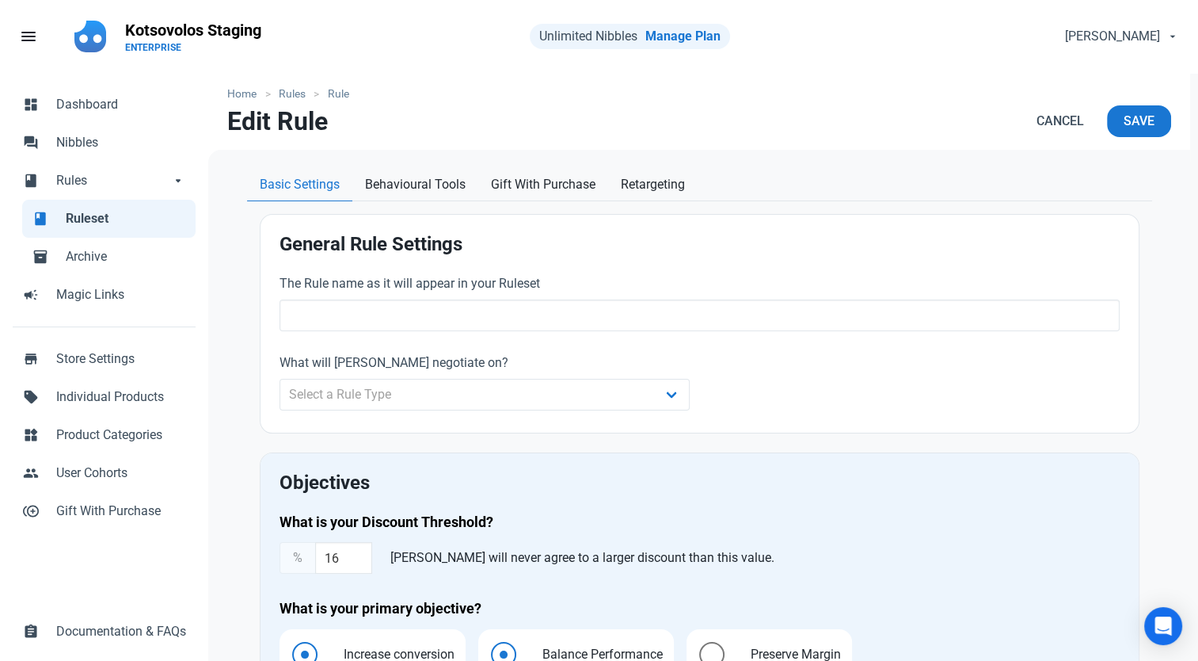
type input "Rule 1"
type input "16.00"
radio input "true"
radio input "false"
radio input "true"
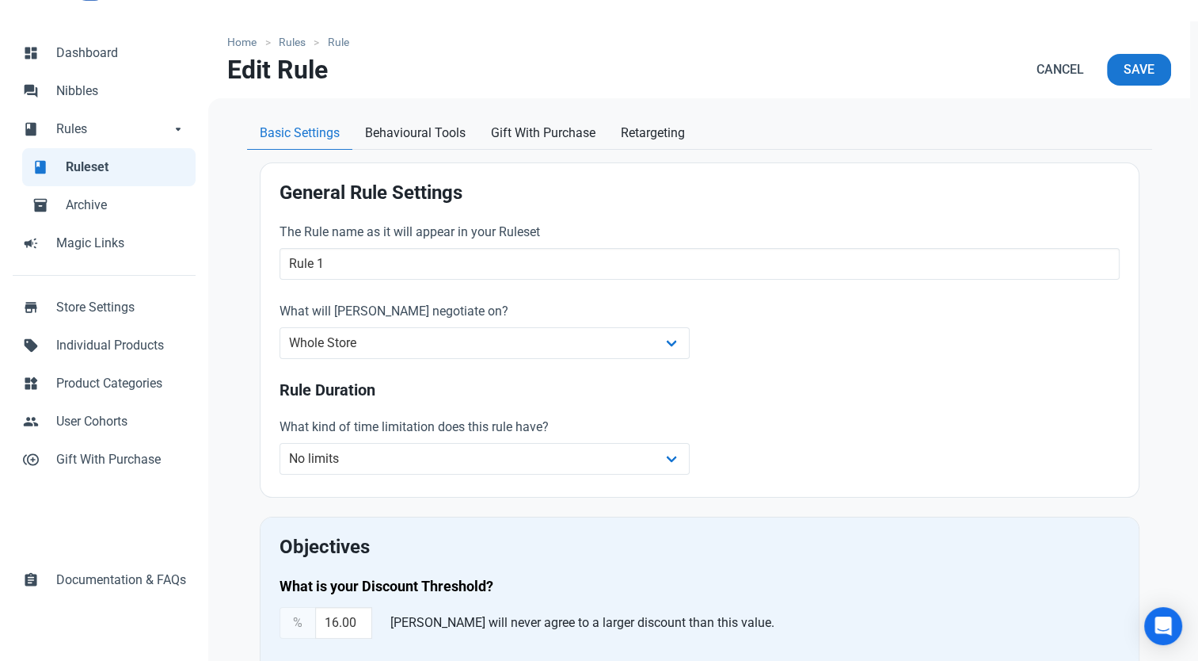
scroll to position [317, 0]
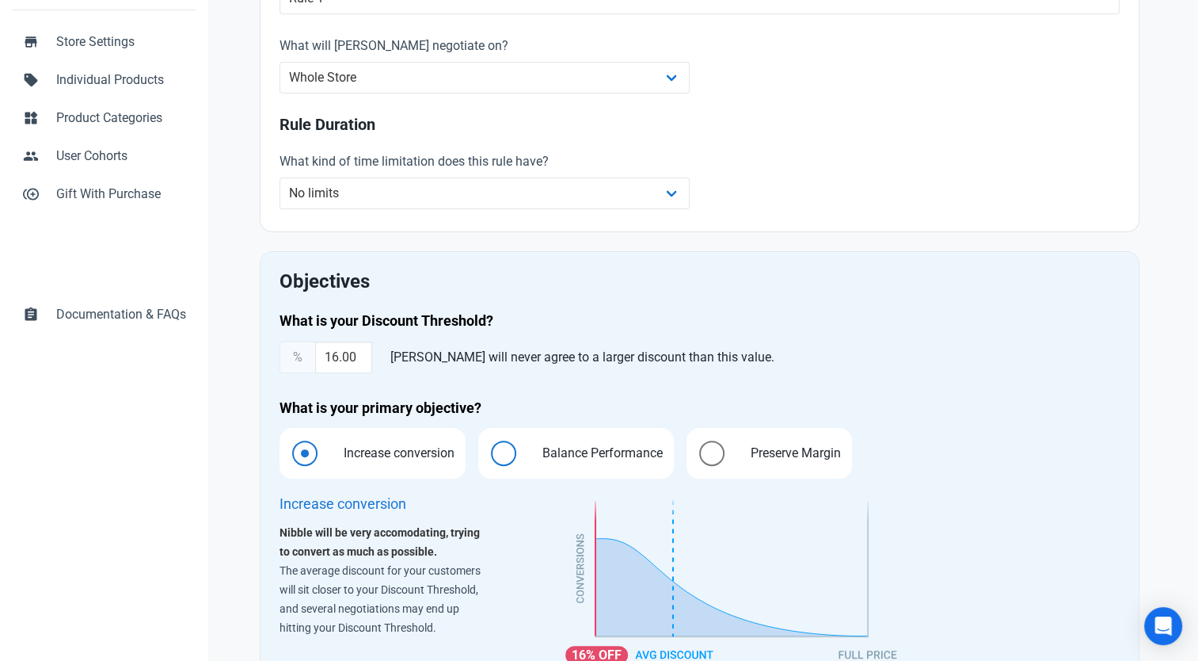
click at [550, 444] on span "Balance Performance" at bounding box center [598, 453] width 145 height 19
click at [489, 448] on input "Balance Performance" at bounding box center [483, 453] width 10 height 10
radio input "true"
radio input "false"
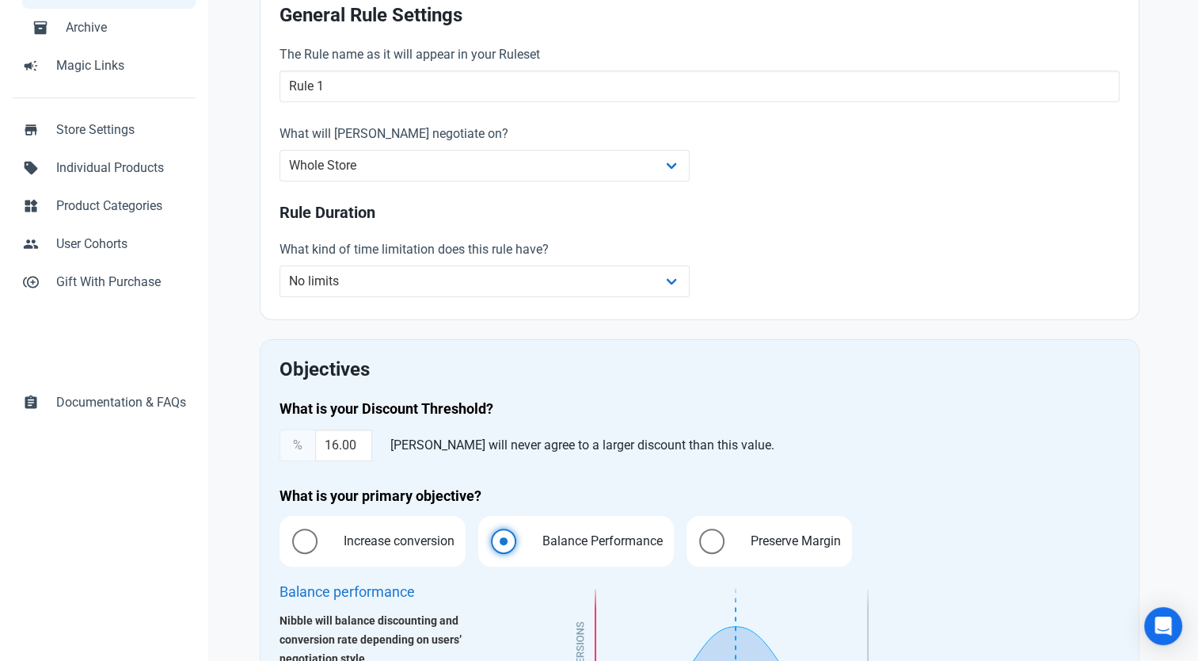
scroll to position [0, 0]
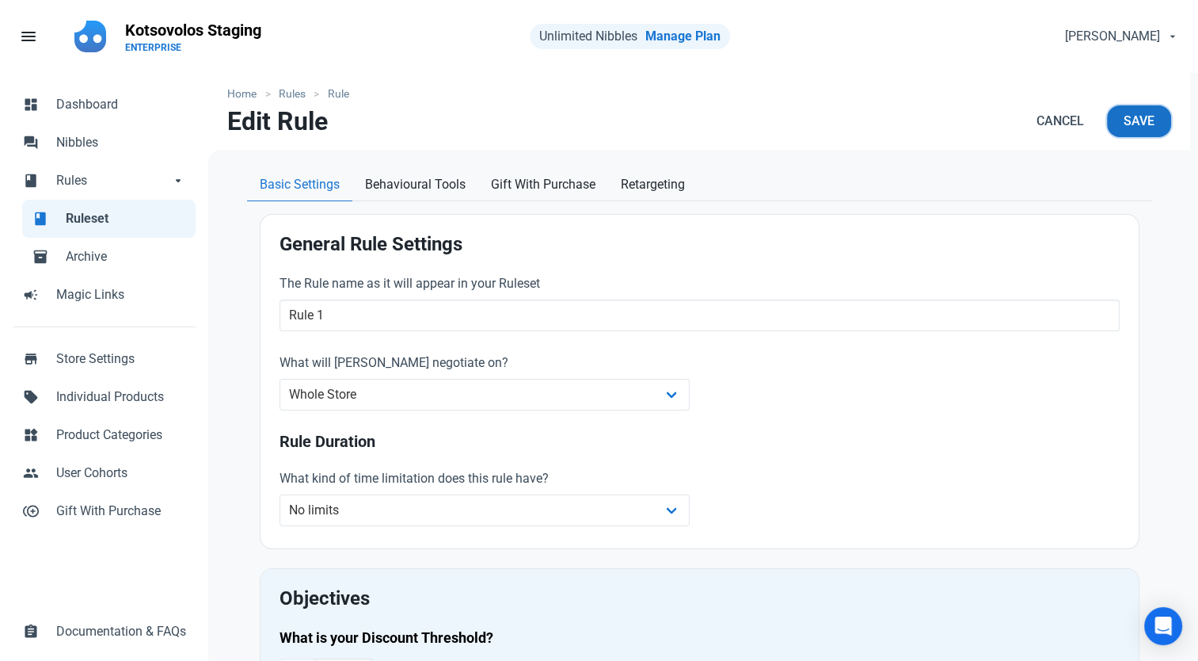
click at [1136, 120] on span "Save" at bounding box center [1139, 121] width 31 height 19
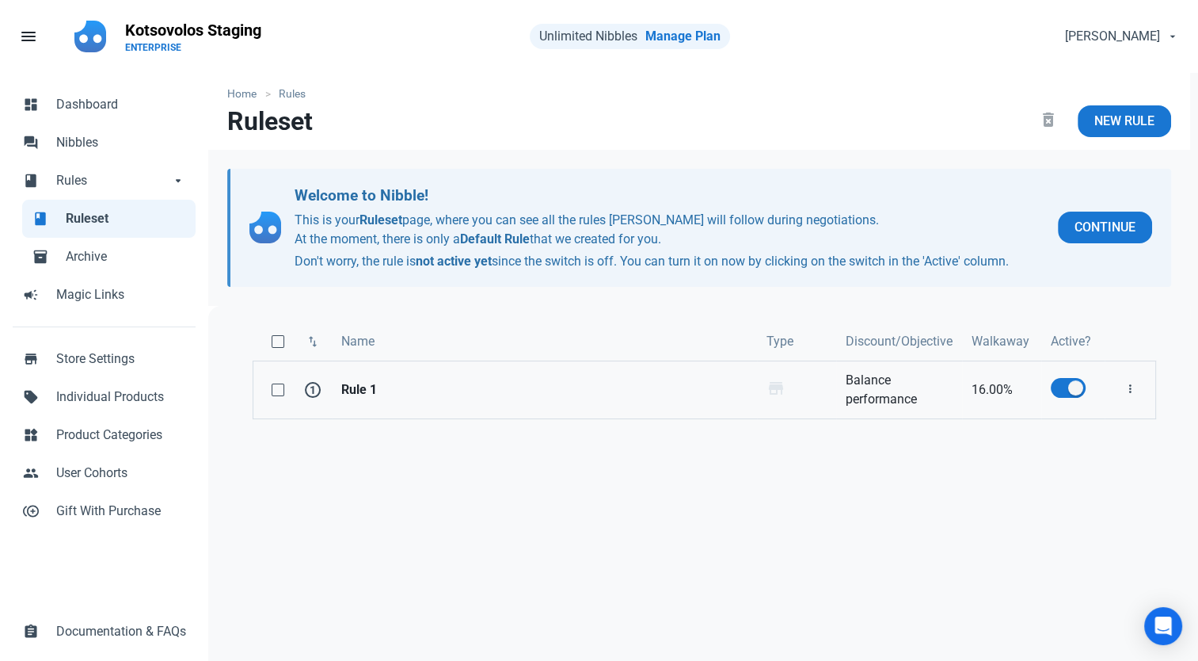
click at [355, 380] on strong "Rule 1" at bounding box center [544, 389] width 406 height 19
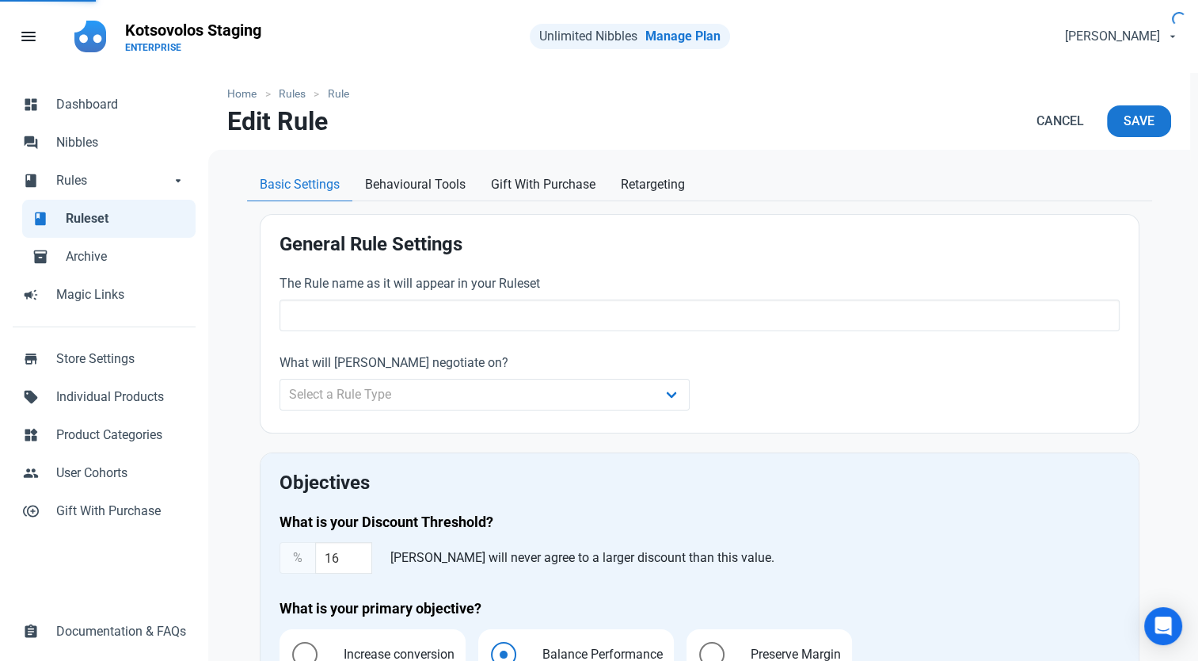
type input "Rule 1"
type input "16.00"
radio input "true"
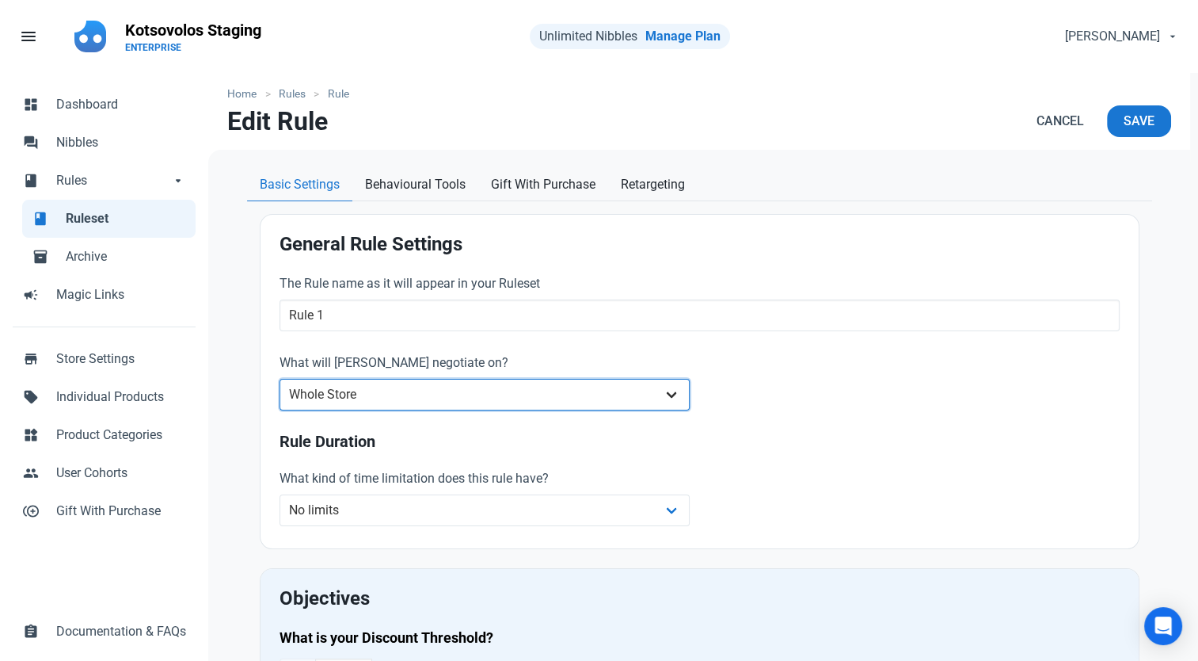
click at [471, 401] on select "Whole Store Individual Products Product Categories Cart" at bounding box center [485, 395] width 411 height 32
click at [867, 410] on div "The Rule name as it will appear in your Ruleset Rule 1 What will [PERSON_NAME] …" at bounding box center [699, 402] width 859 height 275
click at [451, 394] on select "Whole Store Individual Products Product Categories Cart" at bounding box center [485, 395] width 411 height 32
click at [280, 379] on select "Whole Store Individual Products Product Categories Cart" at bounding box center [485, 395] width 411 height 32
click at [644, 382] on select "Whole Store Individual Products Product Categories Cart" at bounding box center [485, 395] width 411 height 32
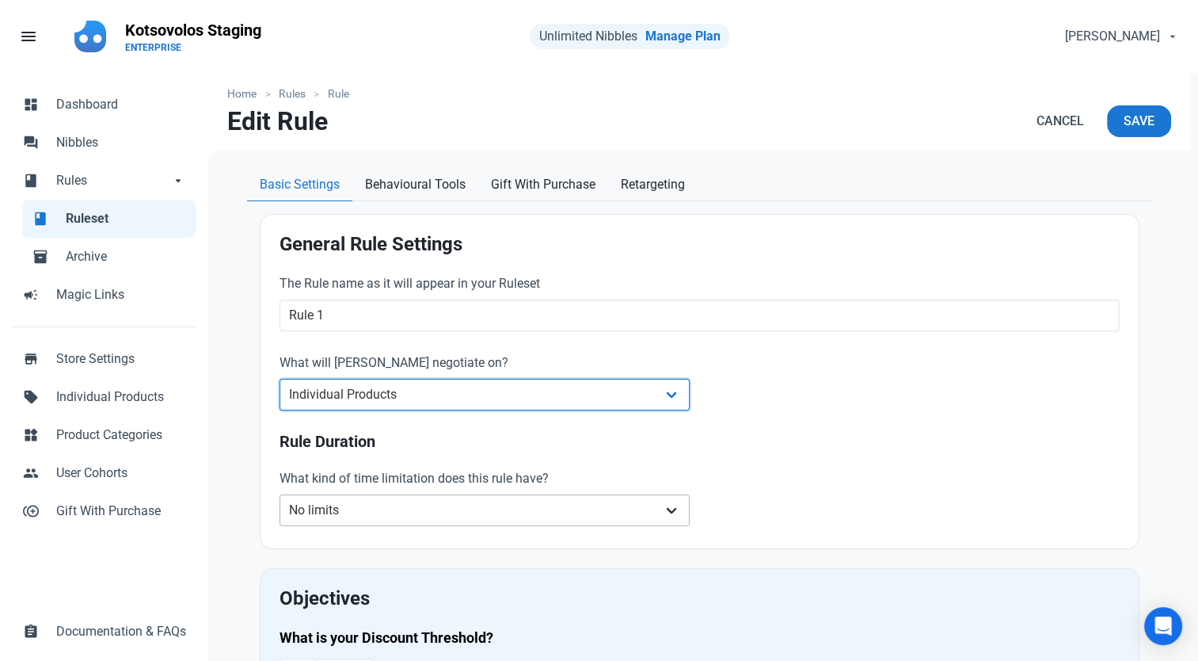
click at [280, 379] on select "Whole Store Individual Products Product Categories Cart" at bounding box center [485, 395] width 411 height 32
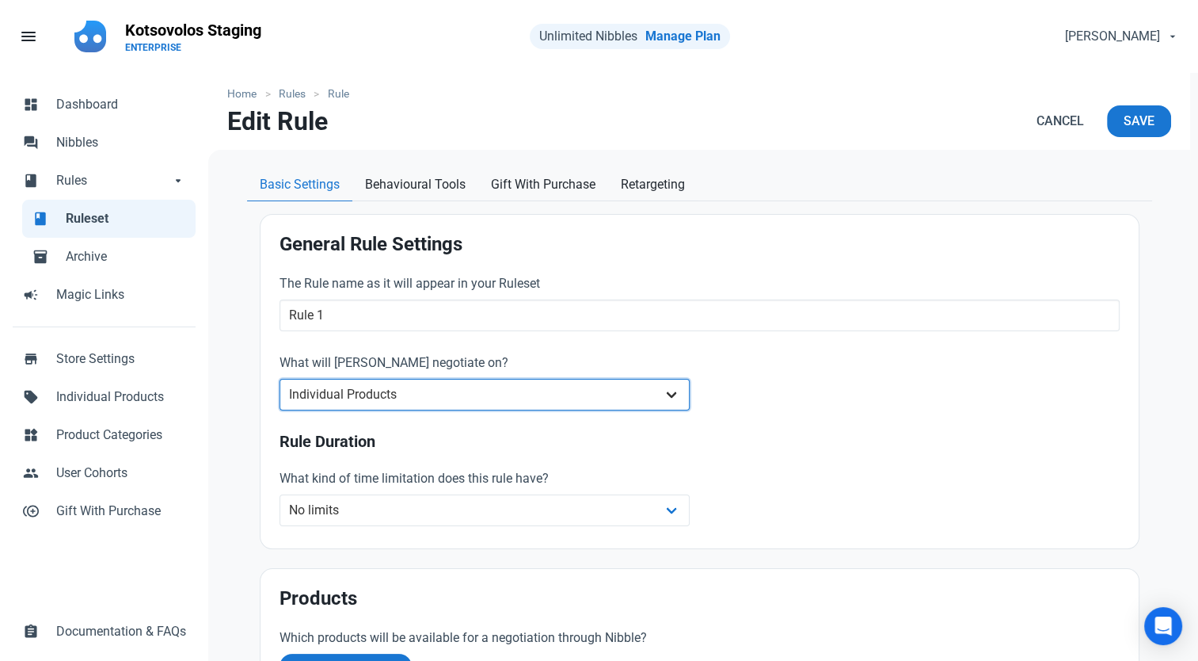
click at [421, 401] on select "Whole Store Individual Products Product Categories Cart" at bounding box center [485, 395] width 411 height 32
click at [280, 379] on select "Whole Store Individual Products Product Categories Cart" at bounding box center [485, 395] width 411 height 32
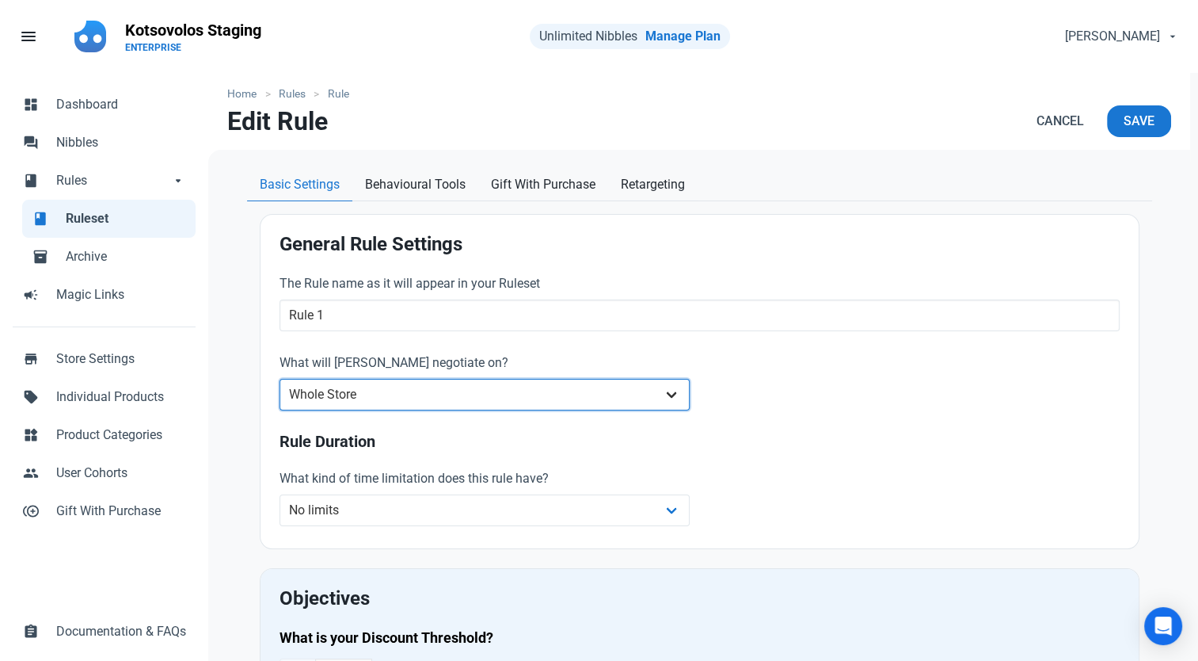
click at [406, 404] on select "Whole Store Individual Products Product Categories Cart" at bounding box center [485, 395] width 411 height 32
click at [280, 379] on select "Whole Store Individual Products Product Categories Cart" at bounding box center [485, 395] width 411 height 32
click at [985, 406] on div "The Rule name as it will appear in your Ruleset Rule 1 What will [PERSON_NAME] …" at bounding box center [699, 402] width 859 height 275
click at [412, 401] on select "Whole Store Individual Products Product Categories Cart" at bounding box center [485, 395] width 411 height 32
click at [280, 379] on select "Whole Store Individual Products Product Categories Cart" at bounding box center [485, 395] width 411 height 32
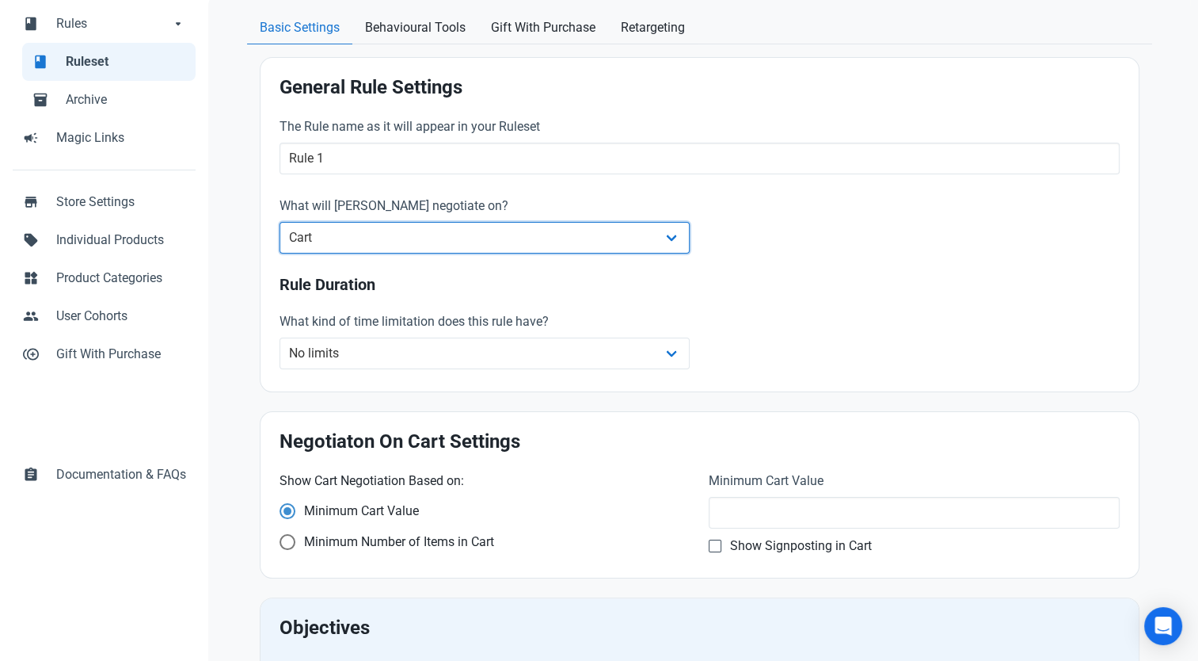
scroll to position [158, 0]
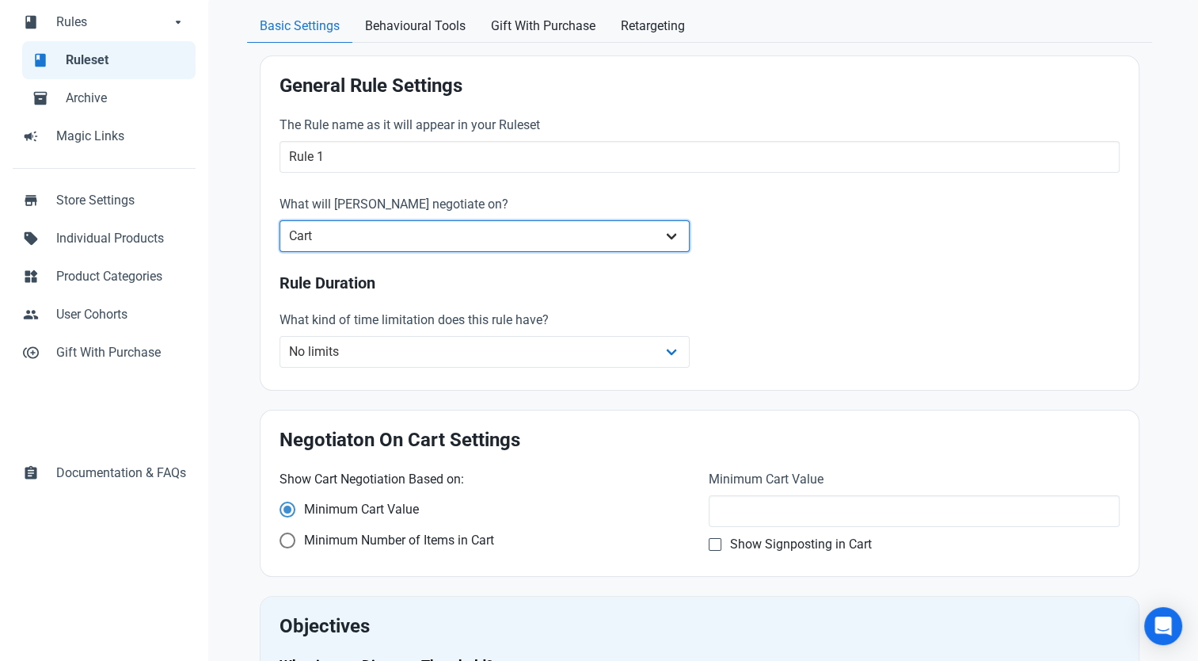
click at [663, 237] on select "Whole Store Individual Products Product Categories Cart" at bounding box center [485, 236] width 411 height 32
click at [887, 291] on h3 "Rule Duration" at bounding box center [700, 283] width 840 height 18
click at [646, 220] on select "Whole Store Individual Products Product Categories Cart" at bounding box center [485, 236] width 411 height 32
select select "retailer"
click at [280, 220] on select "Whole Store Individual Products Product Categories Cart" at bounding box center [485, 236] width 411 height 32
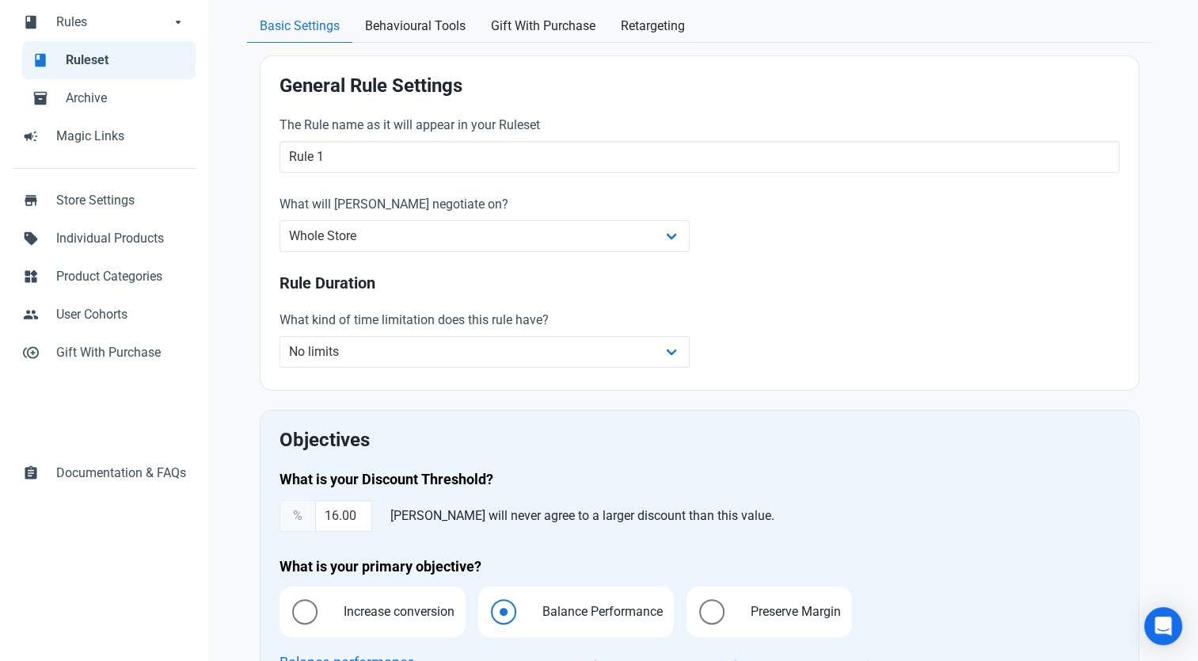
click at [998, 214] on div "The Rule name as it will appear in your Ruleset Rule 1 What will [PERSON_NAME] …" at bounding box center [699, 243] width 859 height 275
click at [545, 342] on select "No limits Date range Recurring date/time" at bounding box center [485, 352] width 411 height 32
click at [771, 296] on div "Rule Duration What kind of time limitation does this rule have? No limits Date …" at bounding box center [699, 323] width 859 height 116
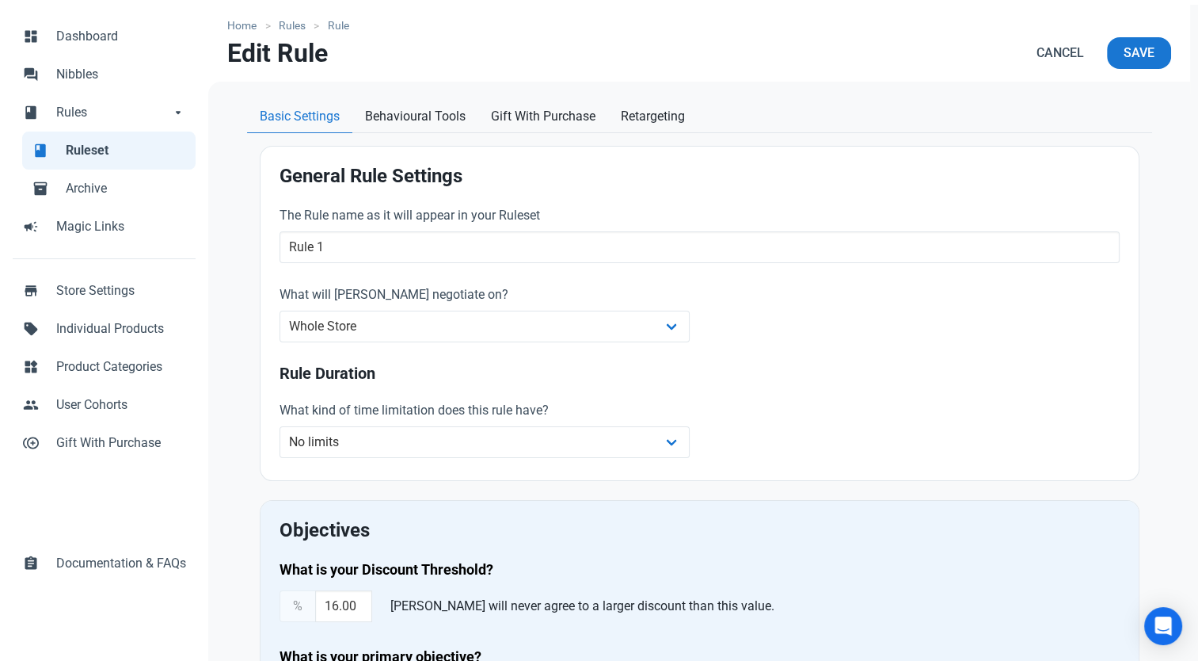
scroll to position [0, 0]
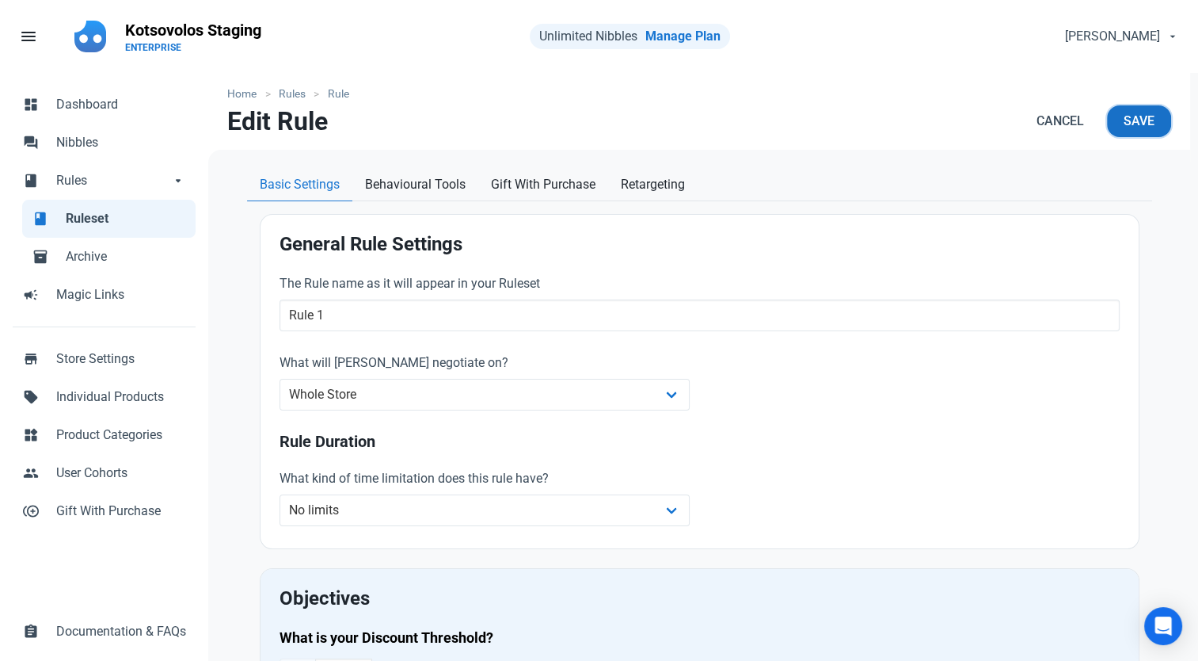
click at [1144, 120] on span "Save" at bounding box center [1139, 121] width 31 height 19
